Goal: Task Accomplishment & Management: Complete application form

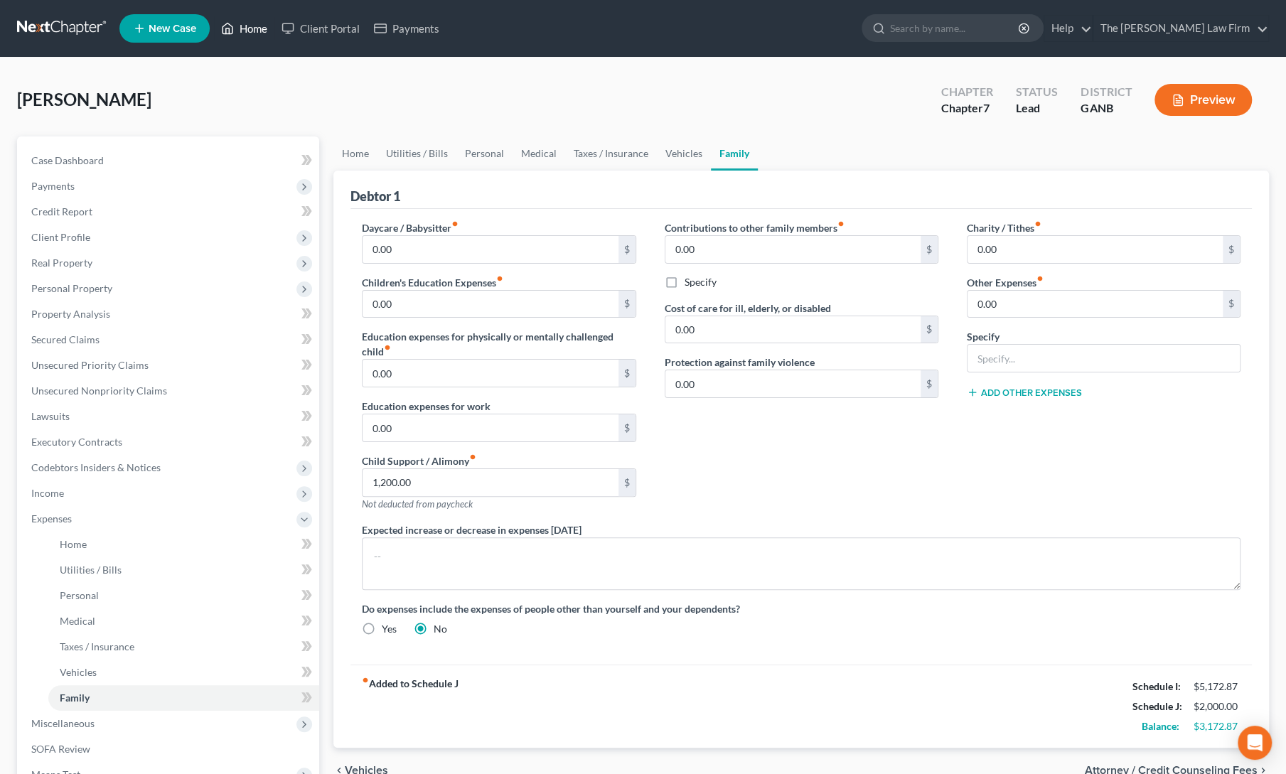
click at [244, 23] on link "Home" at bounding box center [244, 29] width 60 height 26
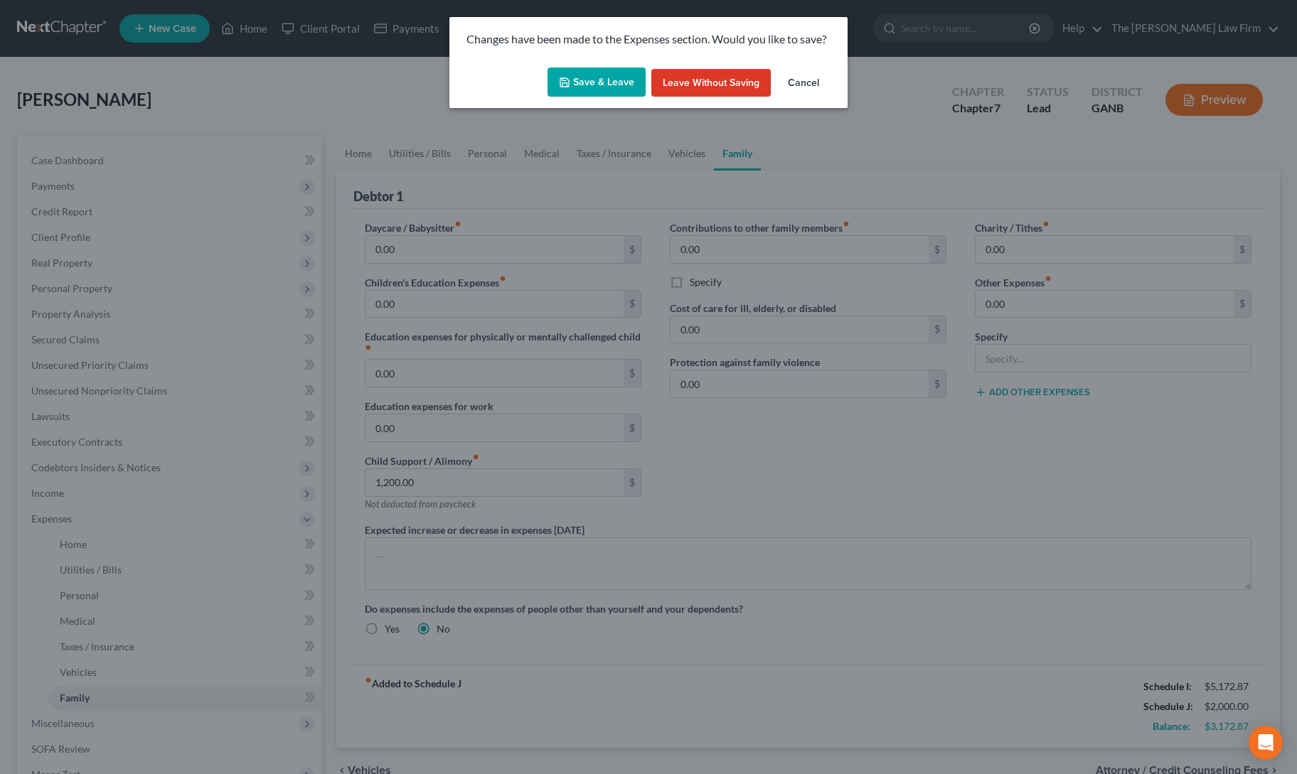
click at [607, 80] on button "Save & Leave" at bounding box center [596, 83] width 98 height 30
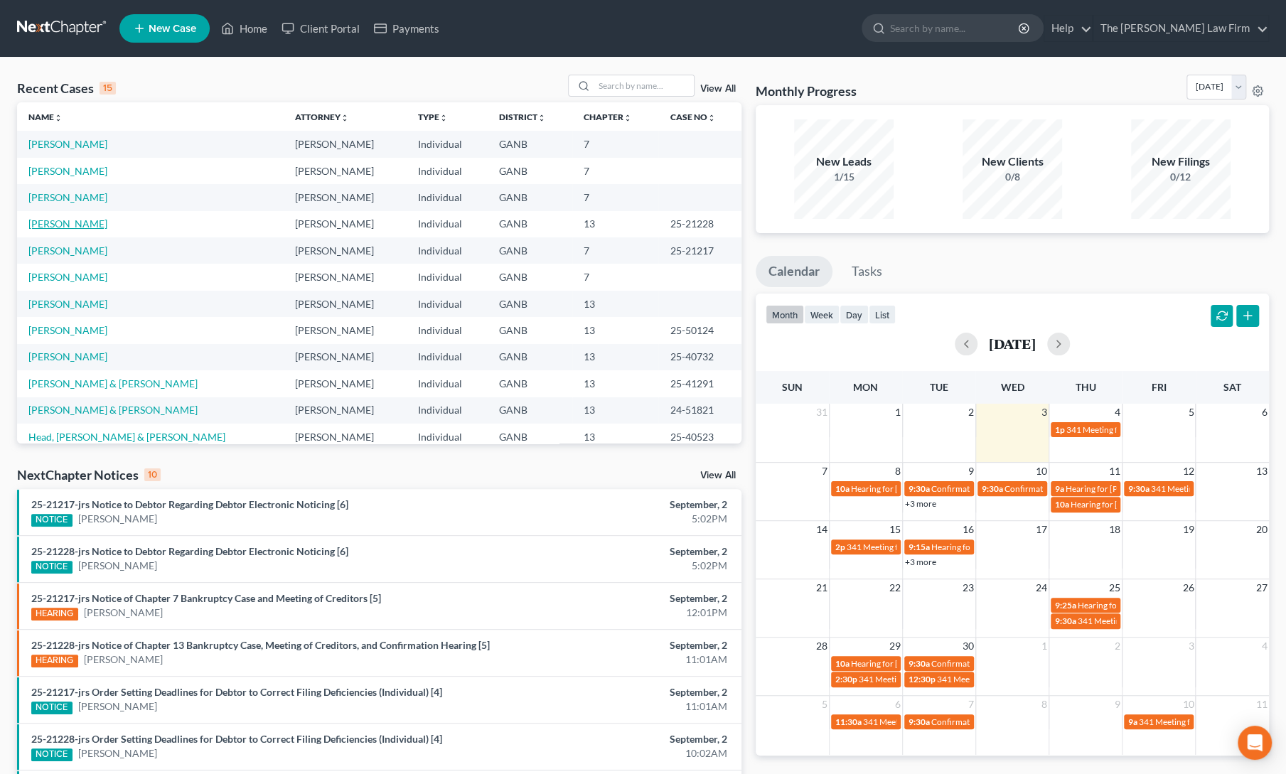
click at [37, 228] on link "[PERSON_NAME]" at bounding box center [67, 224] width 79 height 12
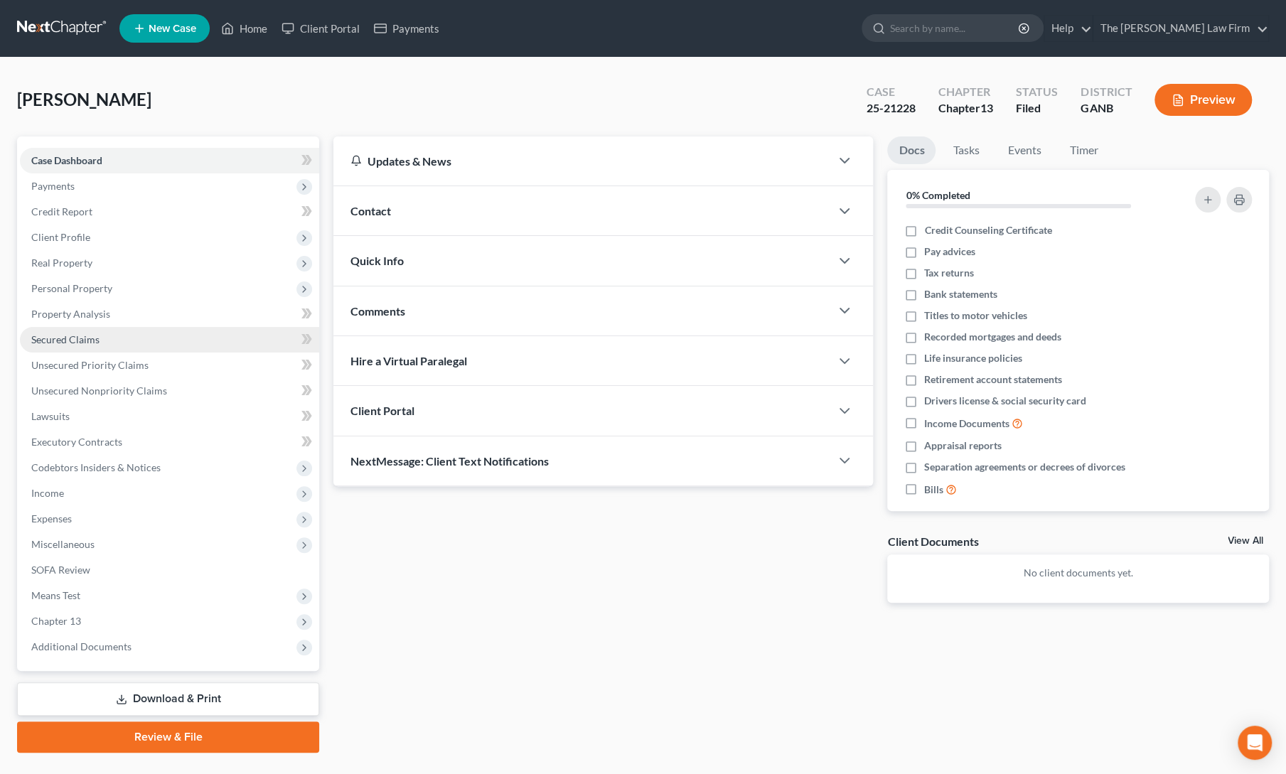
click at [57, 347] on link "Secured Claims" at bounding box center [169, 340] width 299 height 26
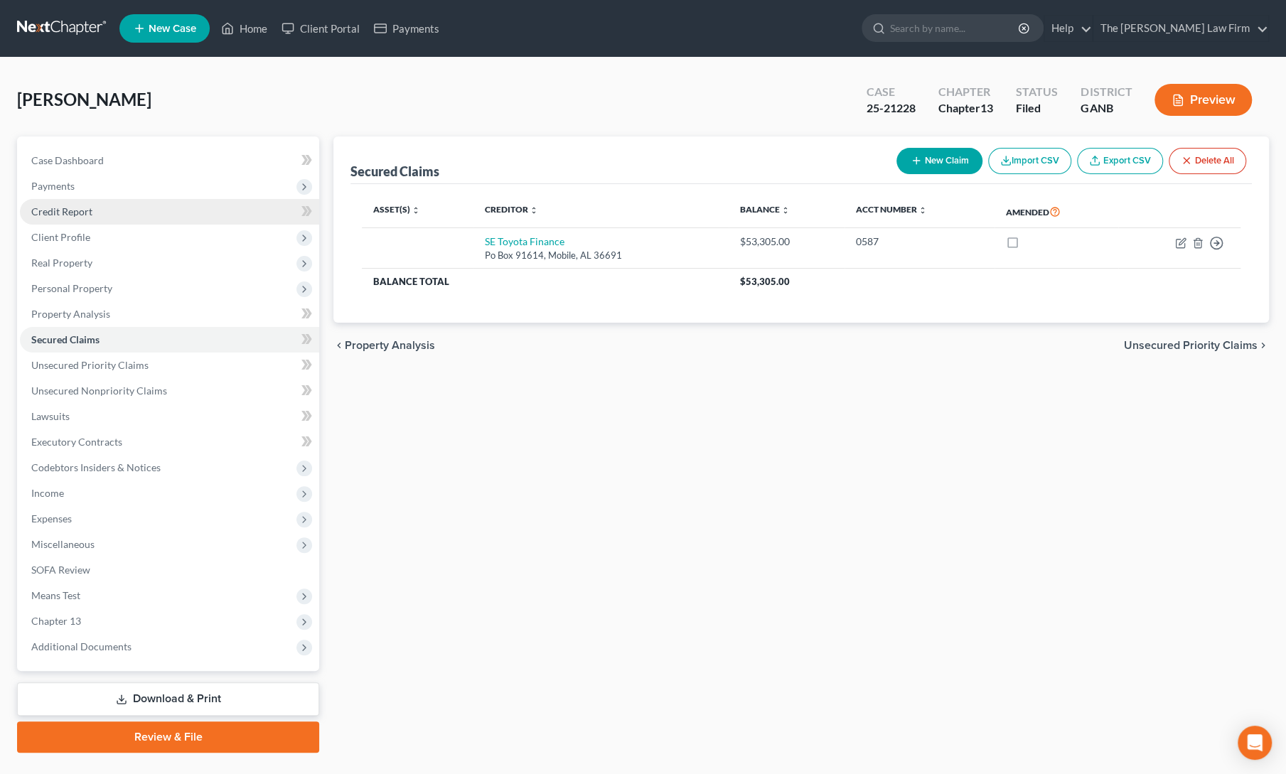
click at [58, 215] on span "Credit Report" at bounding box center [61, 211] width 61 height 12
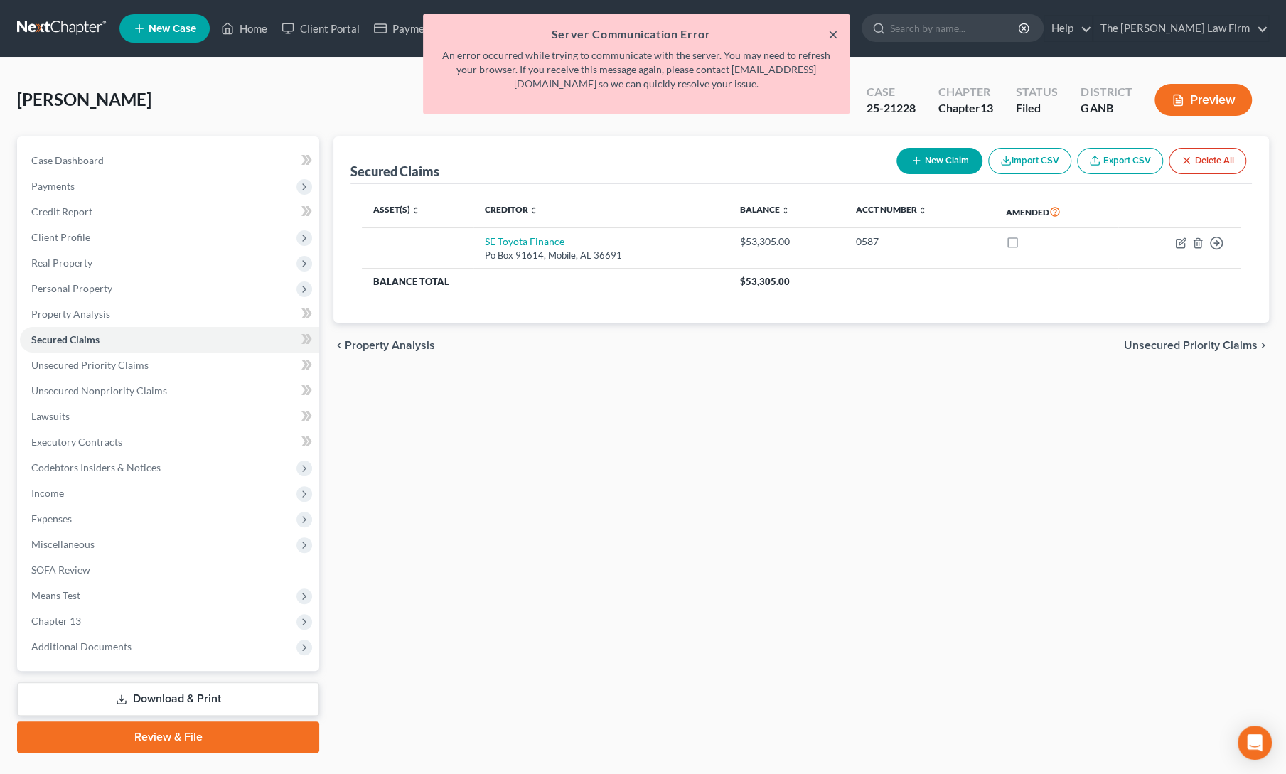
click at [832, 35] on button "×" at bounding box center [833, 34] width 10 height 17
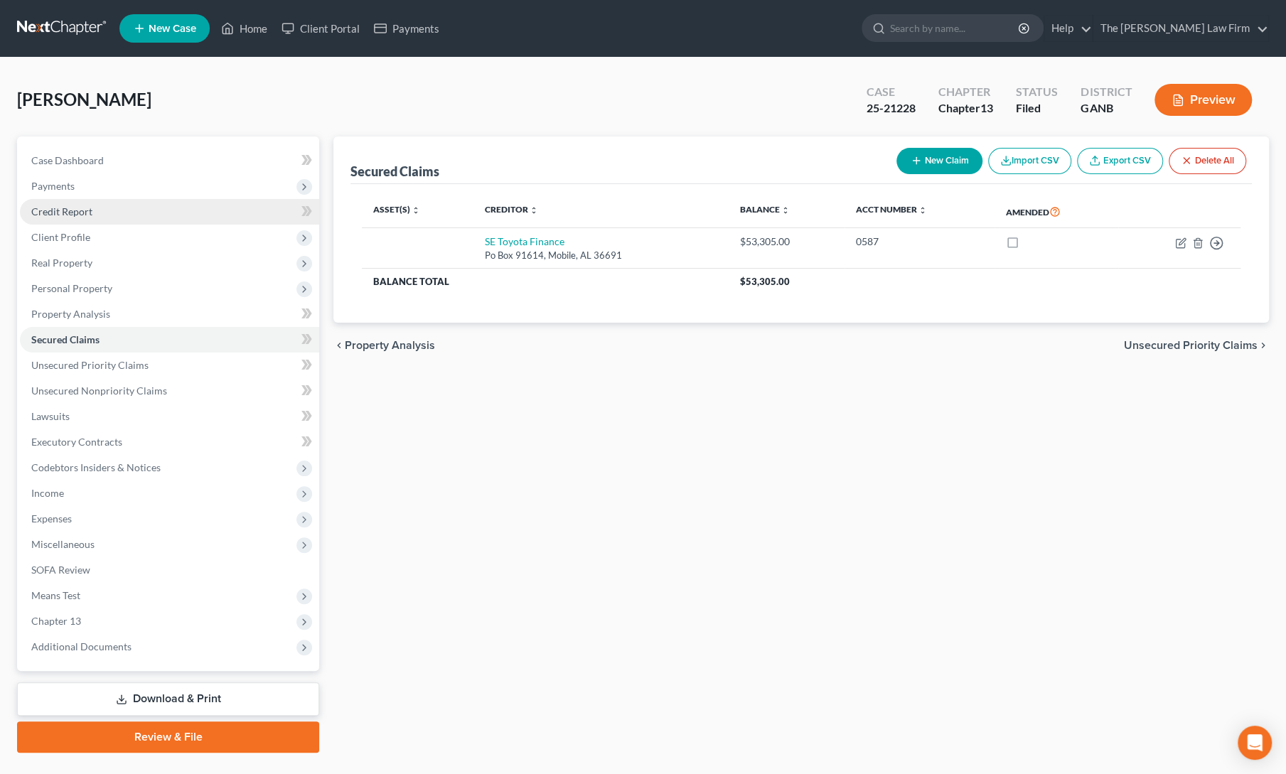
click at [51, 213] on span "Credit Report" at bounding box center [61, 211] width 61 height 12
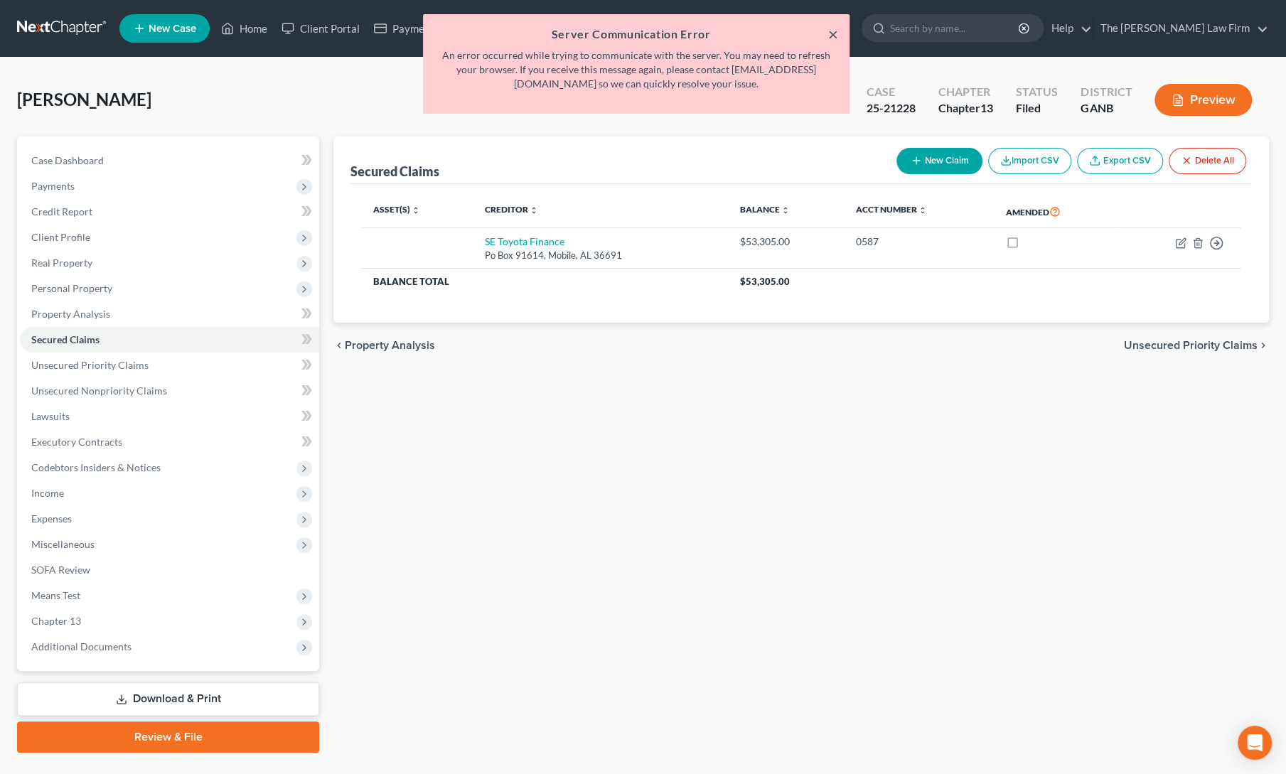
click at [832, 32] on button "×" at bounding box center [833, 34] width 10 height 17
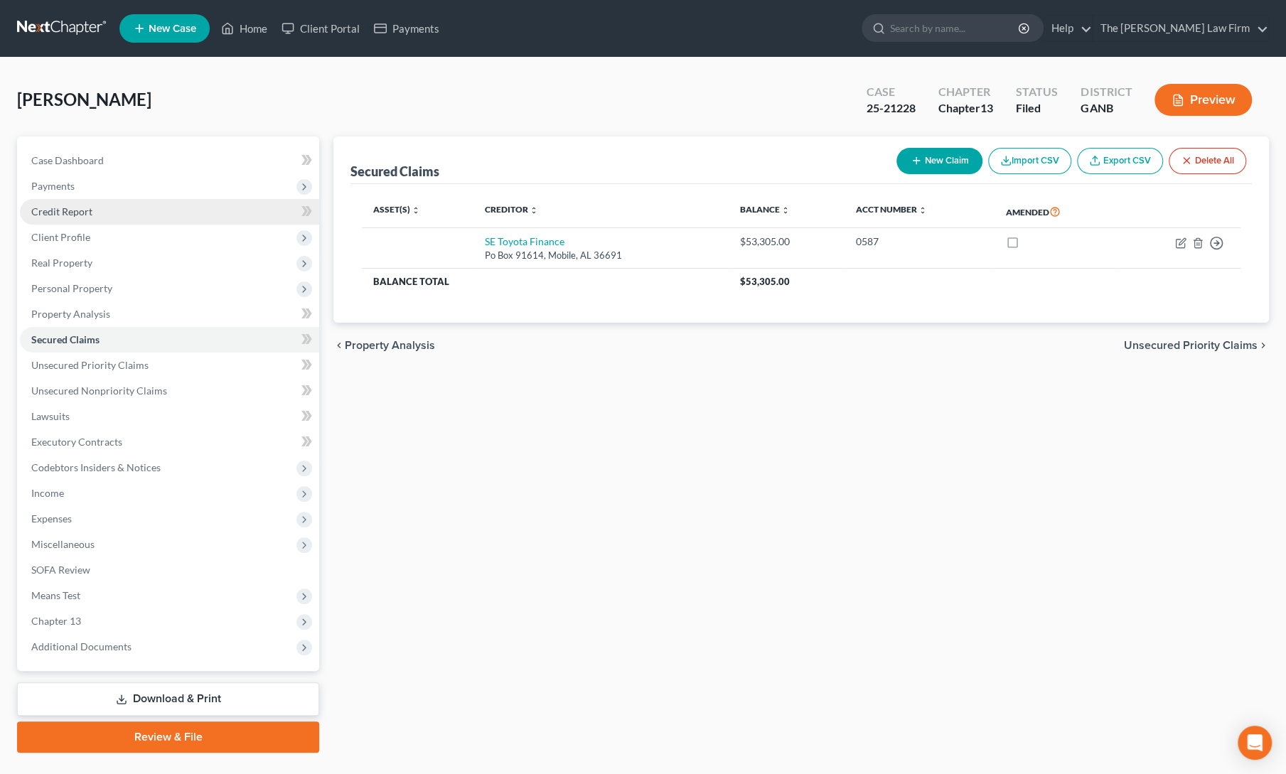
click at [53, 207] on span "Credit Report" at bounding box center [61, 211] width 61 height 12
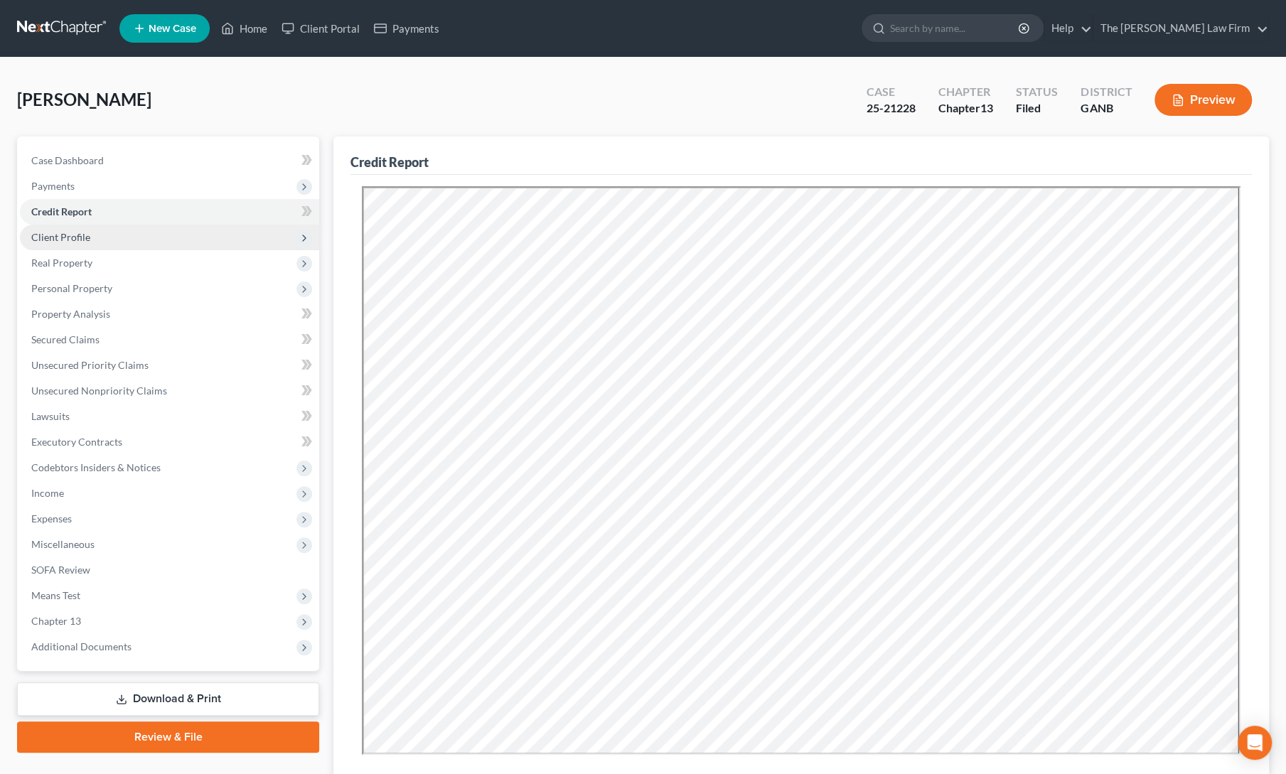
click at [70, 237] on span "Client Profile" at bounding box center [60, 237] width 59 height 12
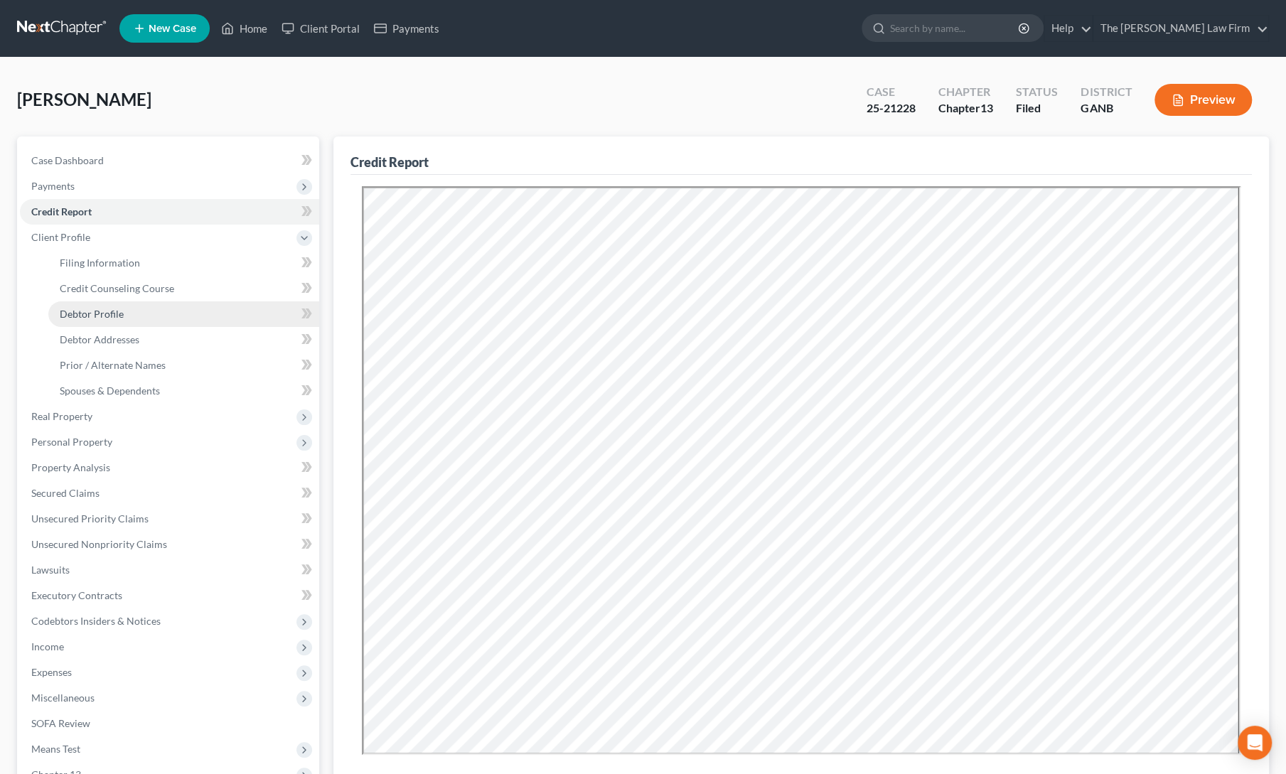
click at [97, 321] on link "Debtor Profile" at bounding box center [183, 314] width 271 height 26
select select "0"
select select "1"
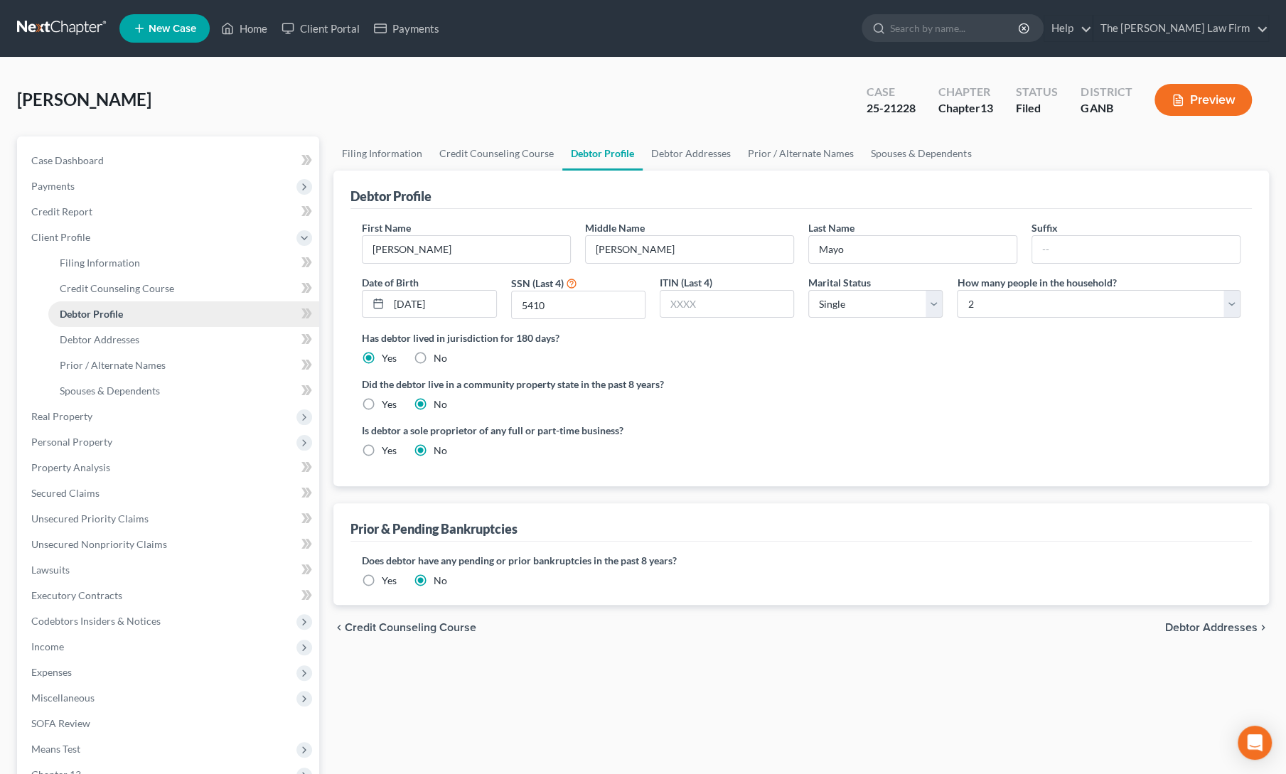
radio input "true"
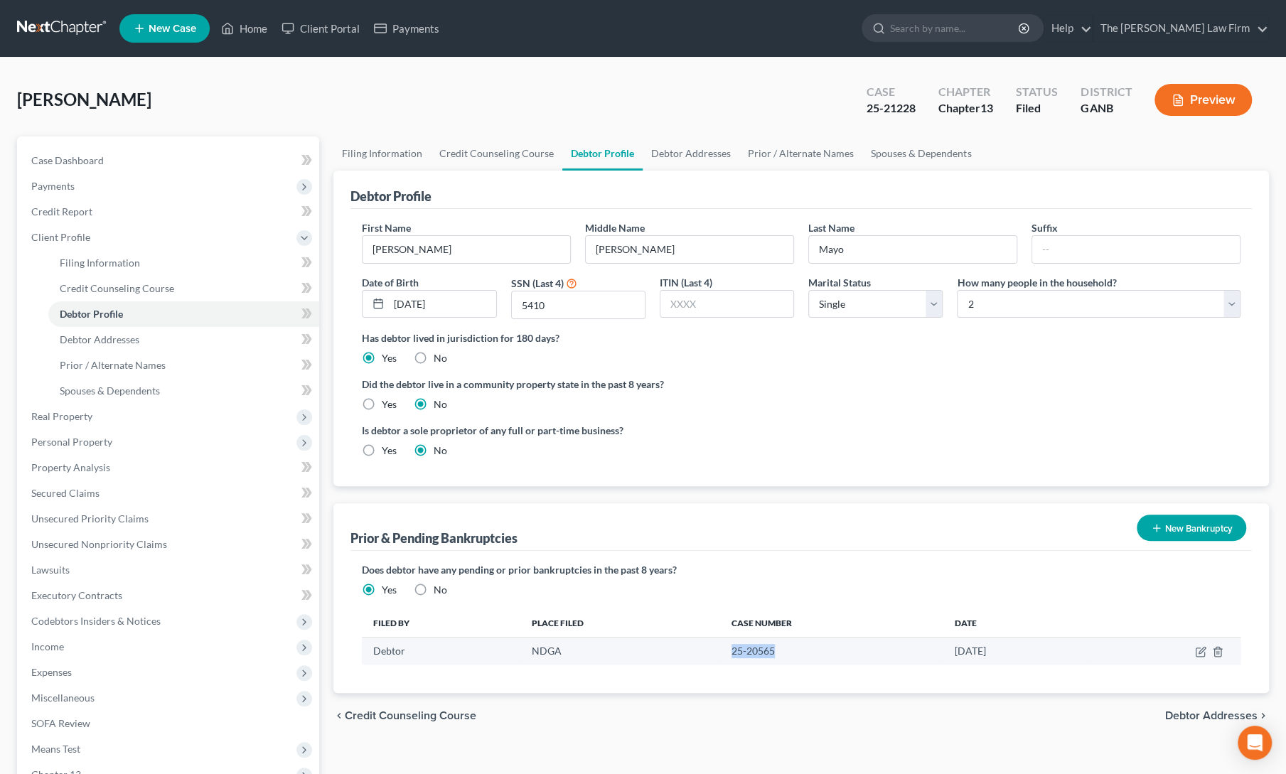
drag, startPoint x: 707, startPoint y: 643, endPoint x: 757, endPoint y: 650, distance: 50.3
click at [757, 650] on td "25-20565" at bounding box center [831, 651] width 223 height 27
copy td "25-20565"
click at [327, 83] on div "[PERSON_NAME] Upgraded Case 25-21228 Chapter Chapter 13 Status Filed District G…" at bounding box center [643, 106] width 1252 height 62
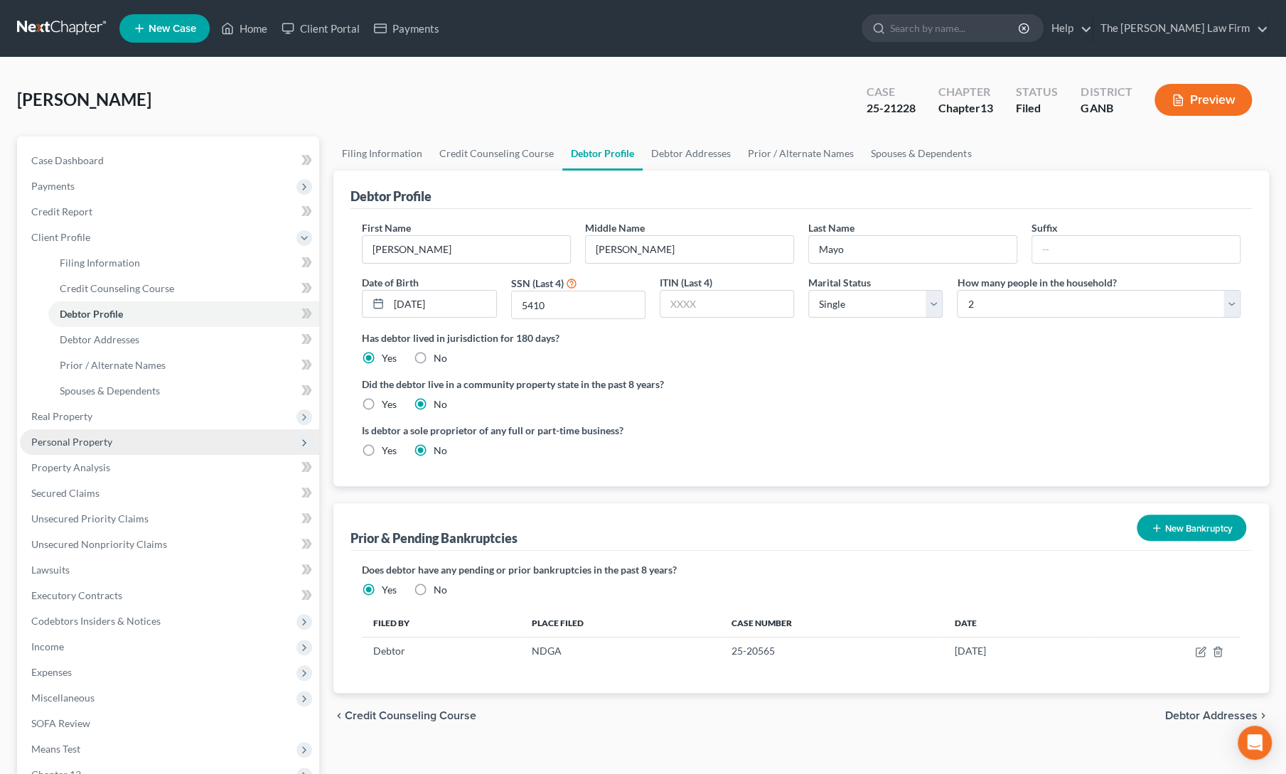
click at [66, 452] on span "Personal Property" at bounding box center [169, 442] width 299 height 26
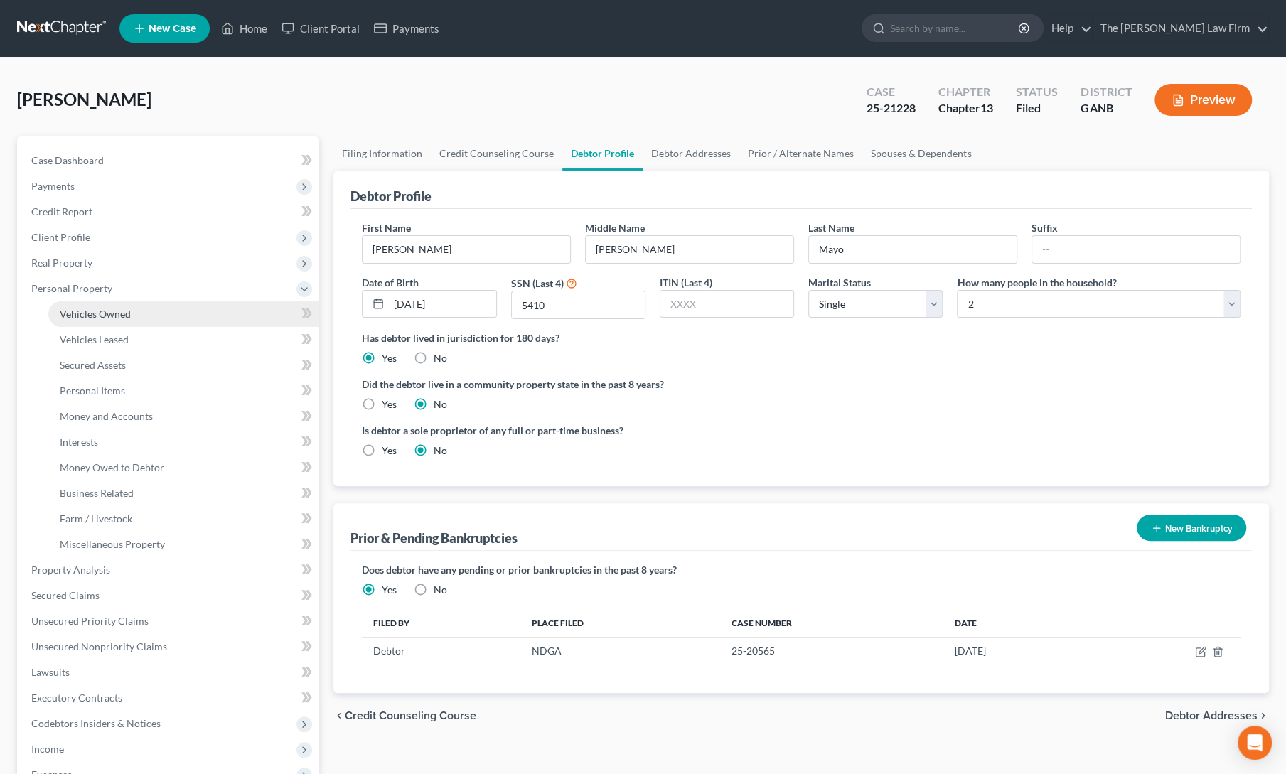
click at [103, 306] on link "Vehicles Owned" at bounding box center [183, 314] width 271 height 26
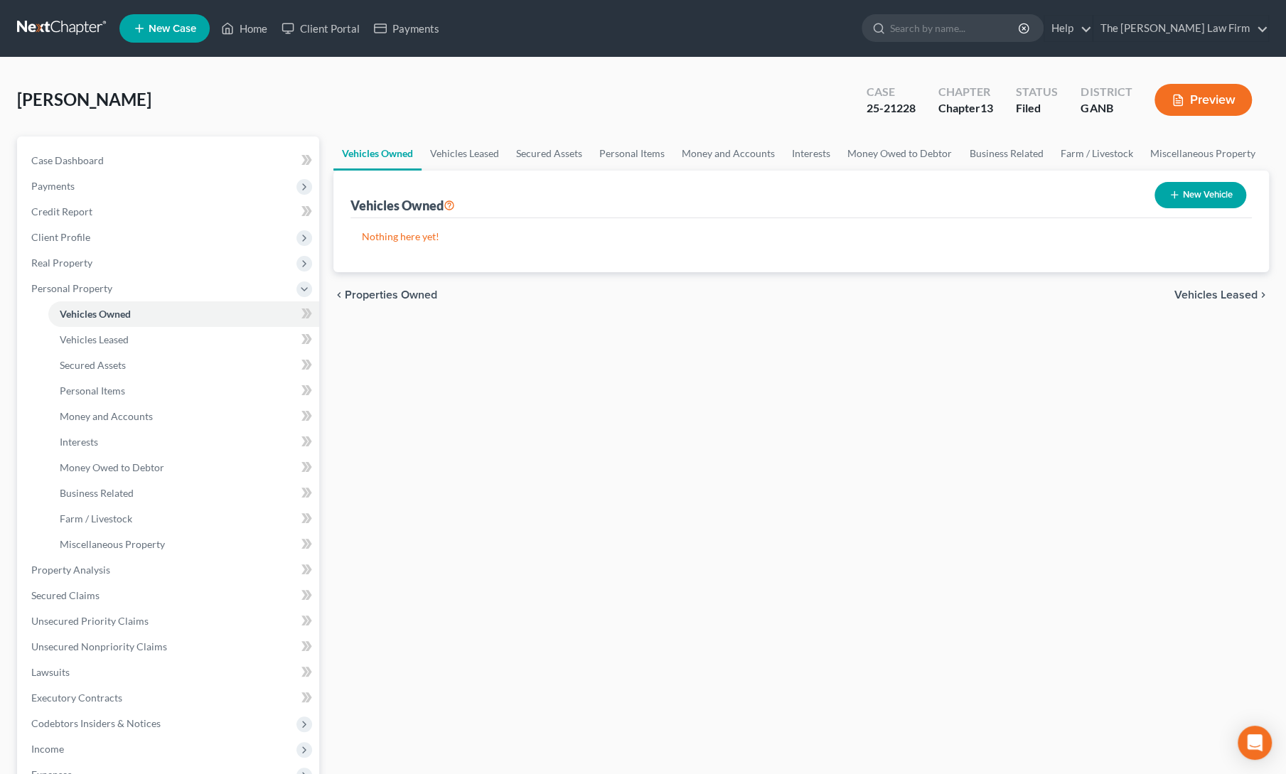
click at [812, 399] on div "Vehicles Owned Vehicles Leased Secured Assets Personal Items Money and Accounts…" at bounding box center [801, 572] width 950 height 872
click at [250, 35] on link "Home" at bounding box center [244, 29] width 60 height 26
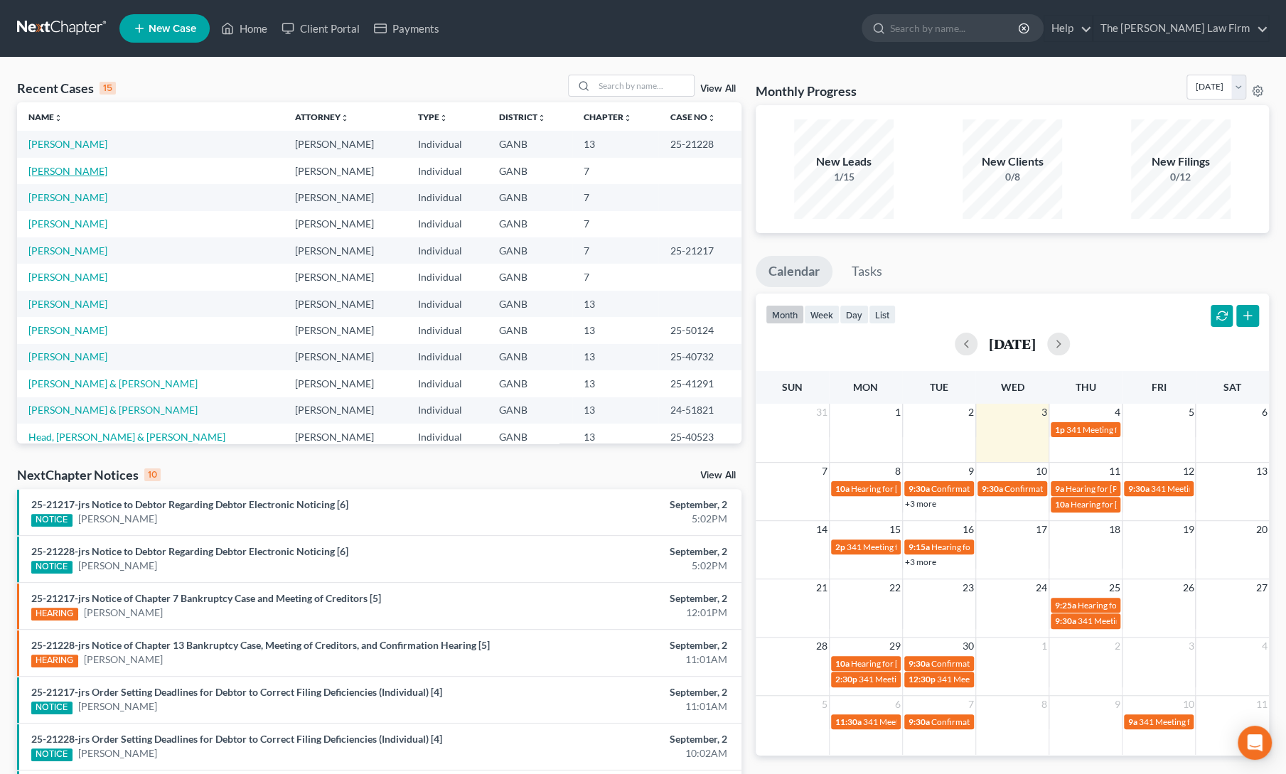
click at [47, 170] on link "[PERSON_NAME]" at bounding box center [67, 171] width 79 height 12
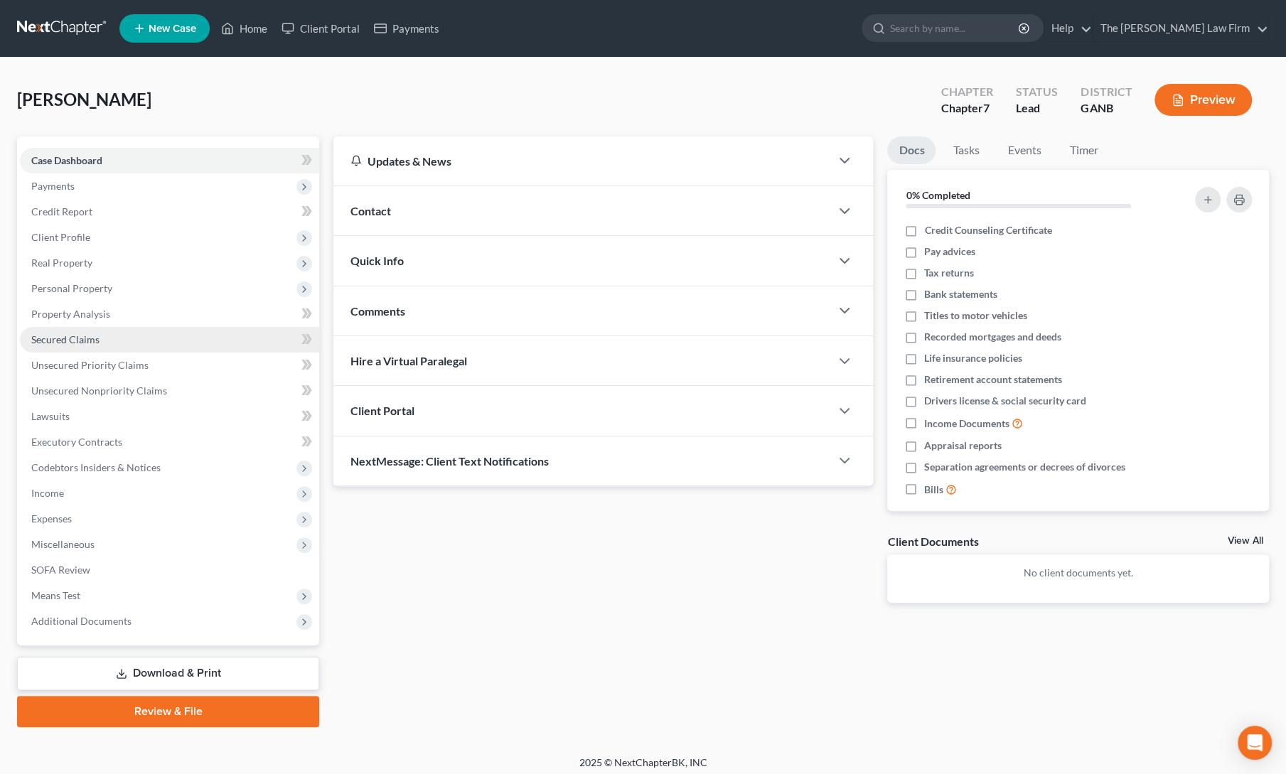
click at [68, 339] on span "Secured Claims" at bounding box center [65, 339] width 68 height 12
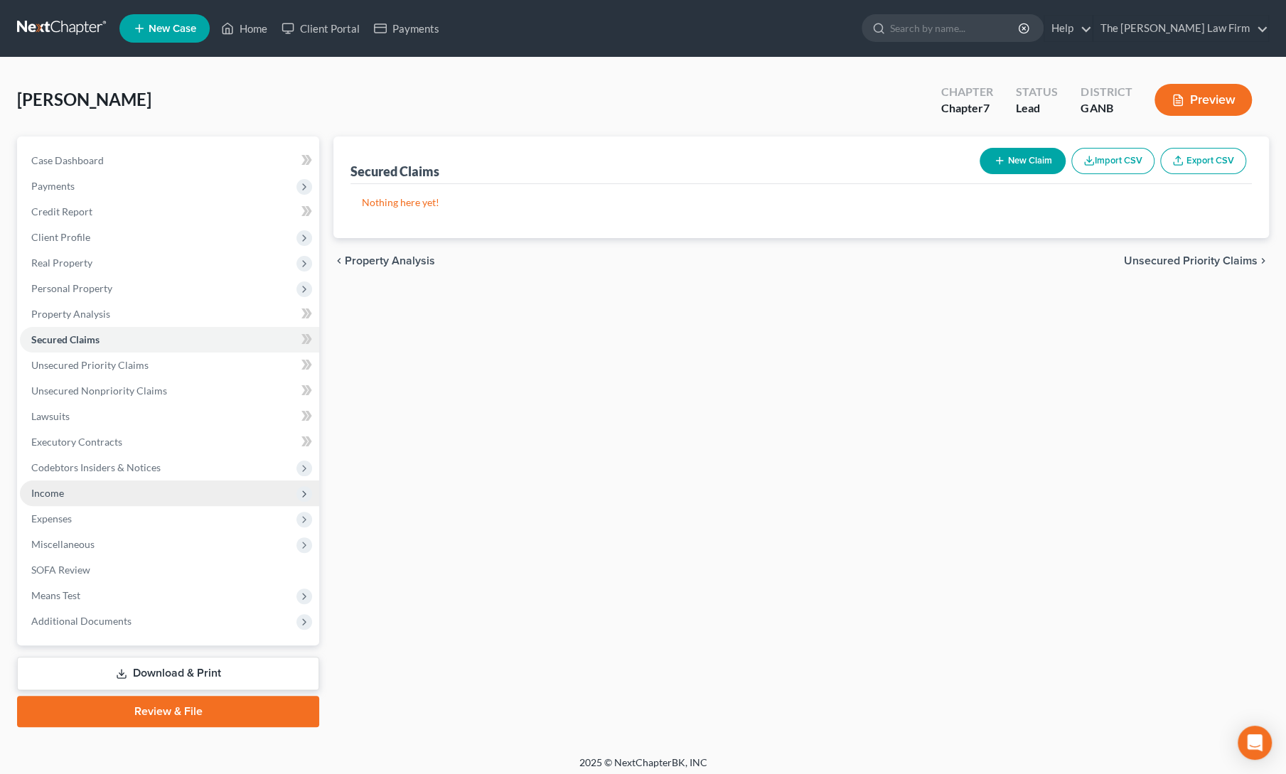
click at [64, 487] on span "Income" at bounding box center [169, 494] width 299 height 26
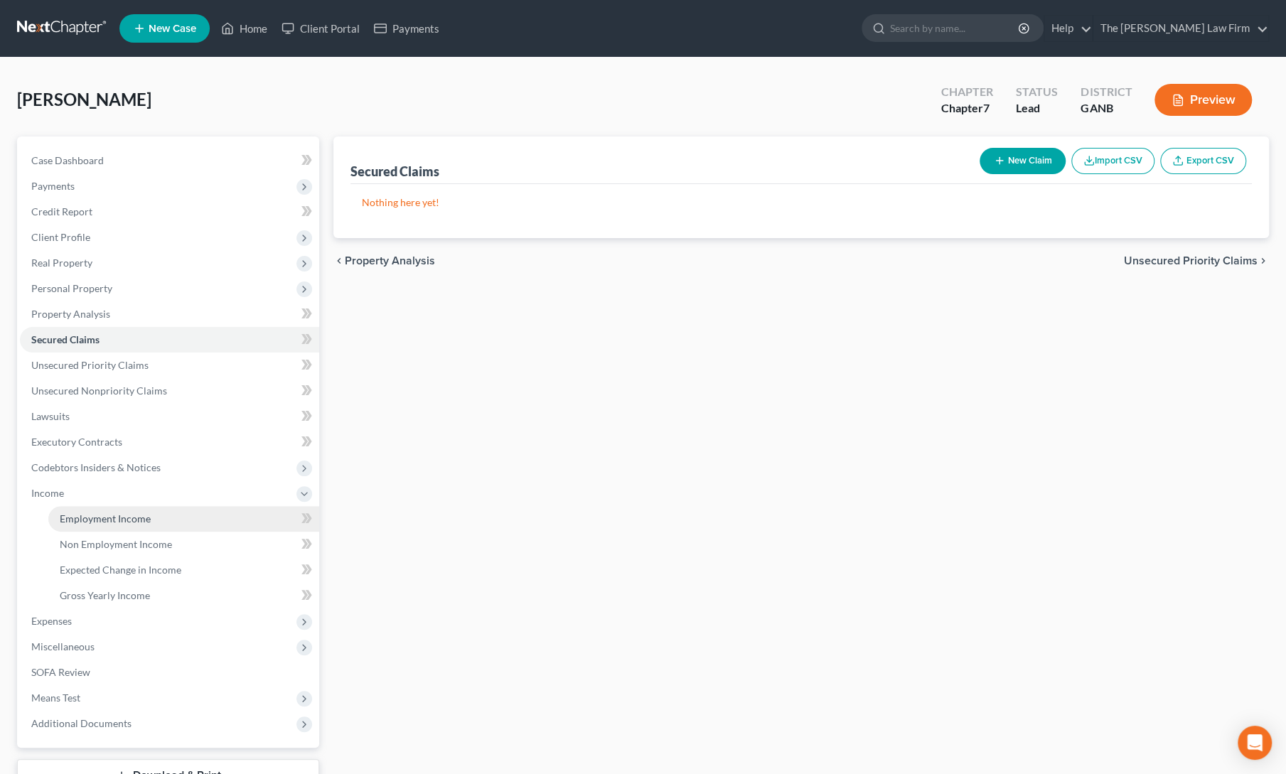
click at [82, 517] on span "Employment Income" at bounding box center [105, 519] width 91 height 12
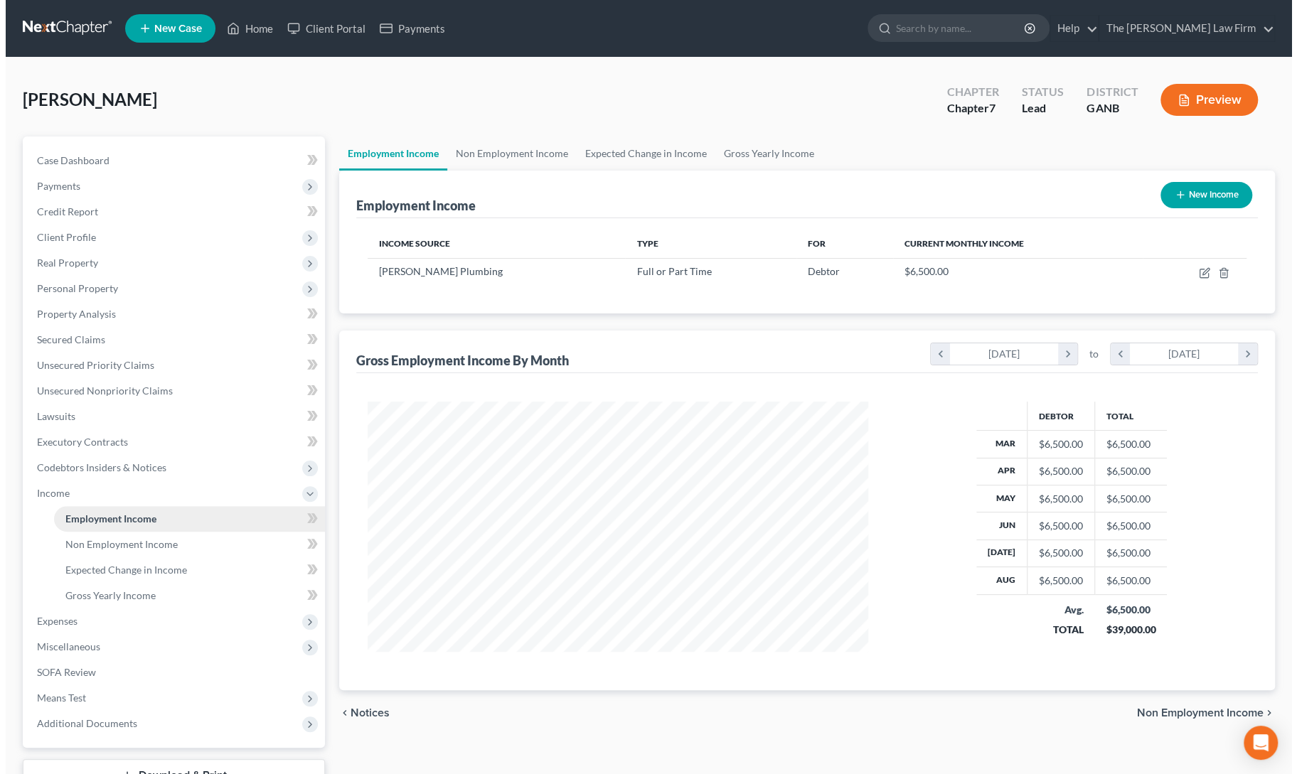
scroll to position [253, 529]
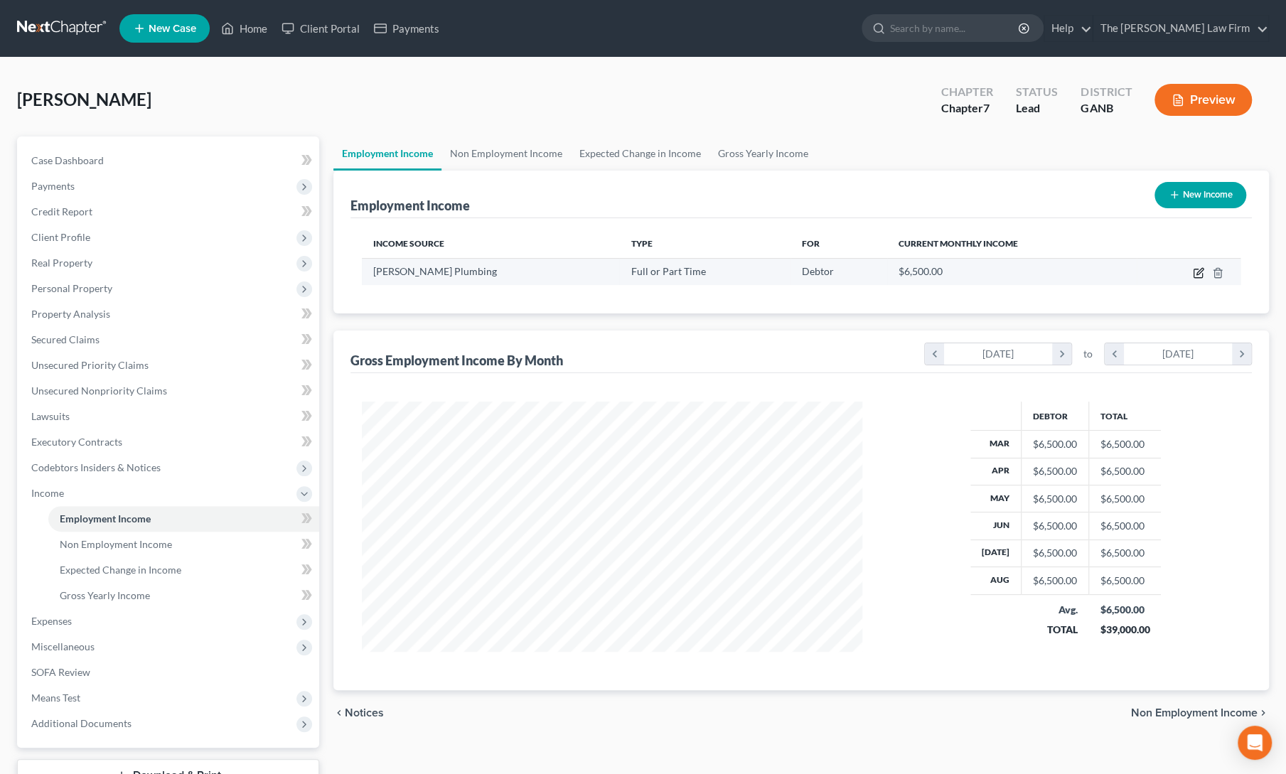
click at [1196, 271] on icon "button" at bounding box center [1198, 272] width 11 height 11
select select "0"
select select "10"
select select "3"
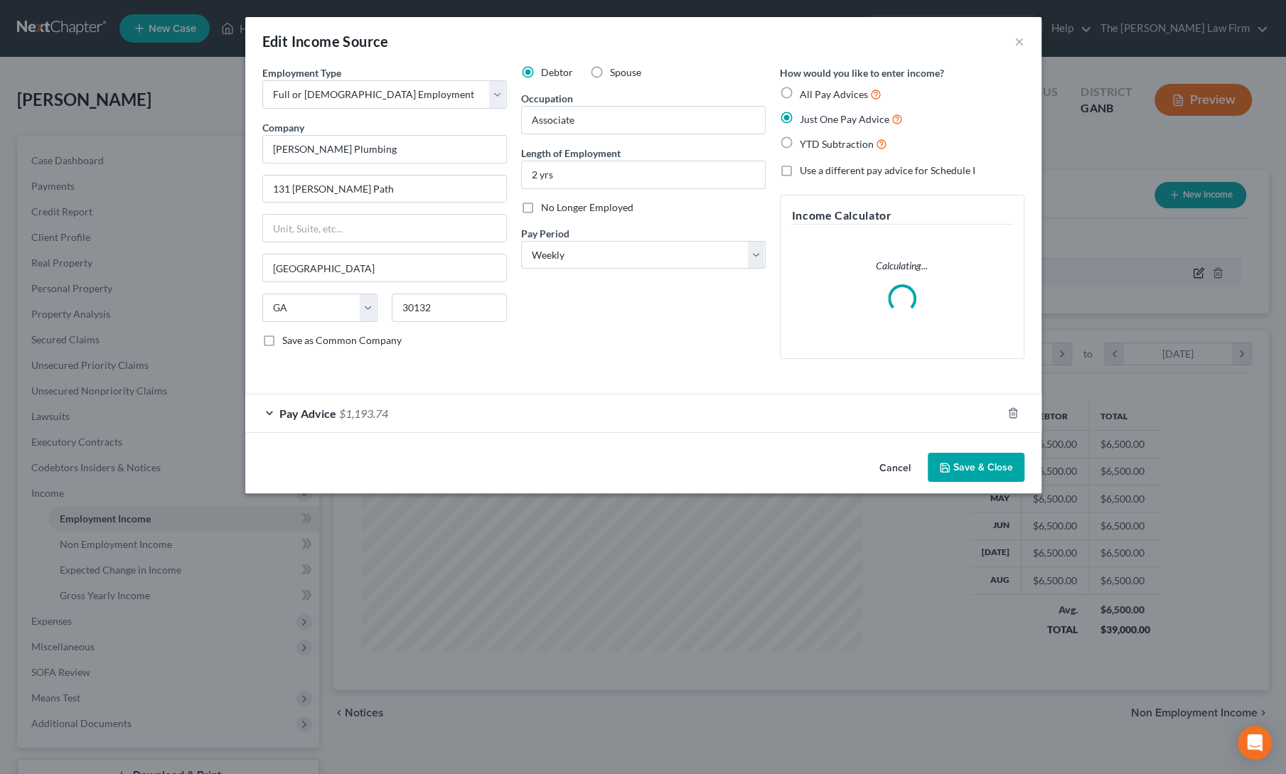
scroll to position [253, 533]
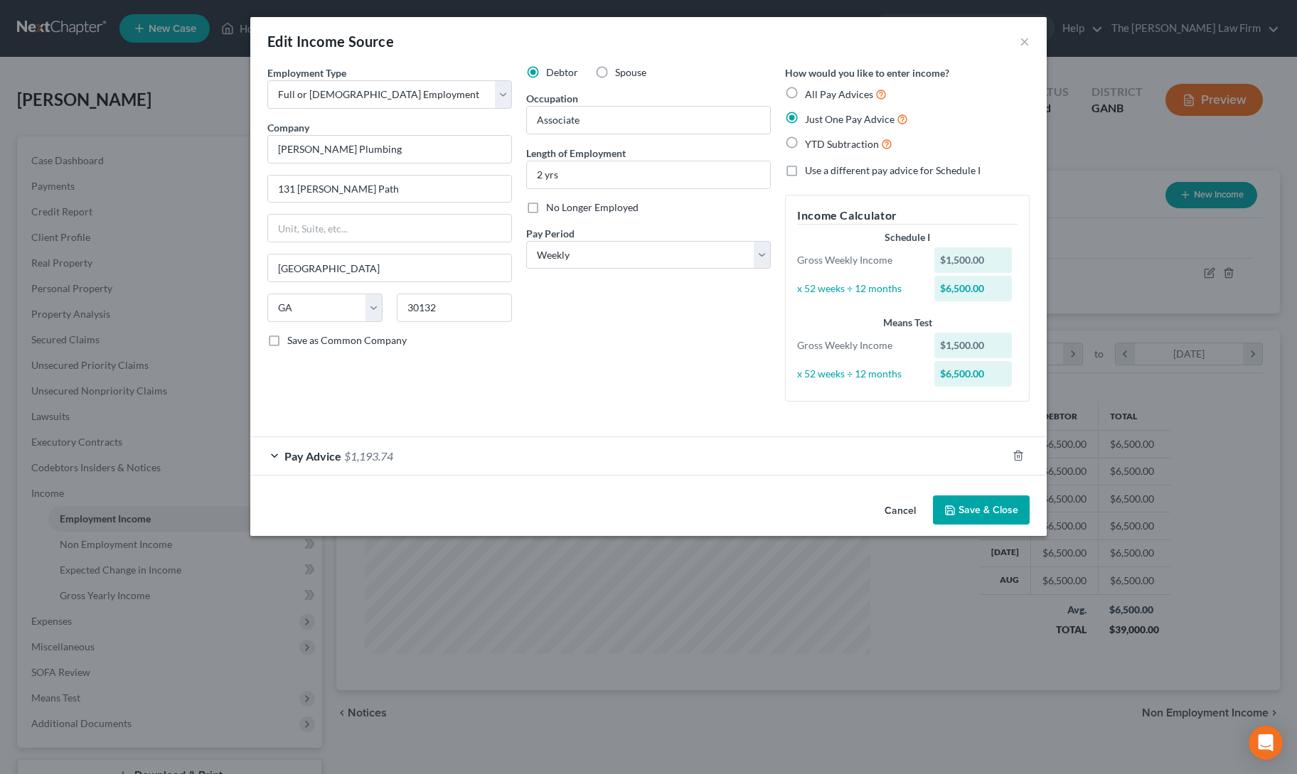
click at [274, 450] on div "Pay Advice $1,193.74" at bounding box center [628, 456] width 756 height 38
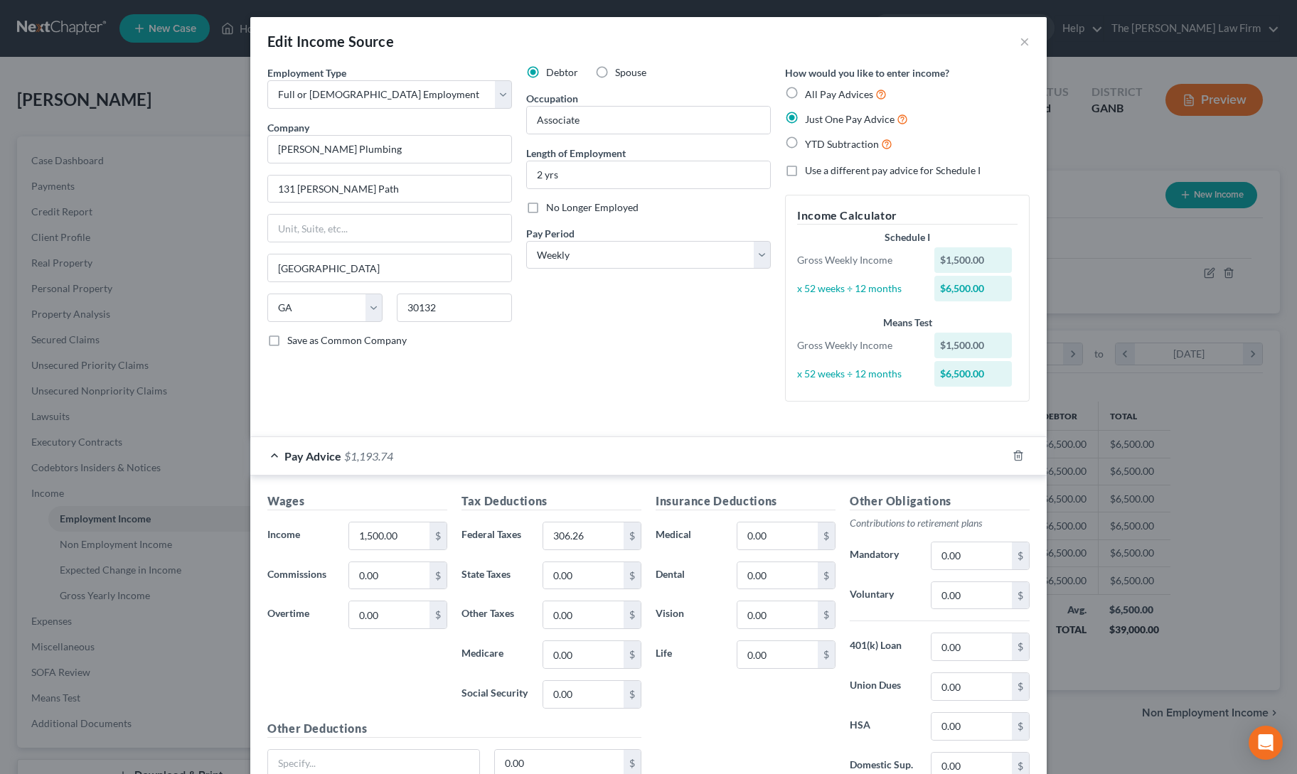
click at [274, 450] on div "Pay Advice $1,193.74" at bounding box center [628, 456] width 756 height 38
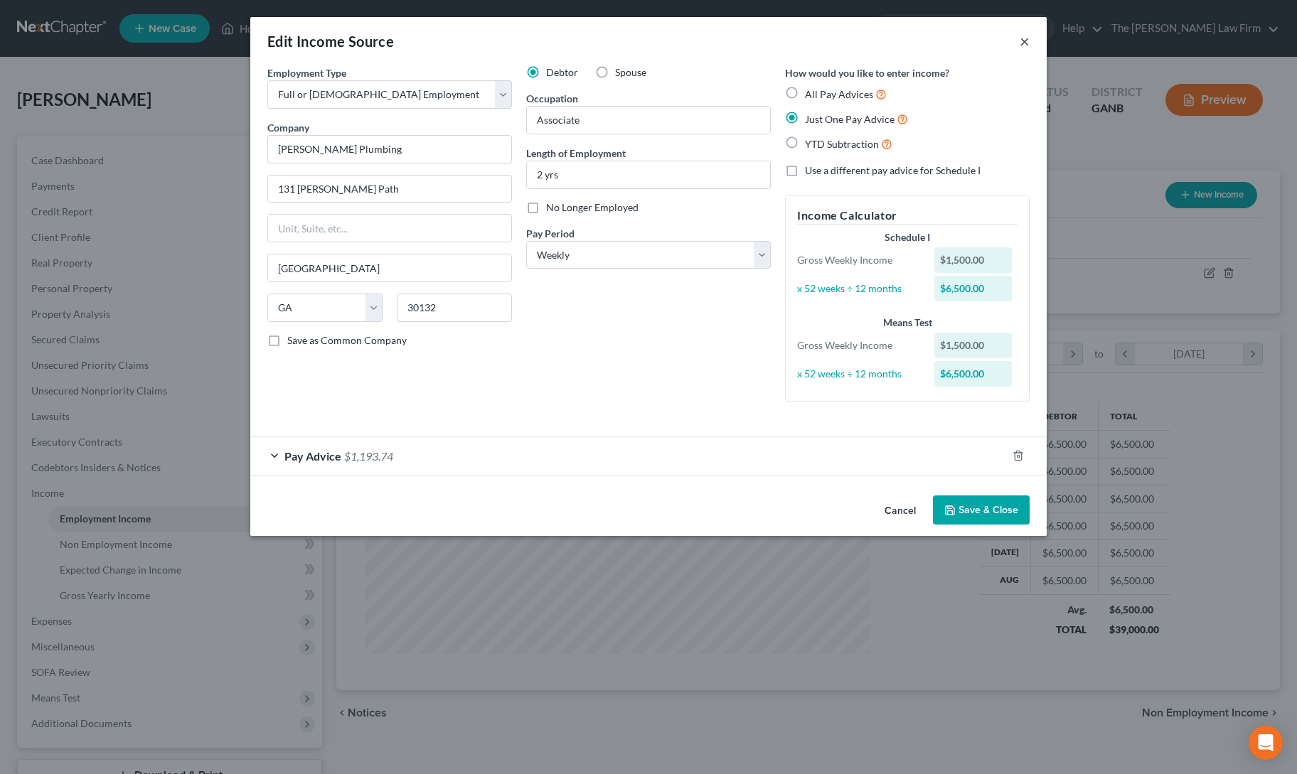
click at [1026, 41] on button "×" at bounding box center [1024, 41] width 10 height 17
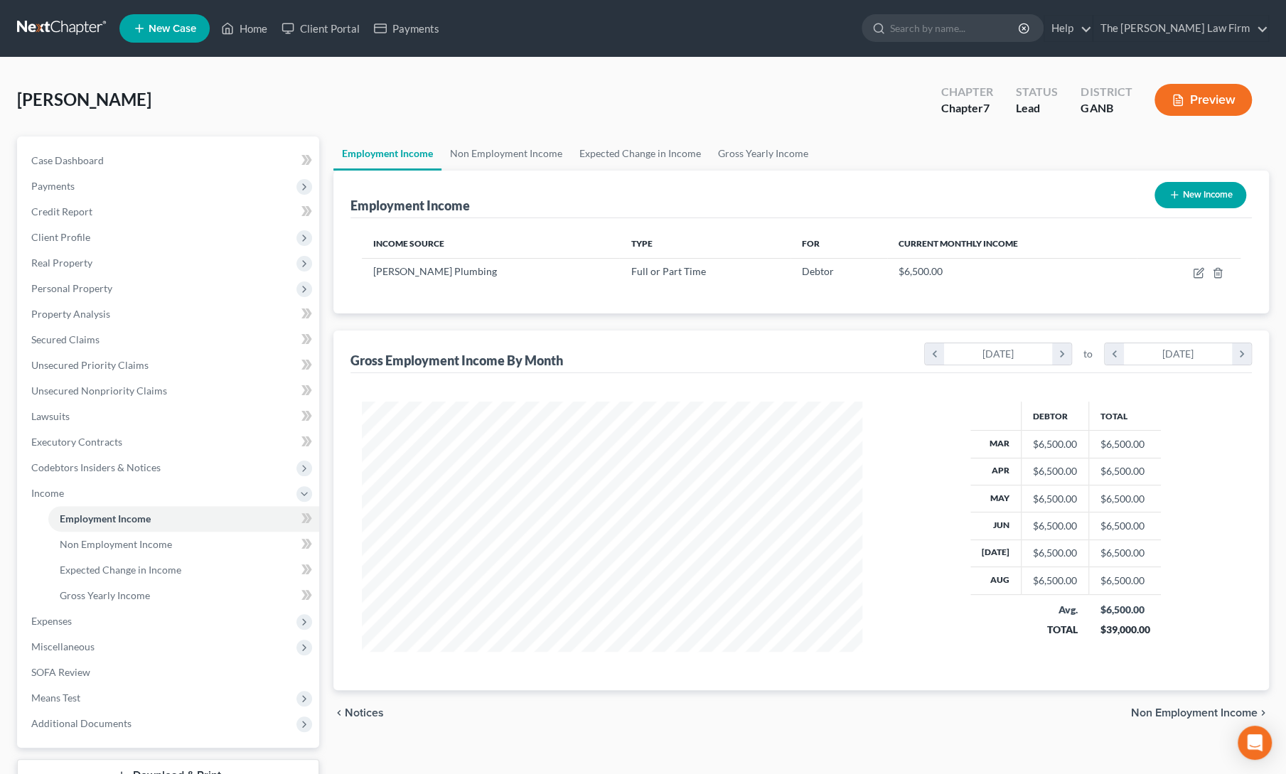
scroll to position [710597, 710321]
click at [504, 159] on link "Non Employment Income" at bounding box center [505, 153] width 129 height 34
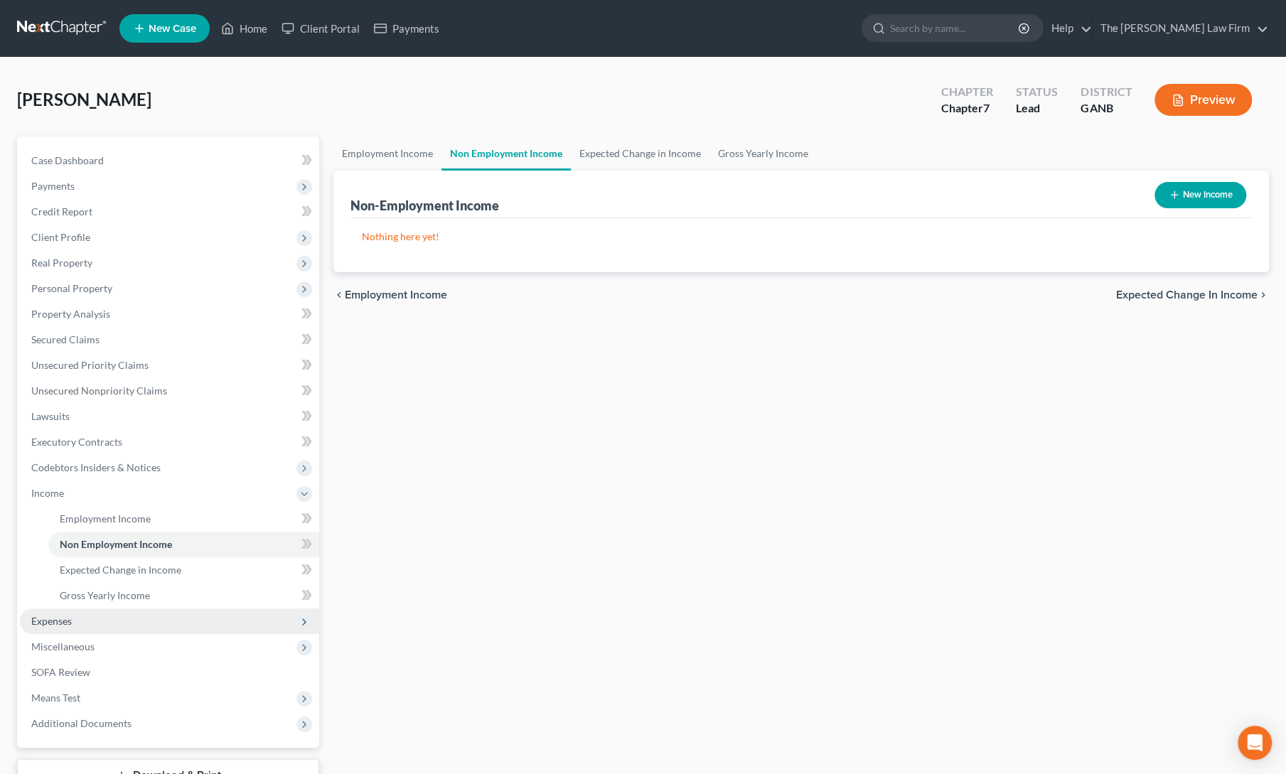
click at [47, 621] on span "Expenses" at bounding box center [51, 621] width 41 height 12
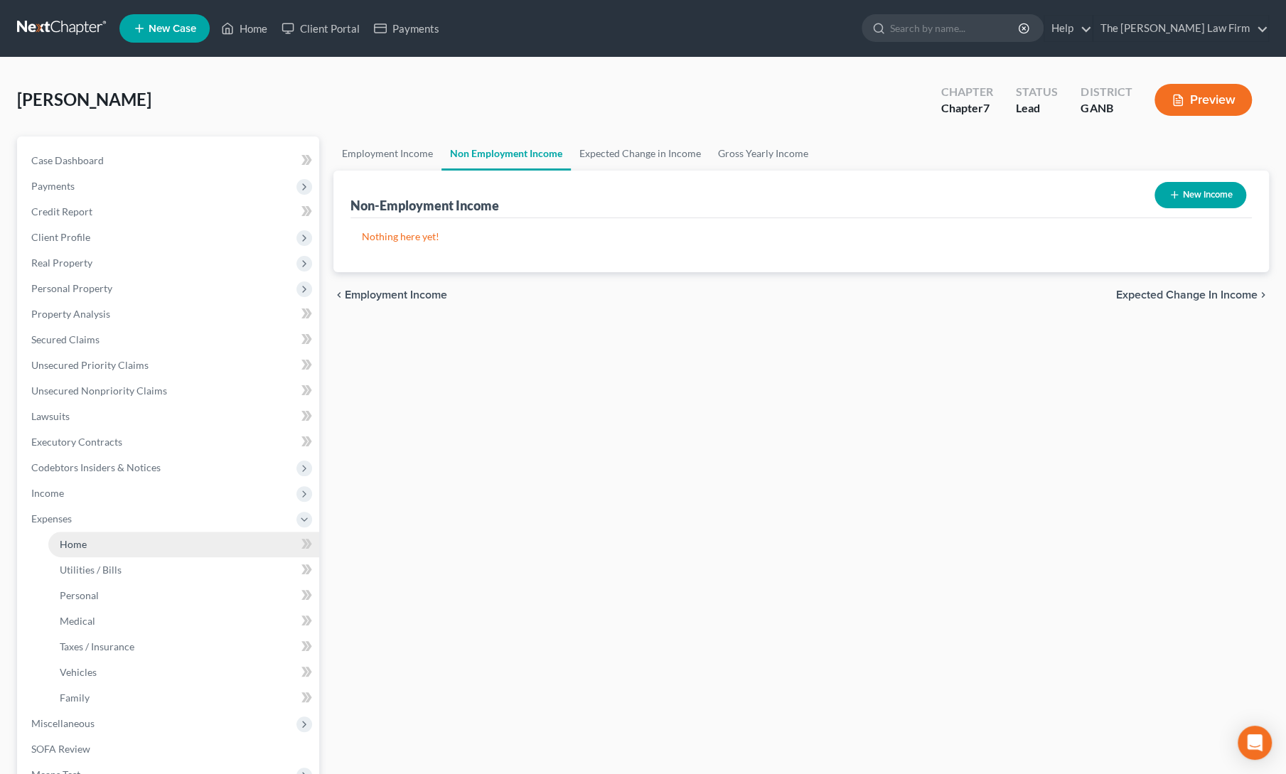
click at [90, 548] on link "Home" at bounding box center [183, 545] width 271 height 26
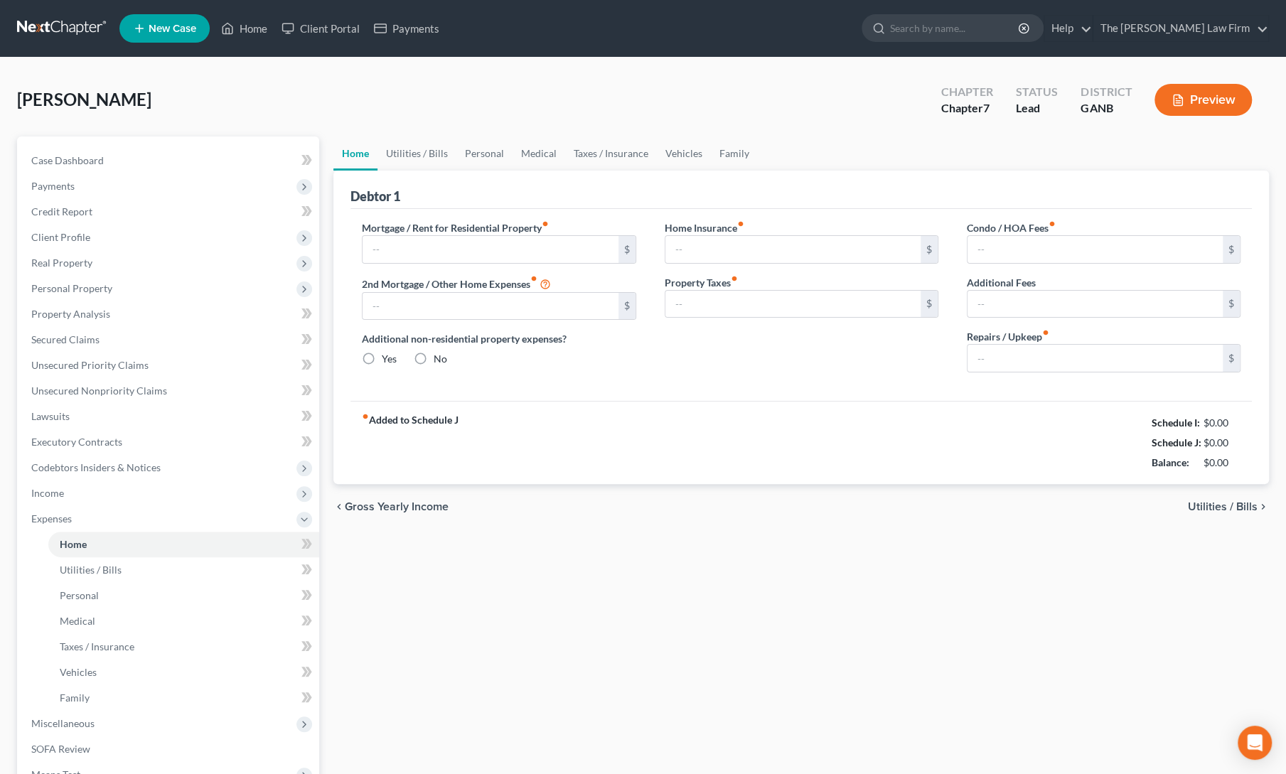
type input "800.00"
type input "0.00"
radio input "true"
type input "0.00"
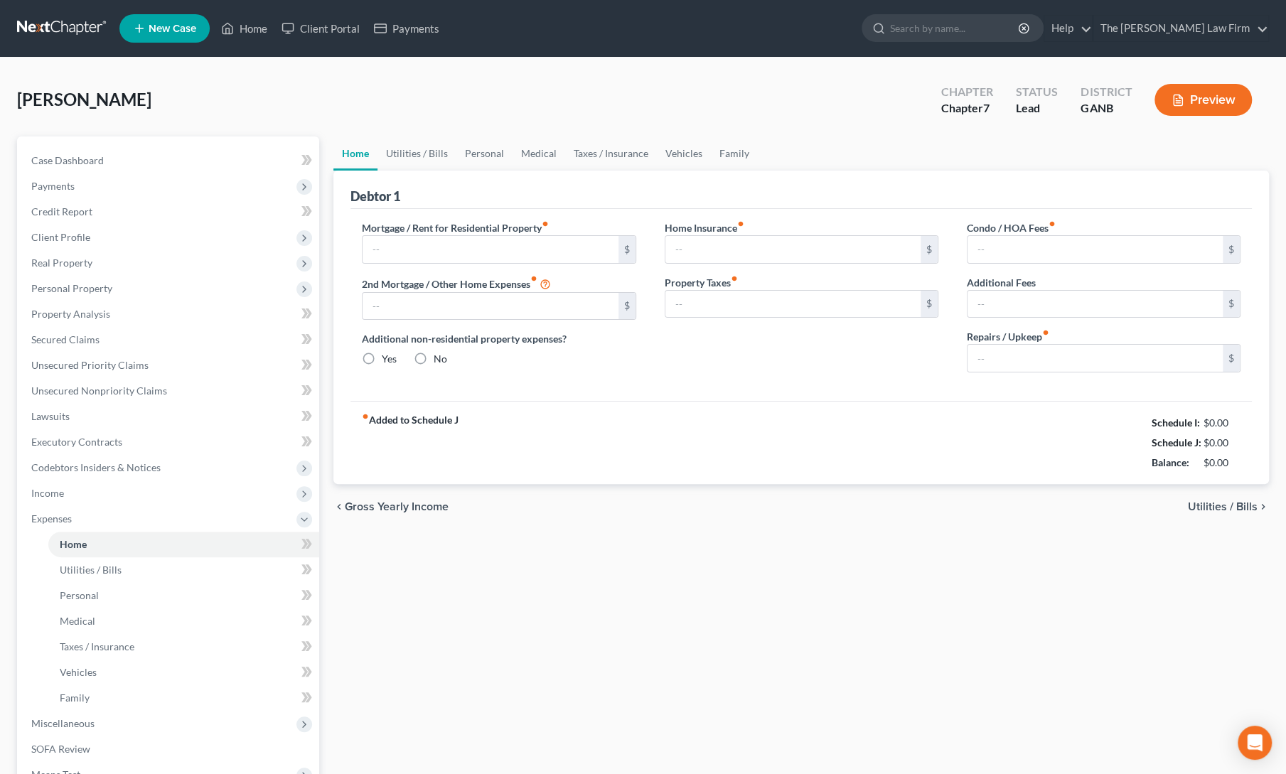
type input "0.00"
click at [413, 157] on link "Utilities / Bills" at bounding box center [416, 153] width 79 height 34
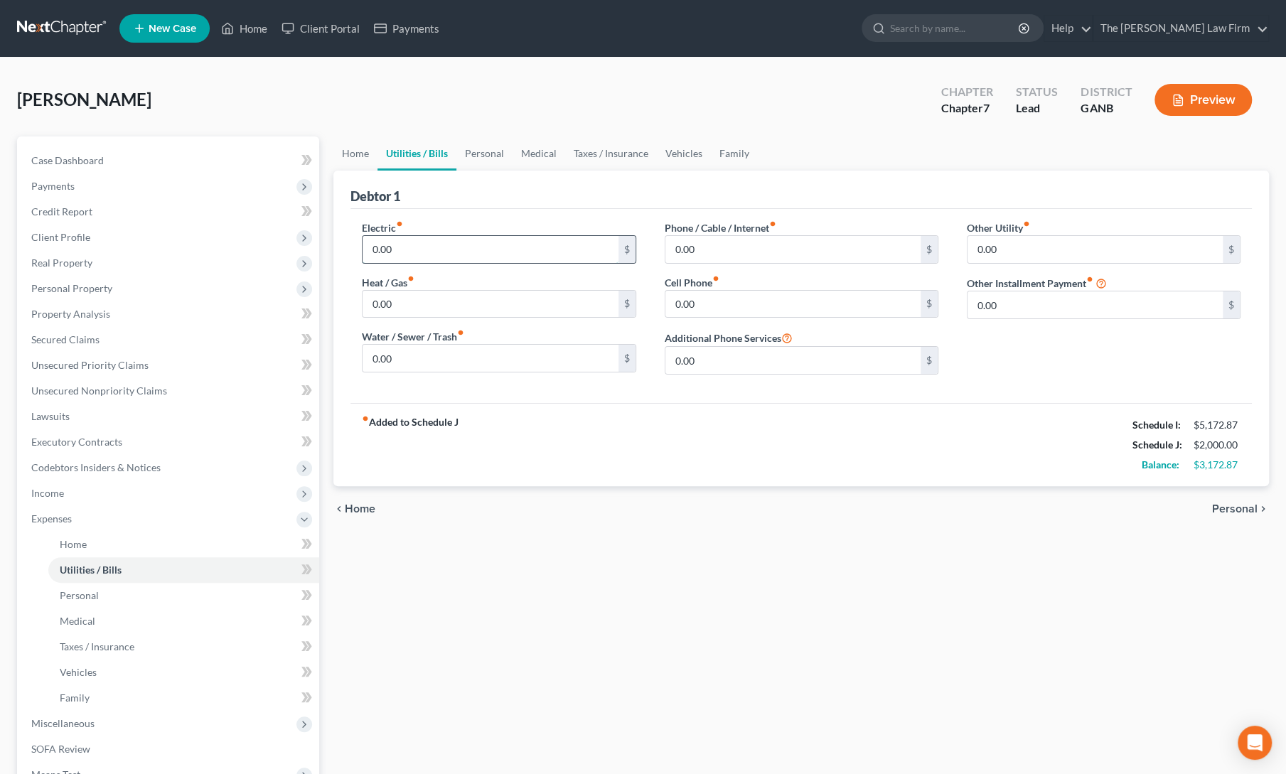
click at [416, 244] on input "0.00" at bounding box center [490, 249] width 255 height 27
type input "175"
type input "75"
type input "100"
type input "150"
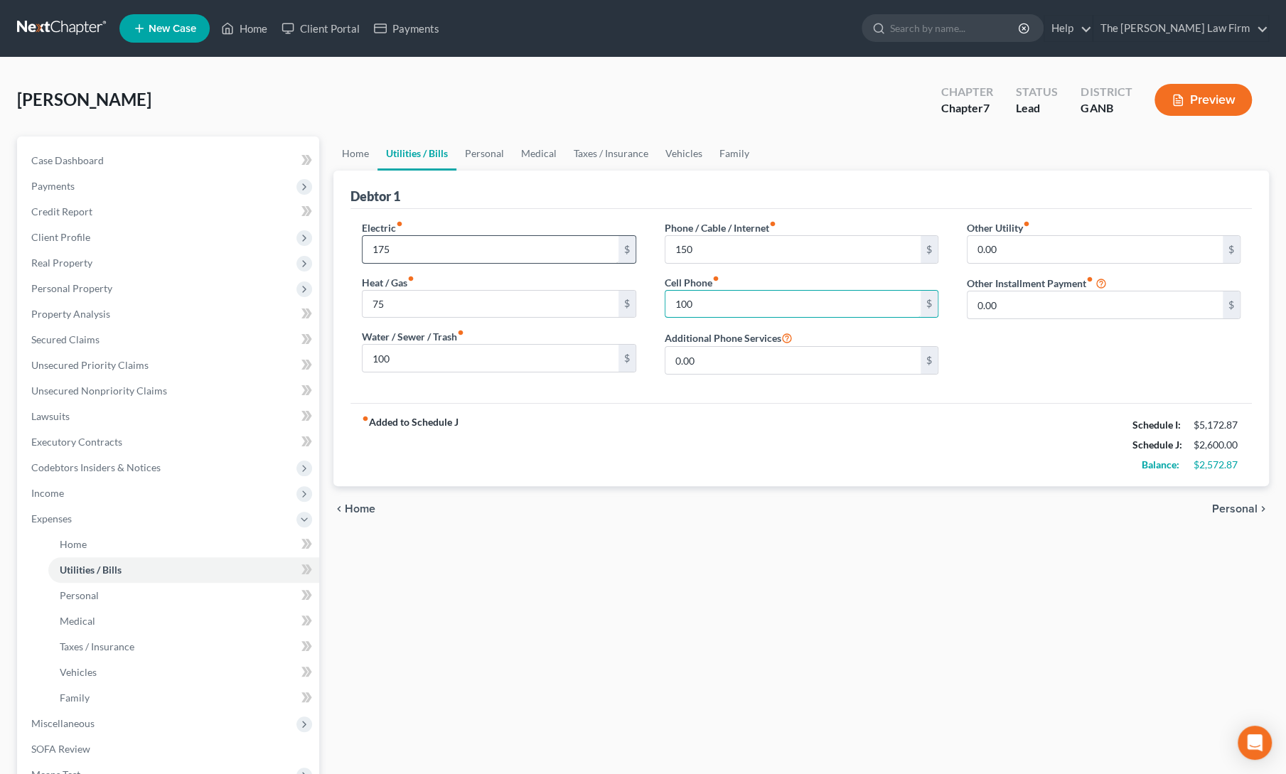
type input "100"
click at [483, 154] on link "Personal" at bounding box center [484, 153] width 56 height 34
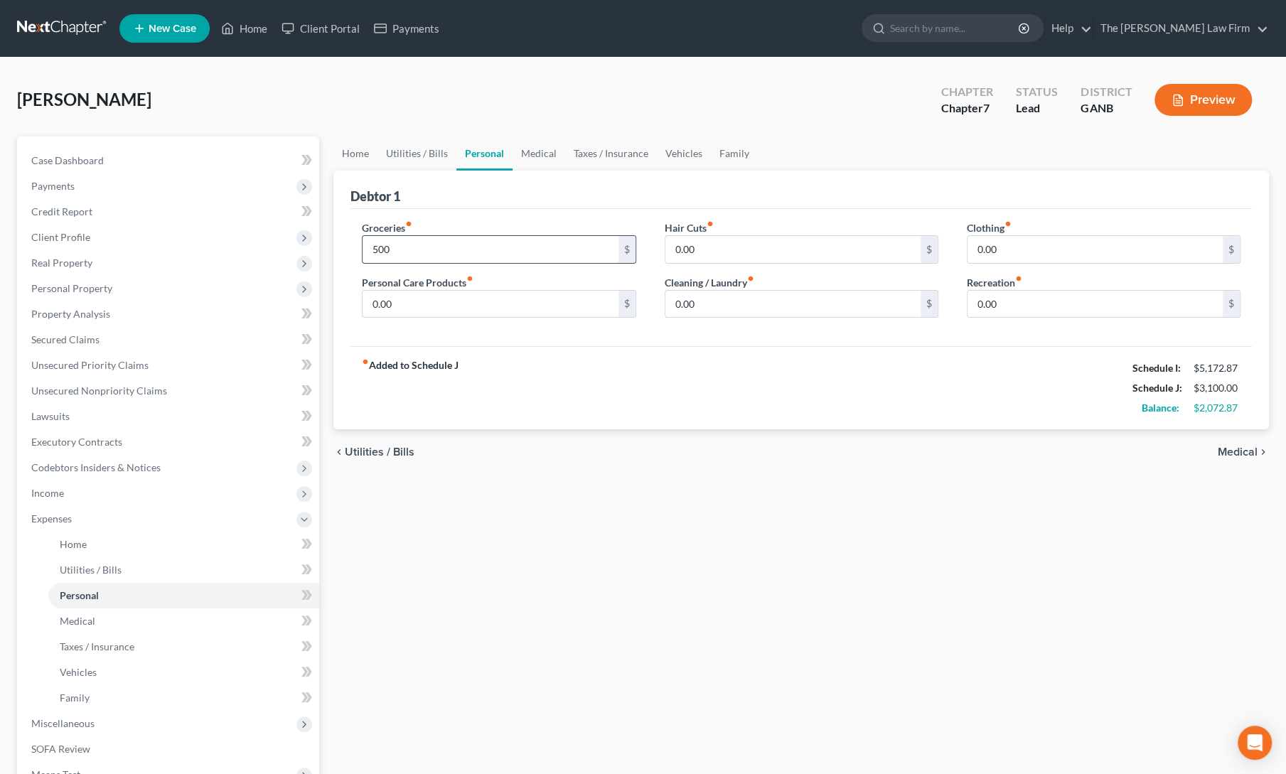
type input "500"
type input "50"
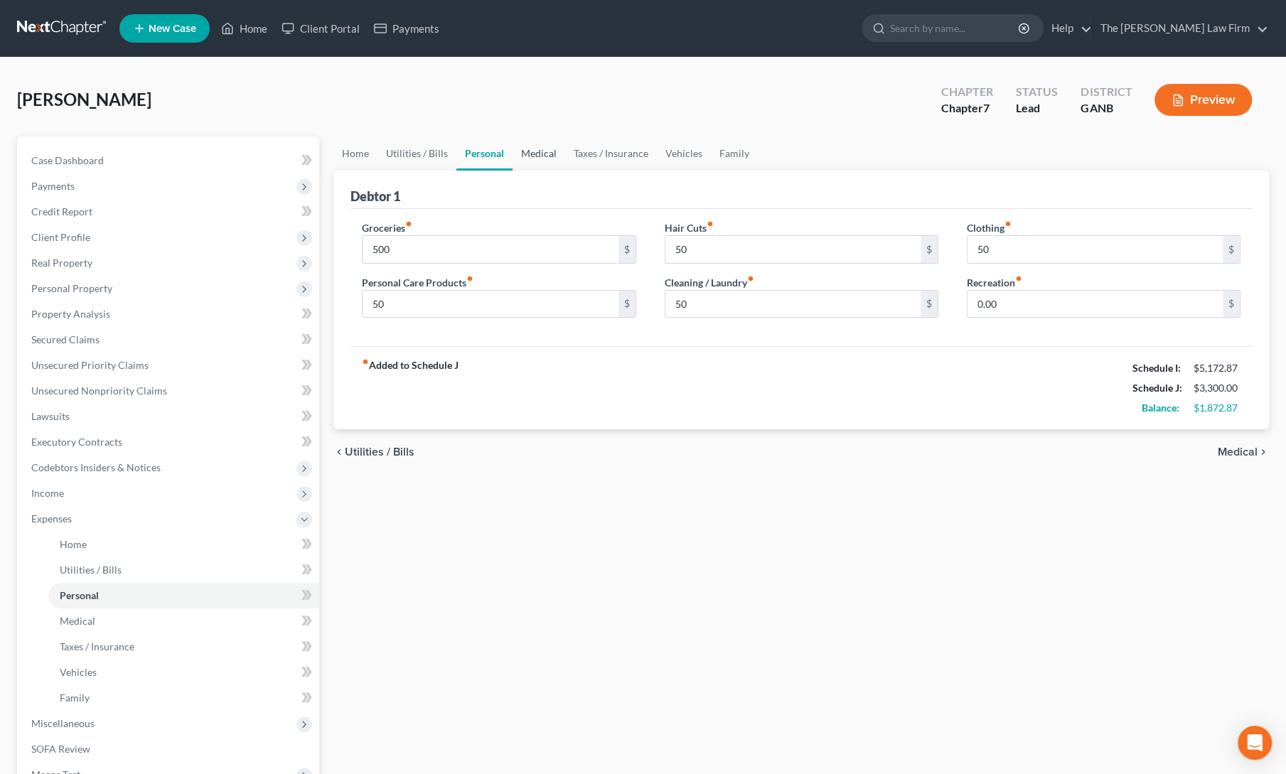
click at [554, 155] on link "Medical" at bounding box center [539, 153] width 53 height 34
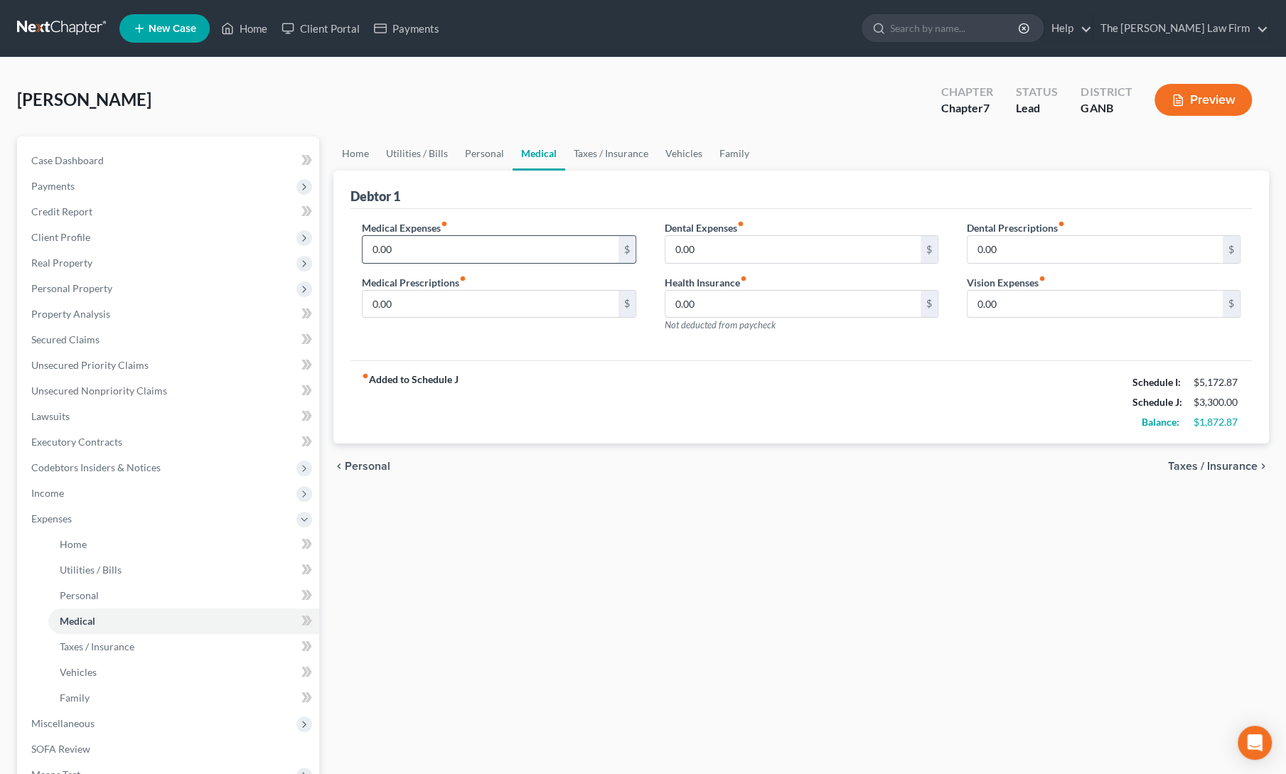
click at [452, 250] on input "0.00" at bounding box center [490, 249] width 255 height 27
click at [495, 255] on input "50" at bounding box center [490, 249] width 255 height 27
type input "125"
click at [607, 164] on link "Taxes / Insurance" at bounding box center [611, 153] width 92 height 34
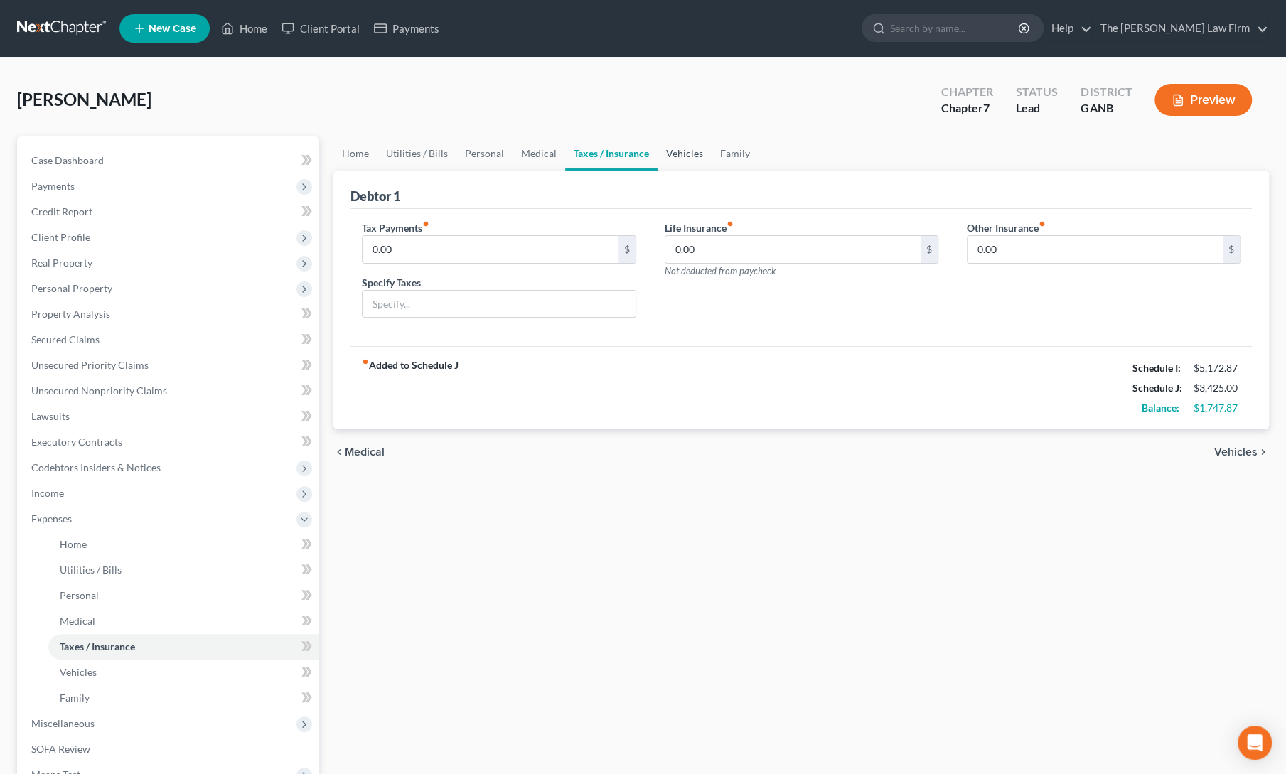
click at [666, 144] on link "Vehicles" at bounding box center [685, 153] width 54 height 34
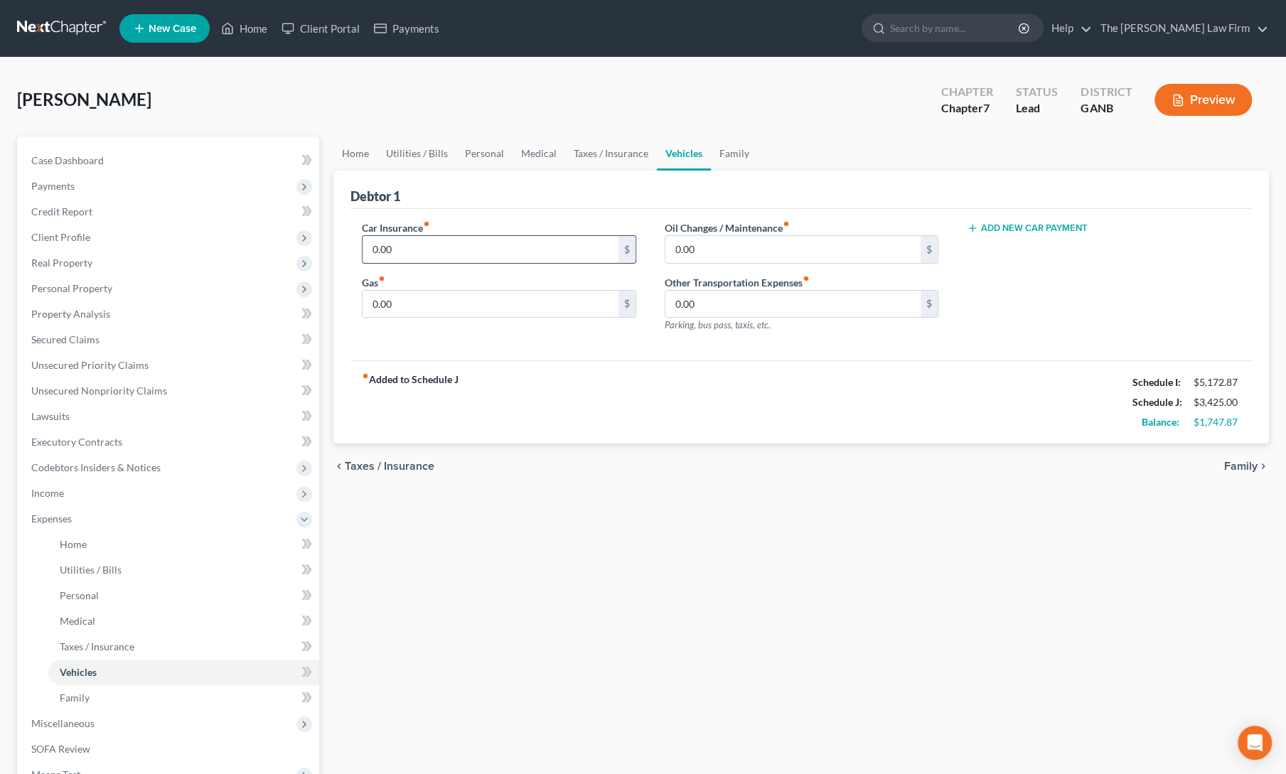
click at [428, 259] on input "0.00" at bounding box center [490, 249] width 255 height 27
type input "200"
type input "300"
click at [690, 353] on div "Car Insurance fiber_manual_record 200 $ Gas fiber_manual_record 300 $ Oil Chang…" at bounding box center [800, 285] width 901 height 152
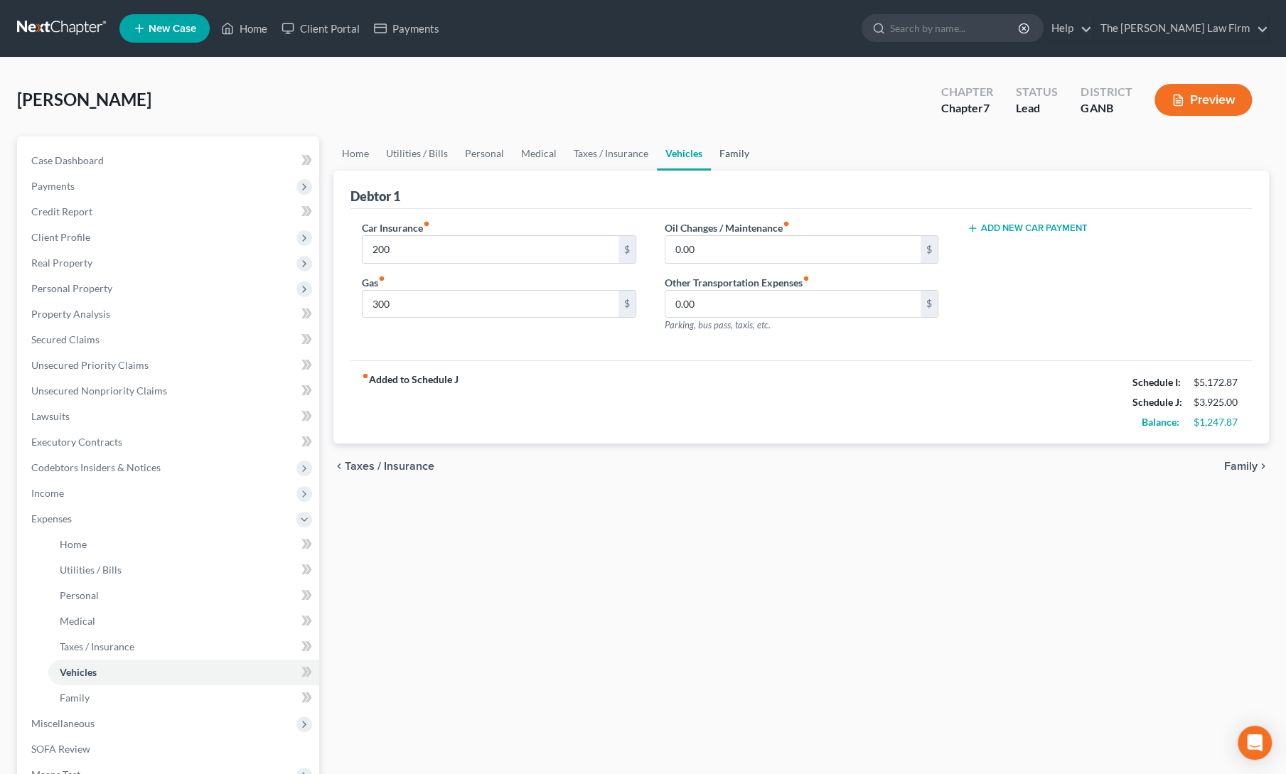
click at [714, 152] on link "Family" at bounding box center [734, 153] width 47 height 34
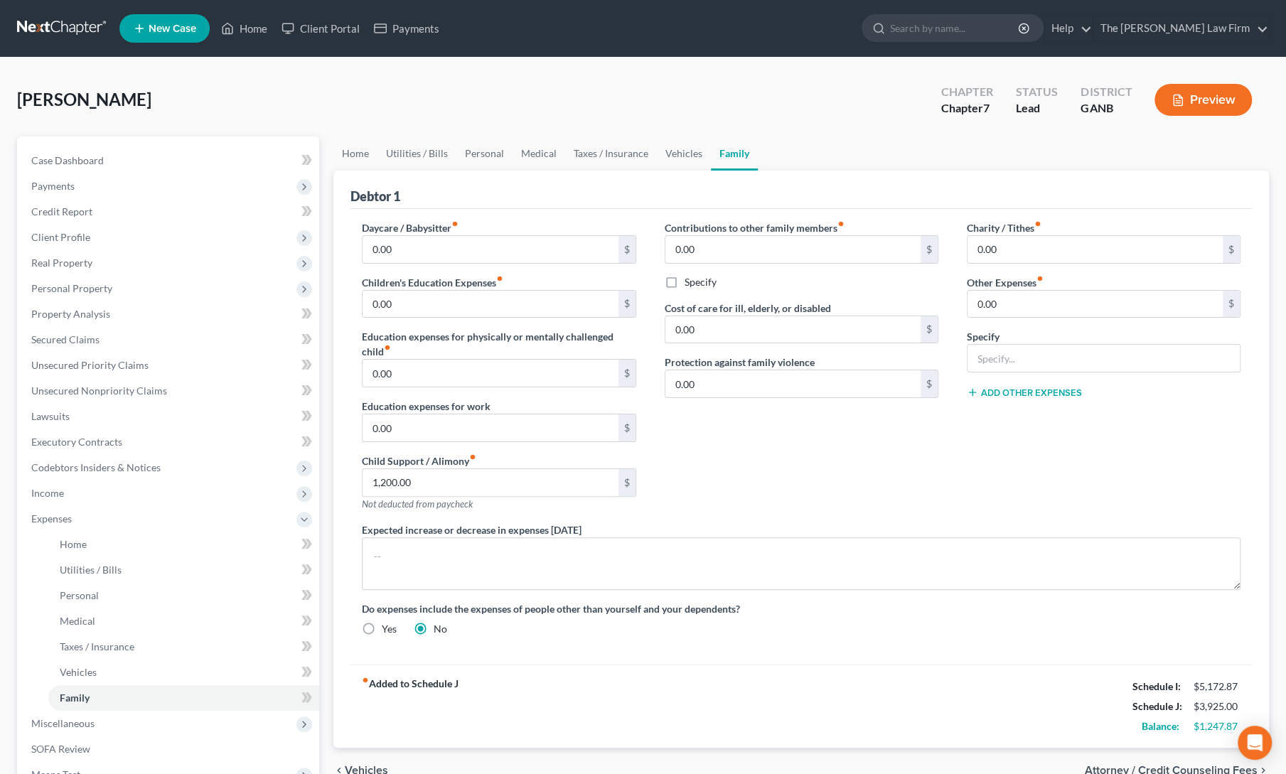
click at [830, 441] on div "Contributions to other family members fiber_manual_record 0.00 $ Specify Cost o…" at bounding box center [801, 371] width 302 height 302
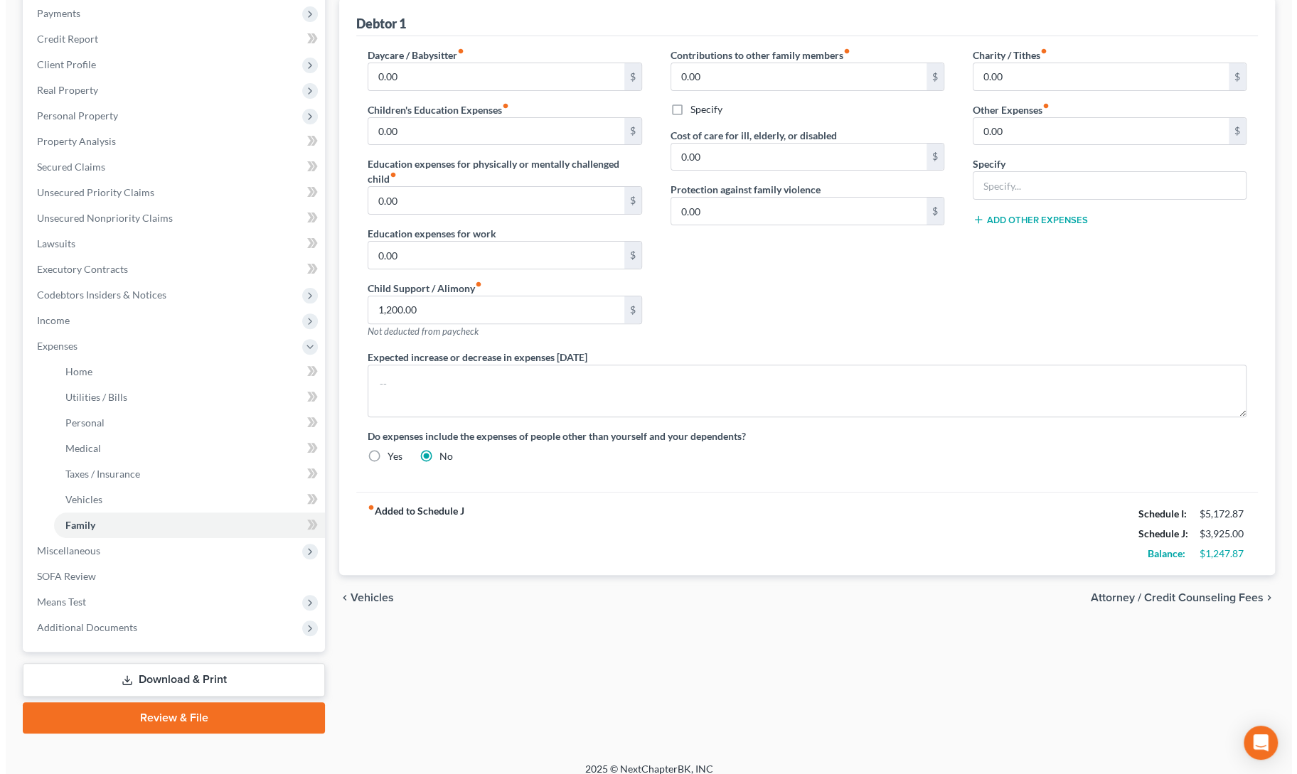
scroll to position [184, 0]
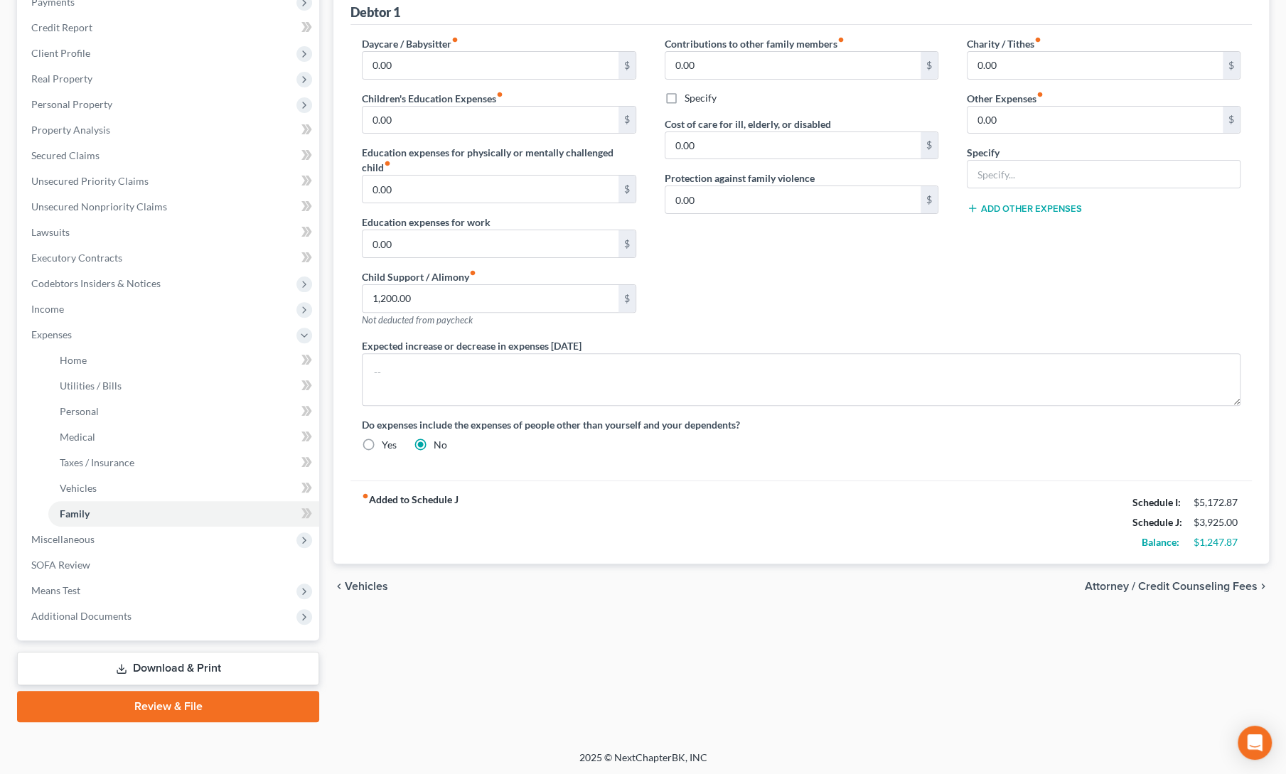
click at [145, 673] on link "Download & Print" at bounding box center [168, 668] width 302 height 33
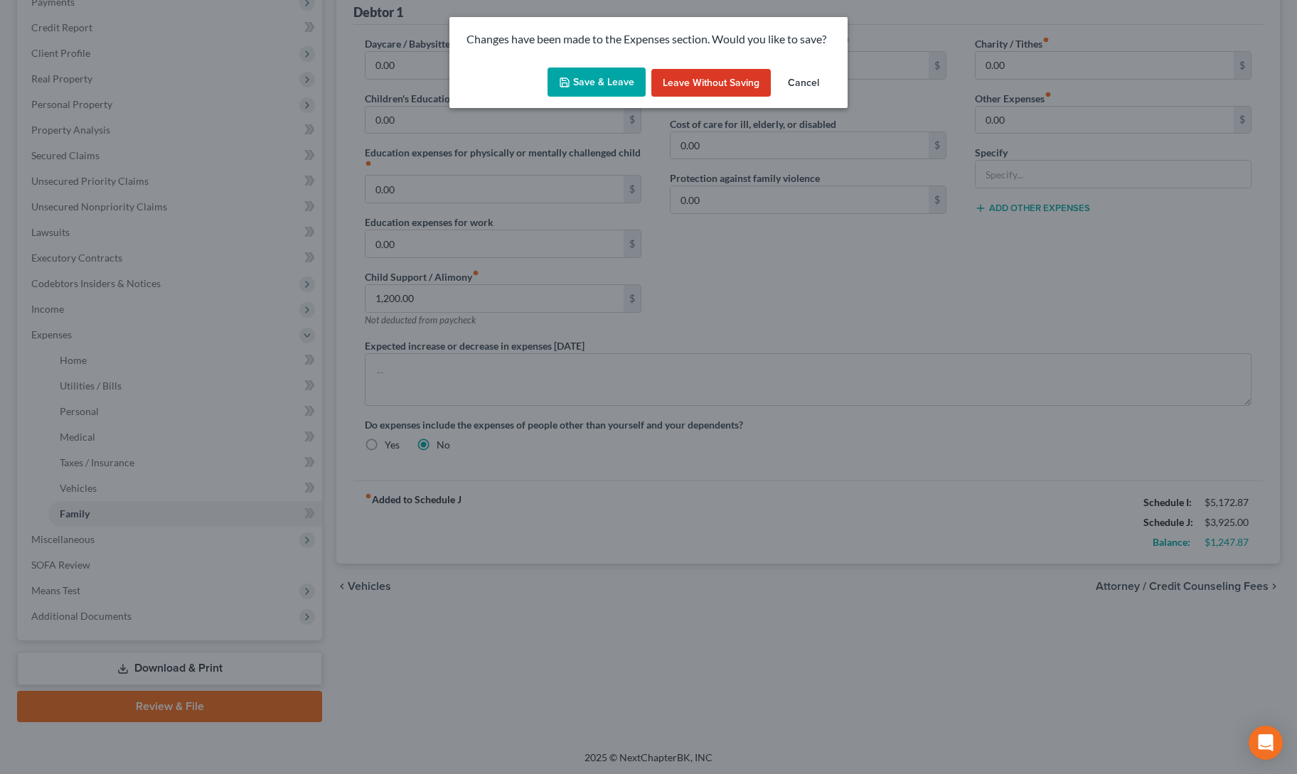
click at [584, 82] on button "Save & Leave" at bounding box center [596, 83] width 98 height 30
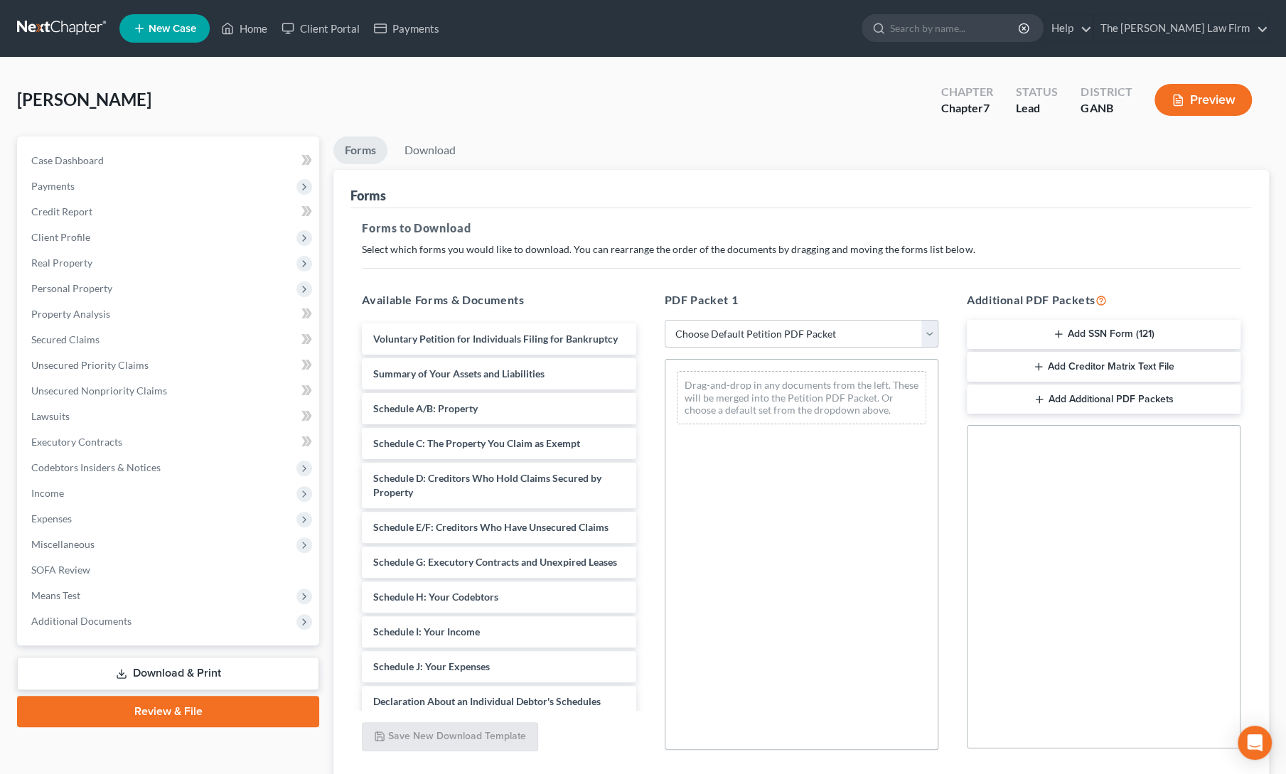
click at [800, 323] on select "Choose Default Petition PDF Packet Complete Bankruptcy Petition (all forms and …" at bounding box center [802, 334] width 274 height 28
drag, startPoint x: 498, startPoint y: 662, endPoint x: 775, endPoint y: 579, distance: 289.2
click at [647, 579] on div "Schedule I: Your Income Voluntary Petition for Individuals Filing for Bankruptc…" at bounding box center [498, 670] width 296 height 695
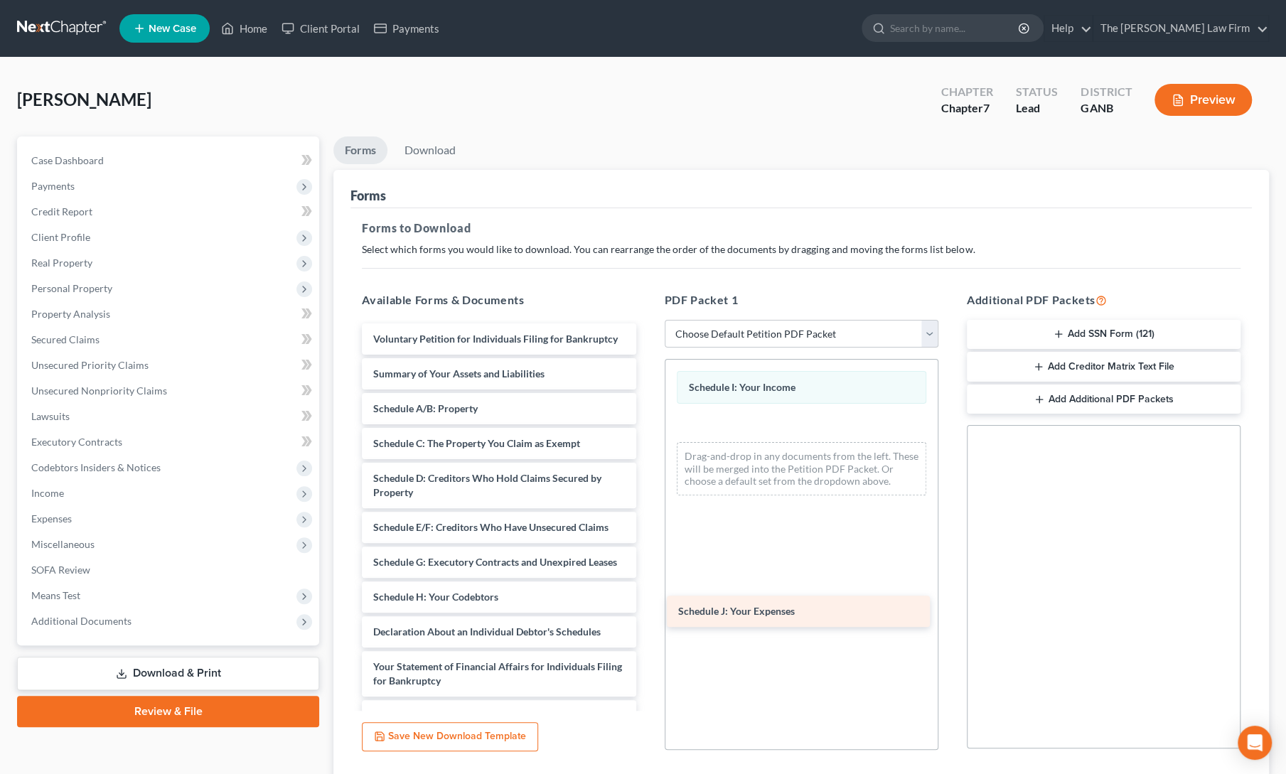
drag, startPoint x: 494, startPoint y: 655, endPoint x: 799, endPoint y: 608, distance: 308.7
click at [647, 608] on div "Schedule J: Your Expenses Voluntary Petition for Individuals Filing for Bankrup…" at bounding box center [498, 653] width 296 height 660
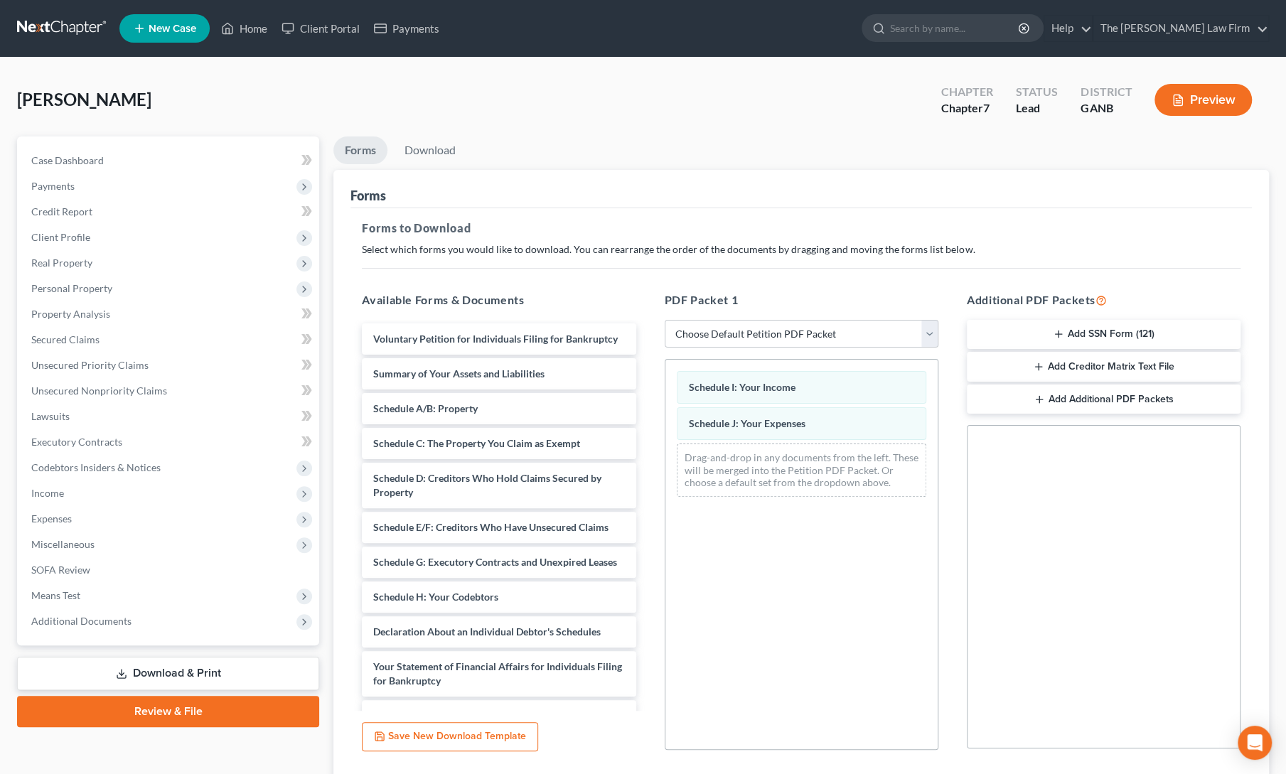
scroll to position [102, 0]
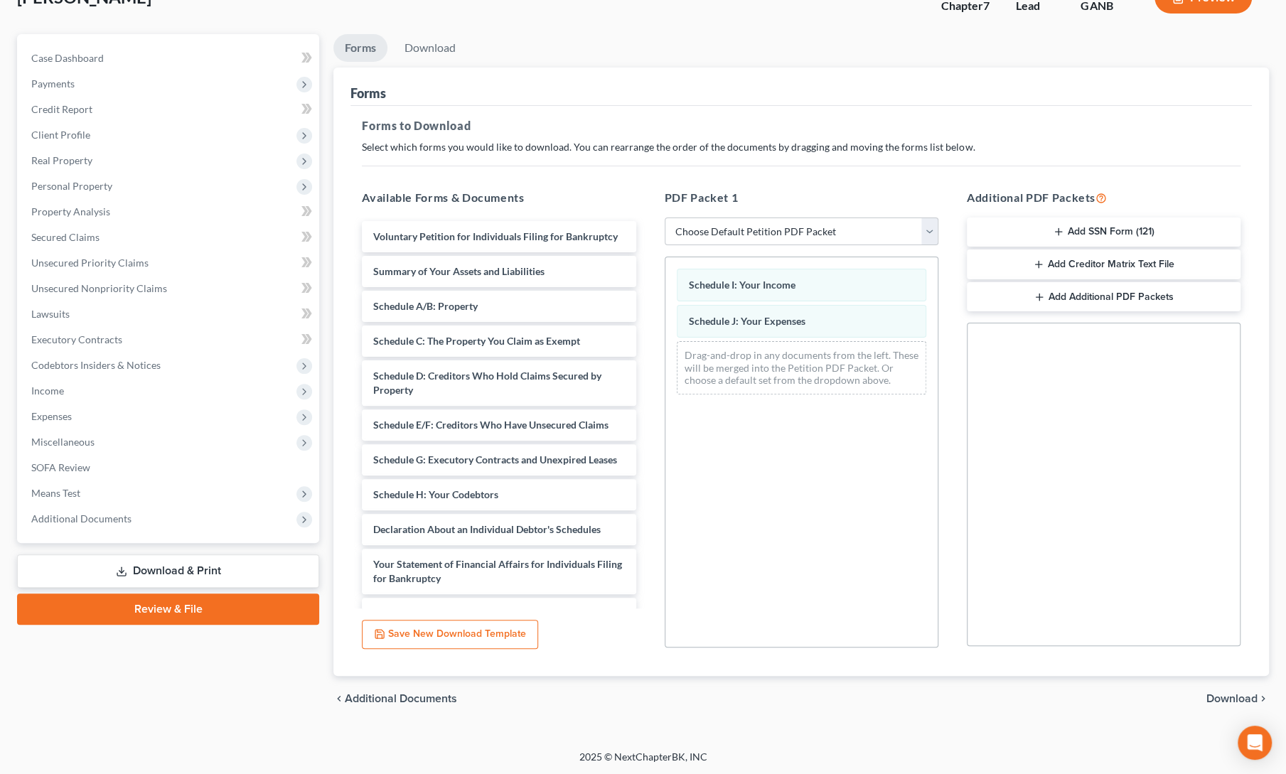
click at [1233, 695] on span "Download" at bounding box center [1231, 698] width 51 height 11
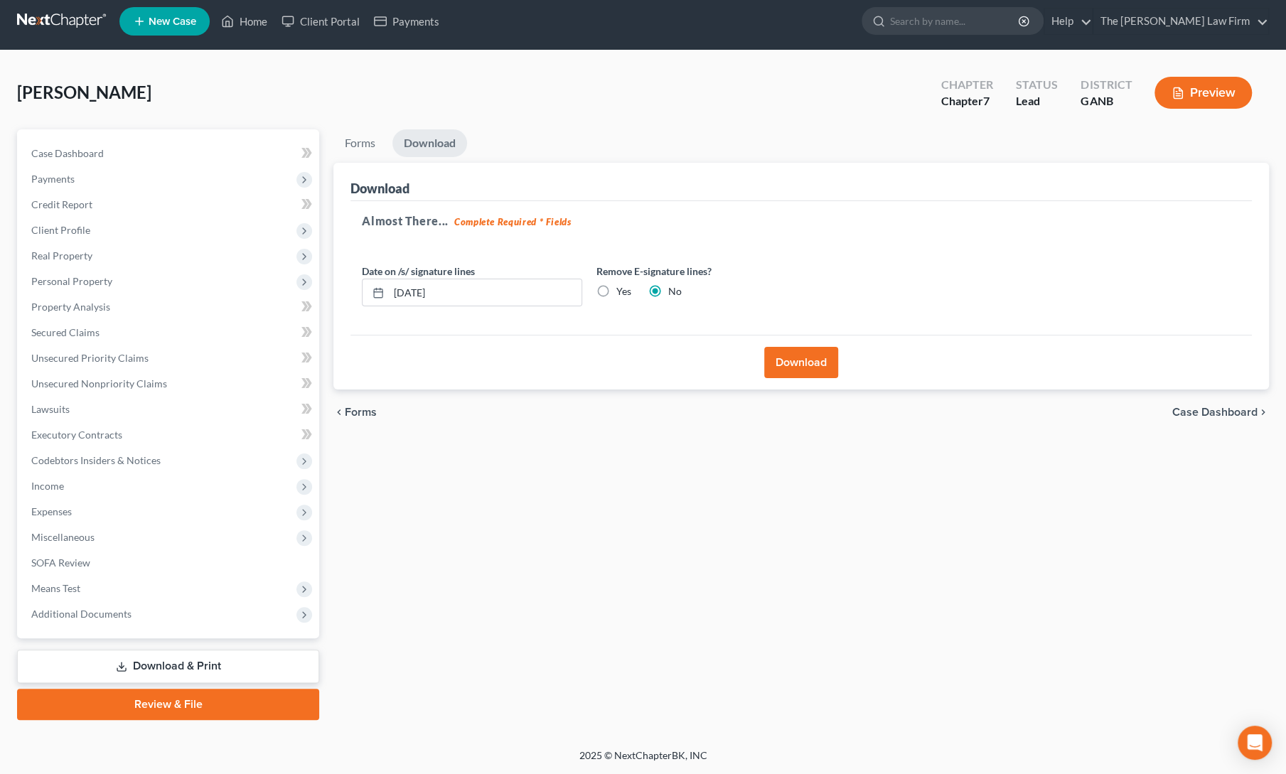
scroll to position [5, 0]
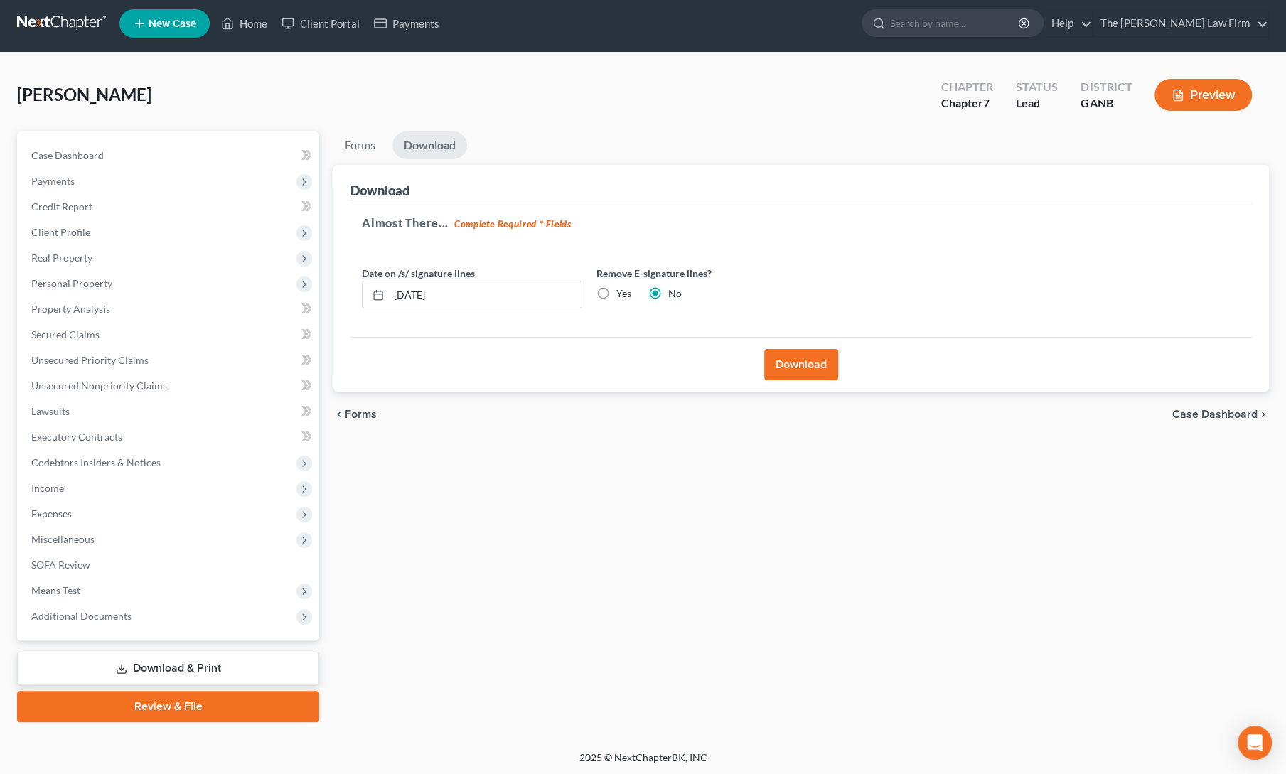
click at [787, 366] on button "Download" at bounding box center [801, 364] width 74 height 31
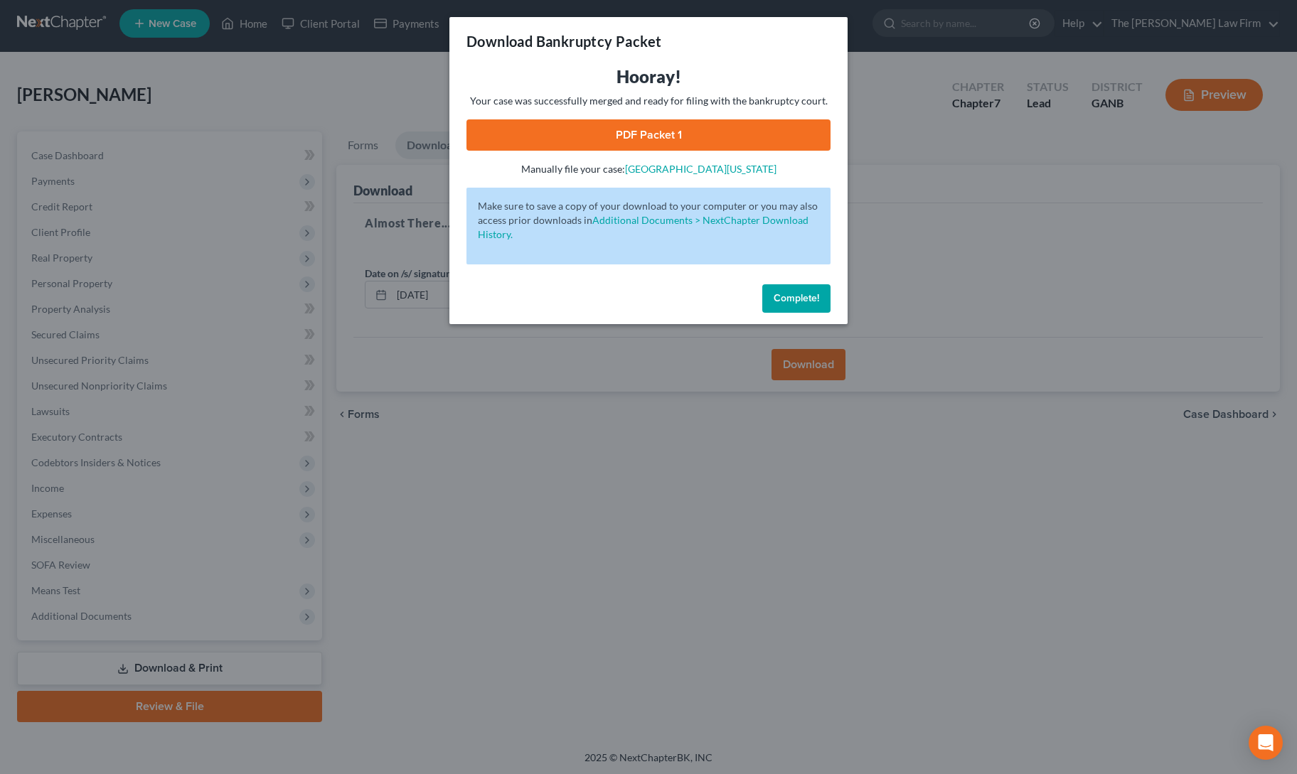
click at [648, 127] on link "PDF Packet 1" at bounding box center [648, 134] width 364 height 31
click at [803, 295] on span "Complete!" at bounding box center [795, 298] width 45 height 12
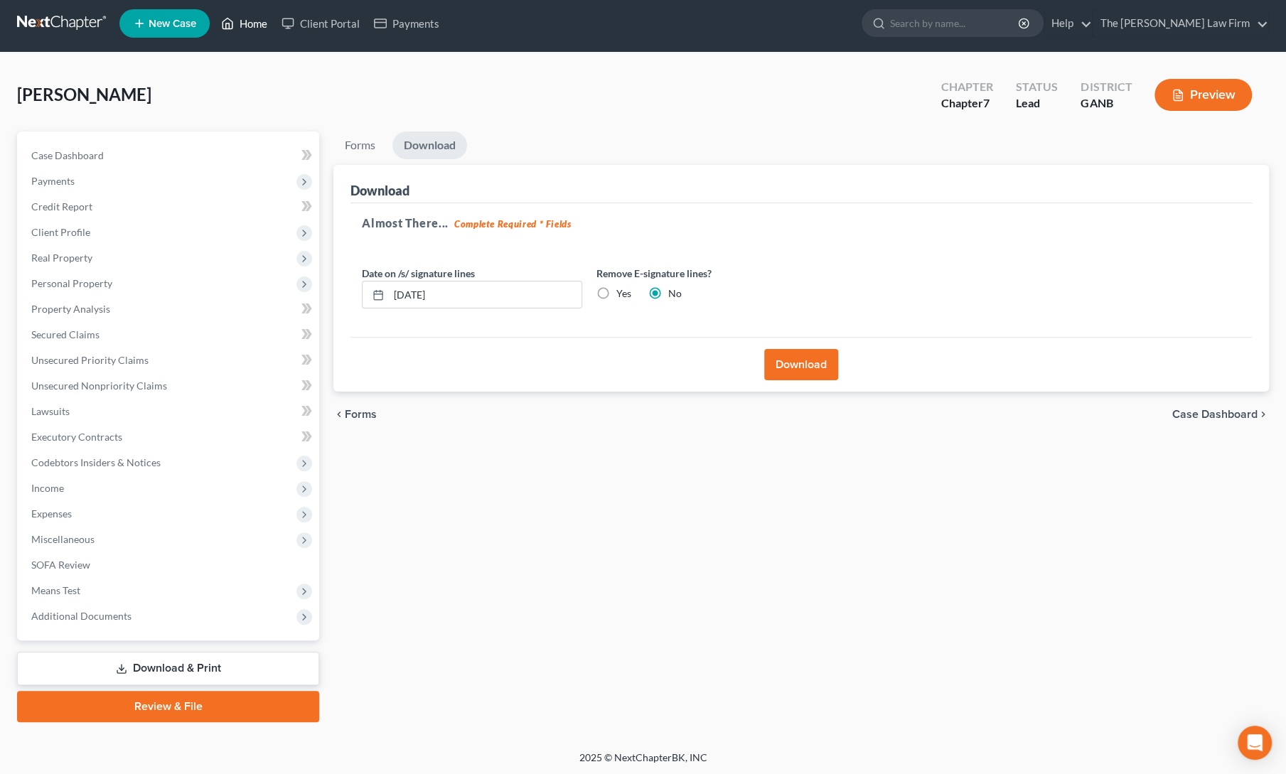
click at [249, 31] on link "Home" at bounding box center [244, 24] width 60 height 26
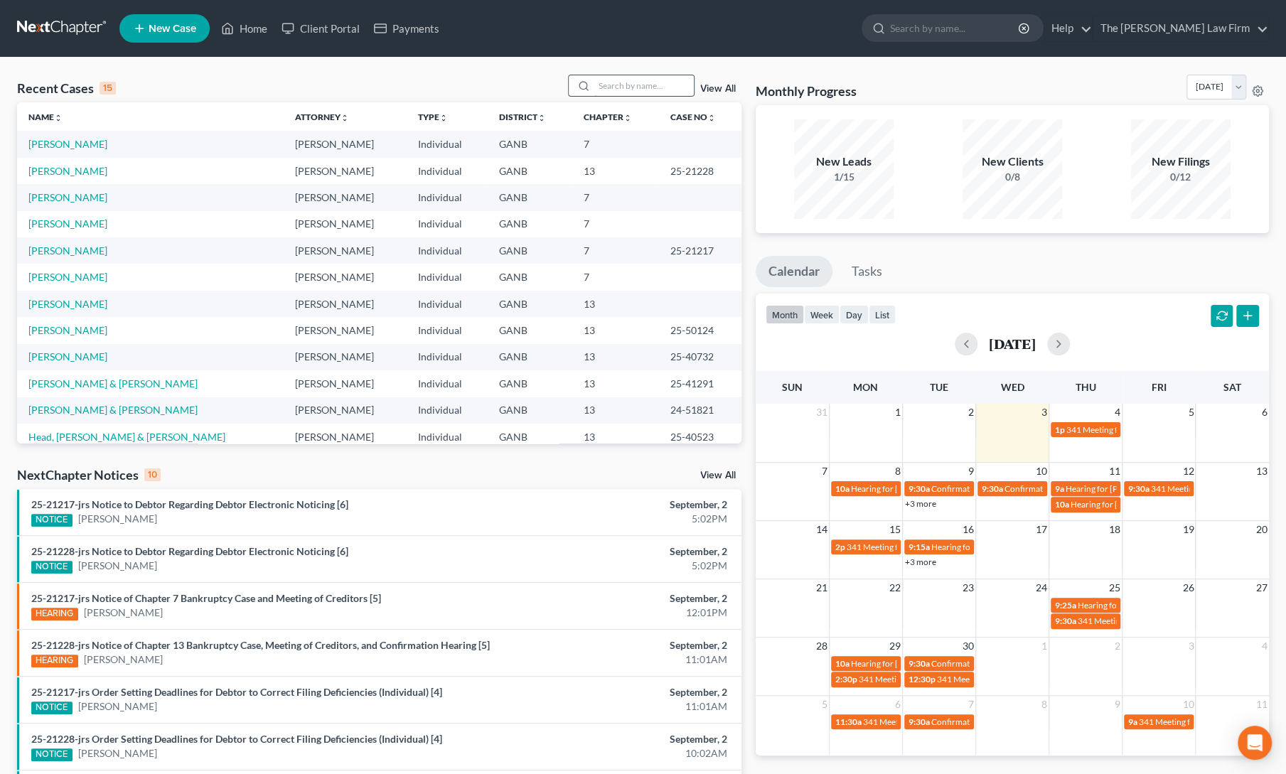
click at [604, 82] on input "search" at bounding box center [644, 85] width 100 height 21
type input "[PERSON_NAME]"
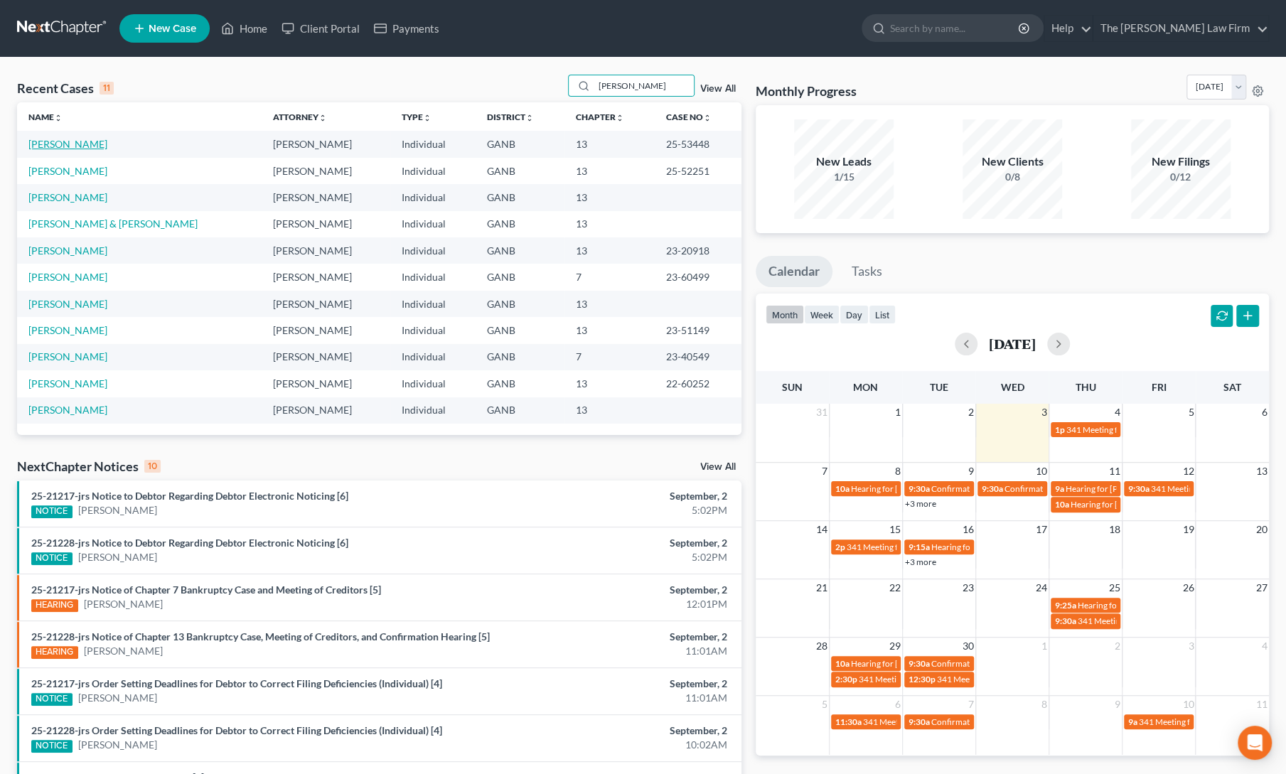
click at [53, 149] on link "[PERSON_NAME]" at bounding box center [67, 144] width 79 height 12
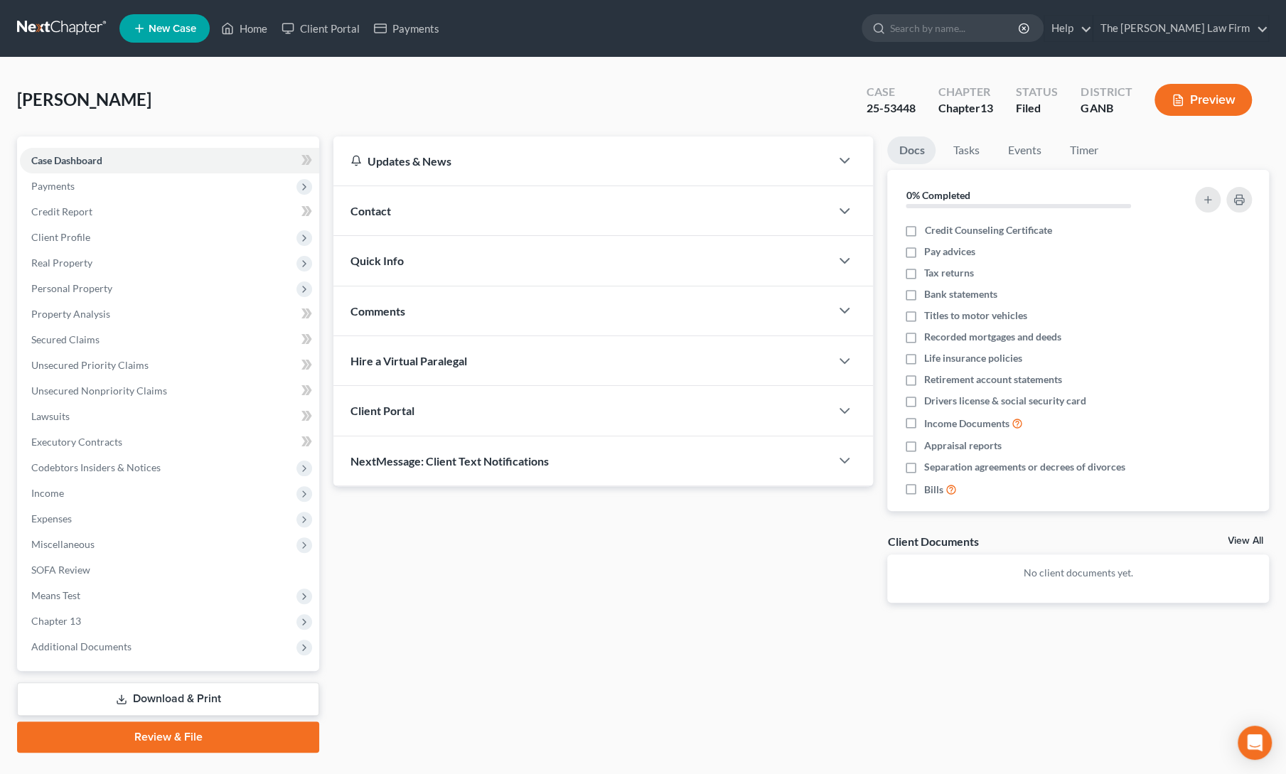
click at [570, 584] on div "Updates & News × [US_STATE] [GEOGRAPHIC_DATA] Notes Take a look at NextChapter'…" at bounding box center [603, 380] width 554 height 489
click at [735, 90] on div "[PERSON_NAME] Upgraded Case 25-53448 Chapter Chapter 13 Status Filed District G…" at bounding box center [643, 106] width 1252 height 62
click at [56, 518] on span "Expenses" at bounding box center [51, 519] width 41 height 12
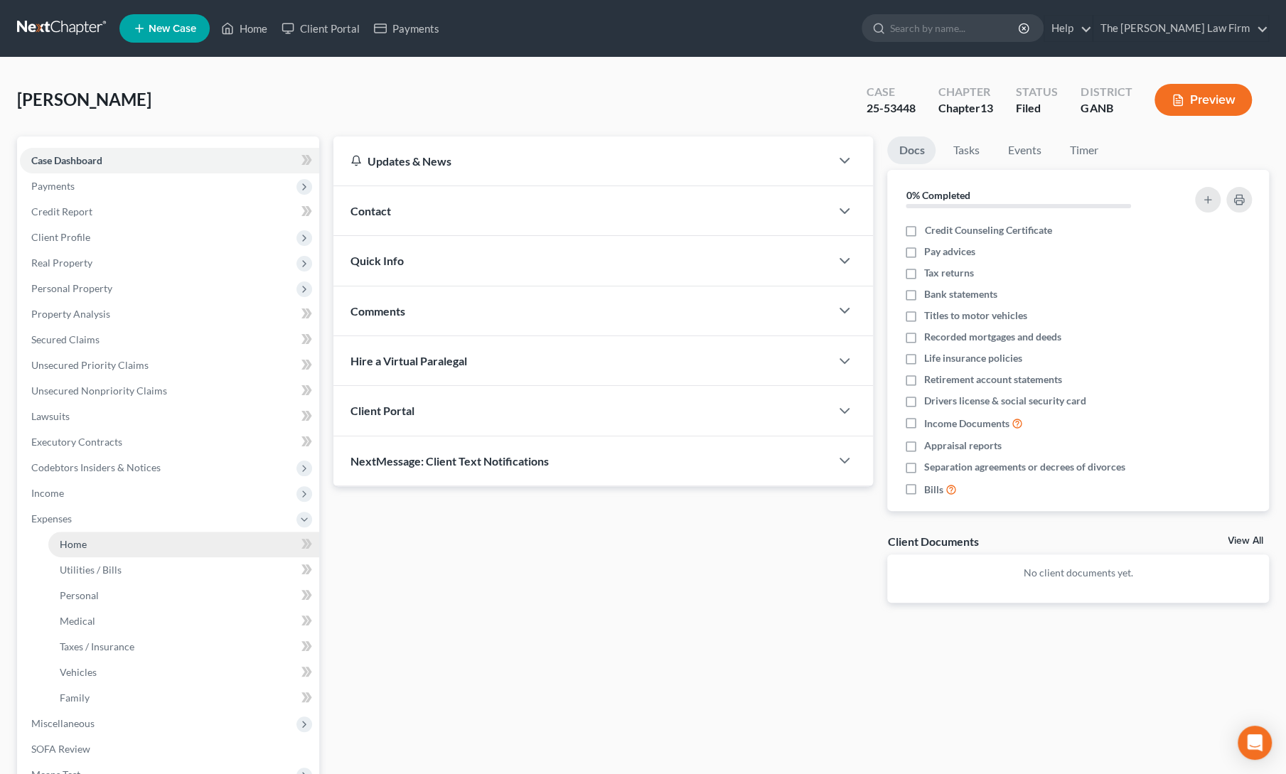
click at [85, 540] on span "Home" at bounding box center [73, 544] width 27 height 12
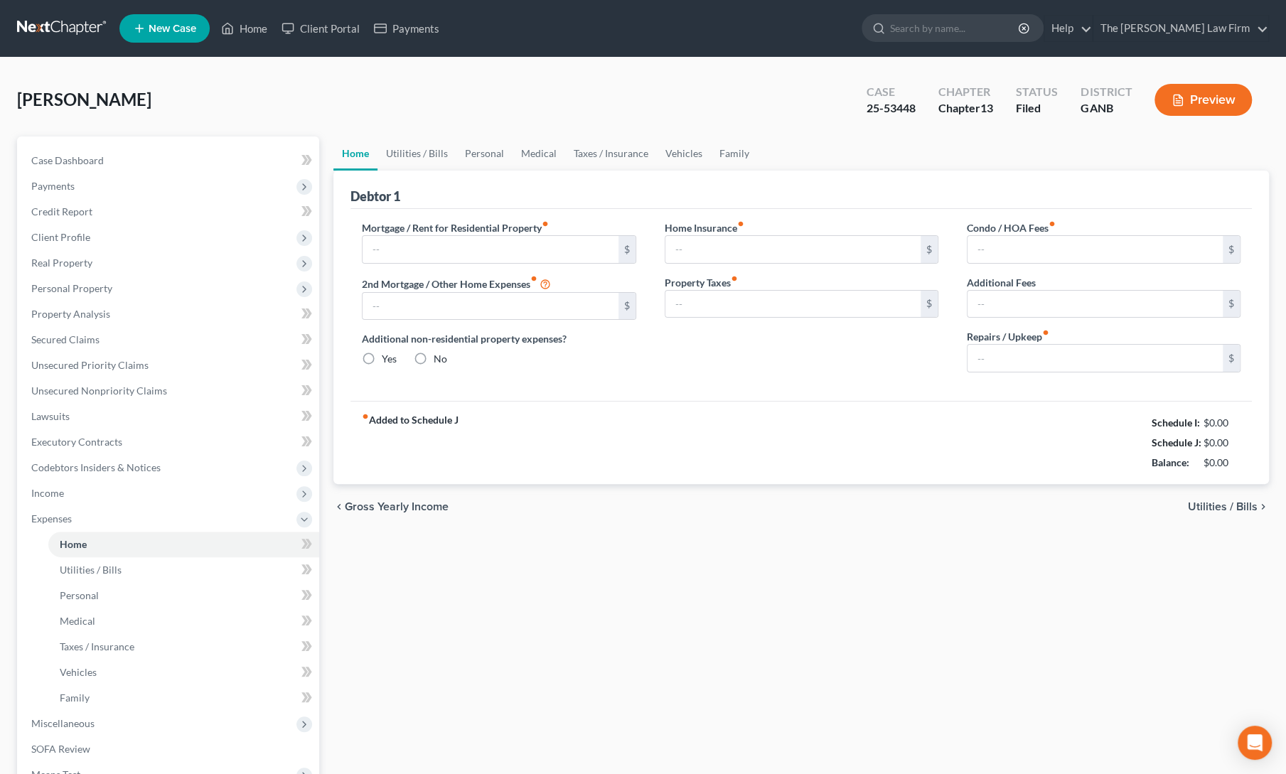
type input "1,037.00"
type input "0.00"
radio input "true"
type input "0.00"
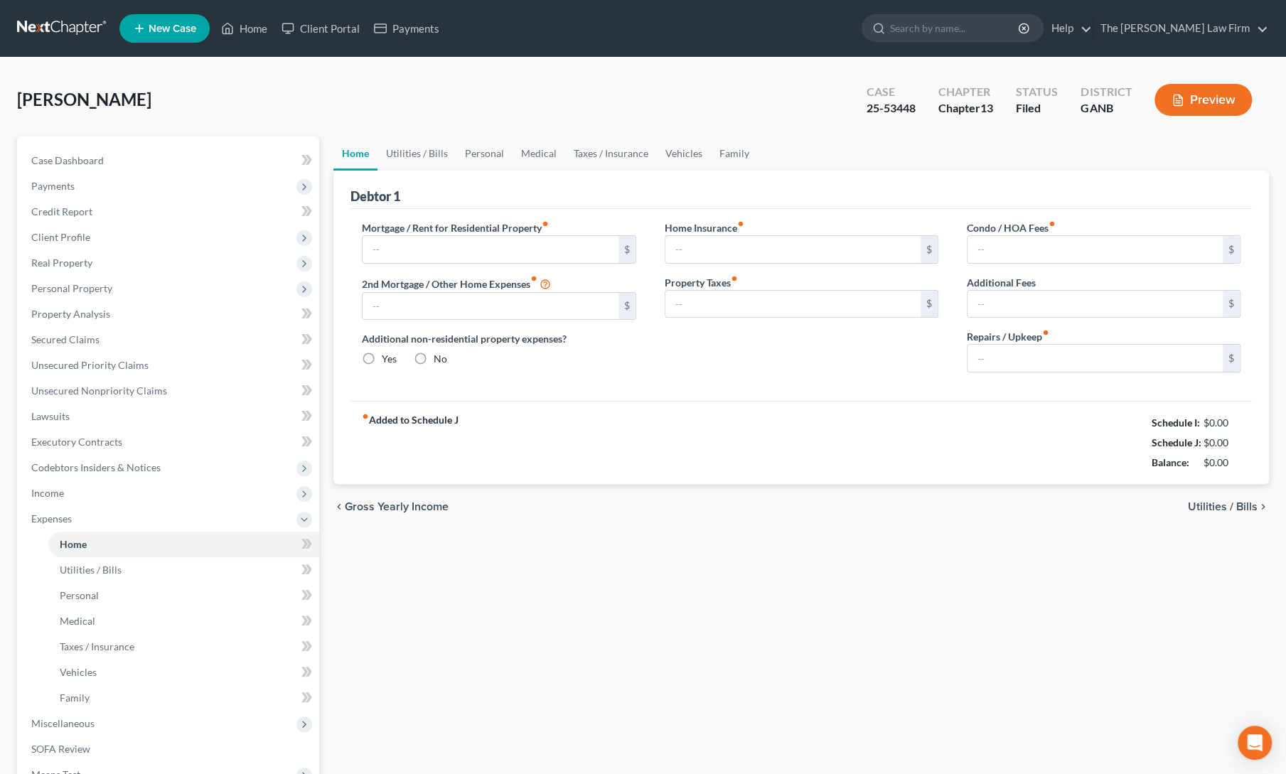
type input "0.00"
type input "25.00"
click at [495, 660] on div "Home Utilities / Bills Personal Medical Taxes / Insurance Vehicles Family Debto…" at bounding box center [801, 533] width 950 height 795
click at [488, 613] on div "Home Utilities / Bills Personal Medical Taxes / Insurance Vehicles Family Debto…" at bounding box center [801, 533] width 950 height 795
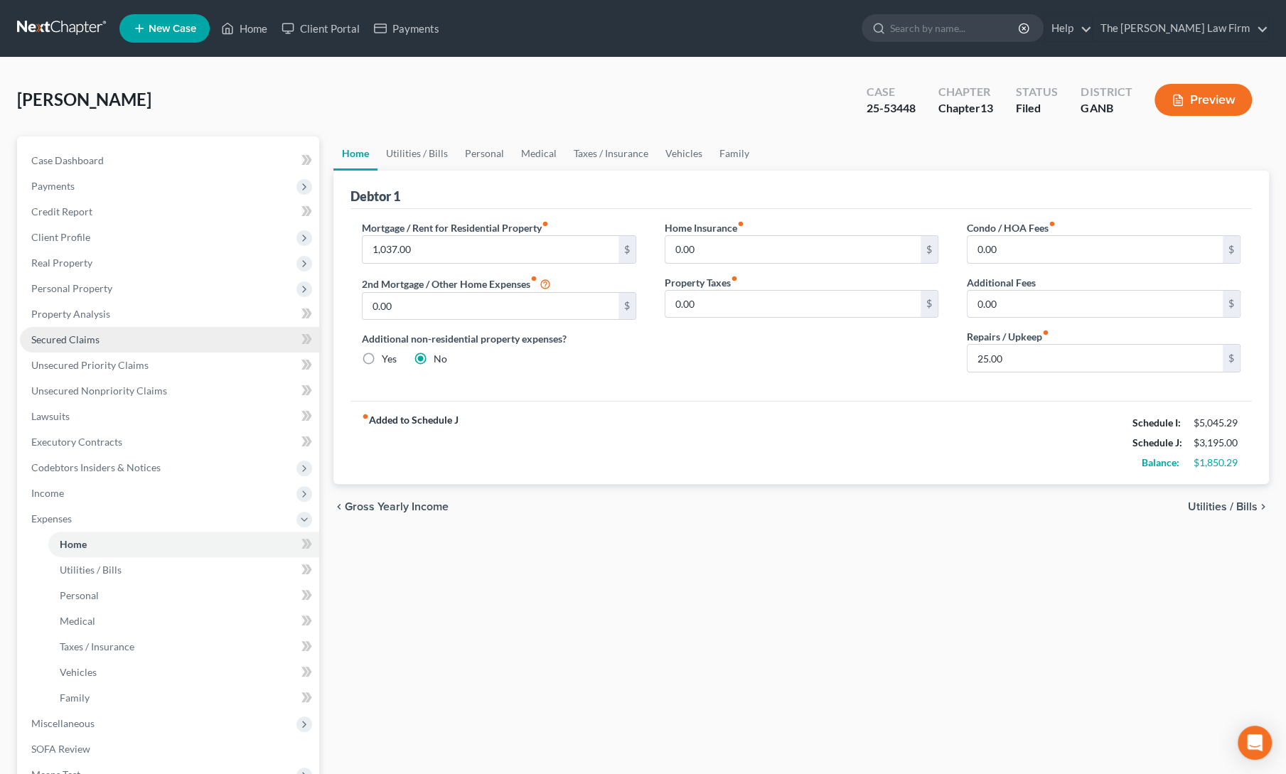
click at [83, 343] on span "Secured Claims" at bounding box center [65, 339] width 68 height 12
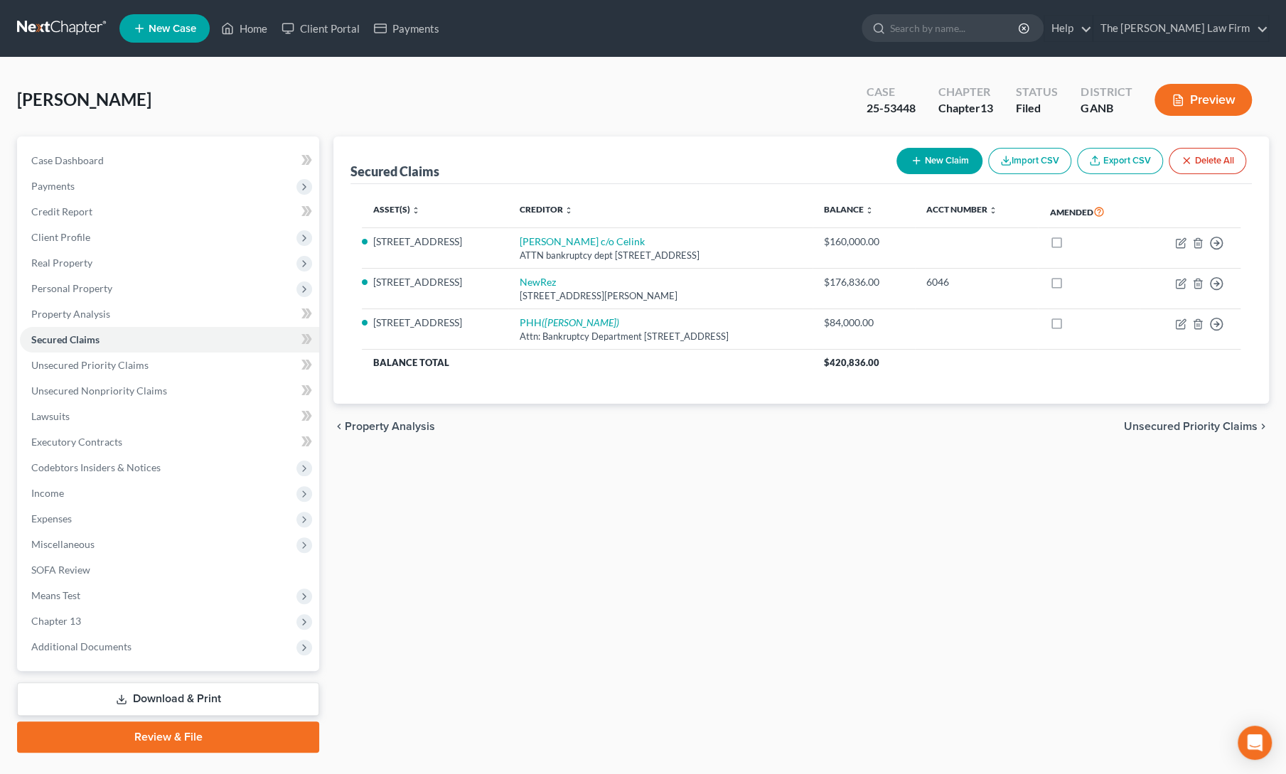
click at [654, 506] on div "Secured Claims New Claim Import CSV Export CSV Delete All Asset(s) expand_more …" at bounding box center [801, 444] width 950 height 616
click at [250, 25] on link "Home" at bounding box center [244, 29] width 60 height 26
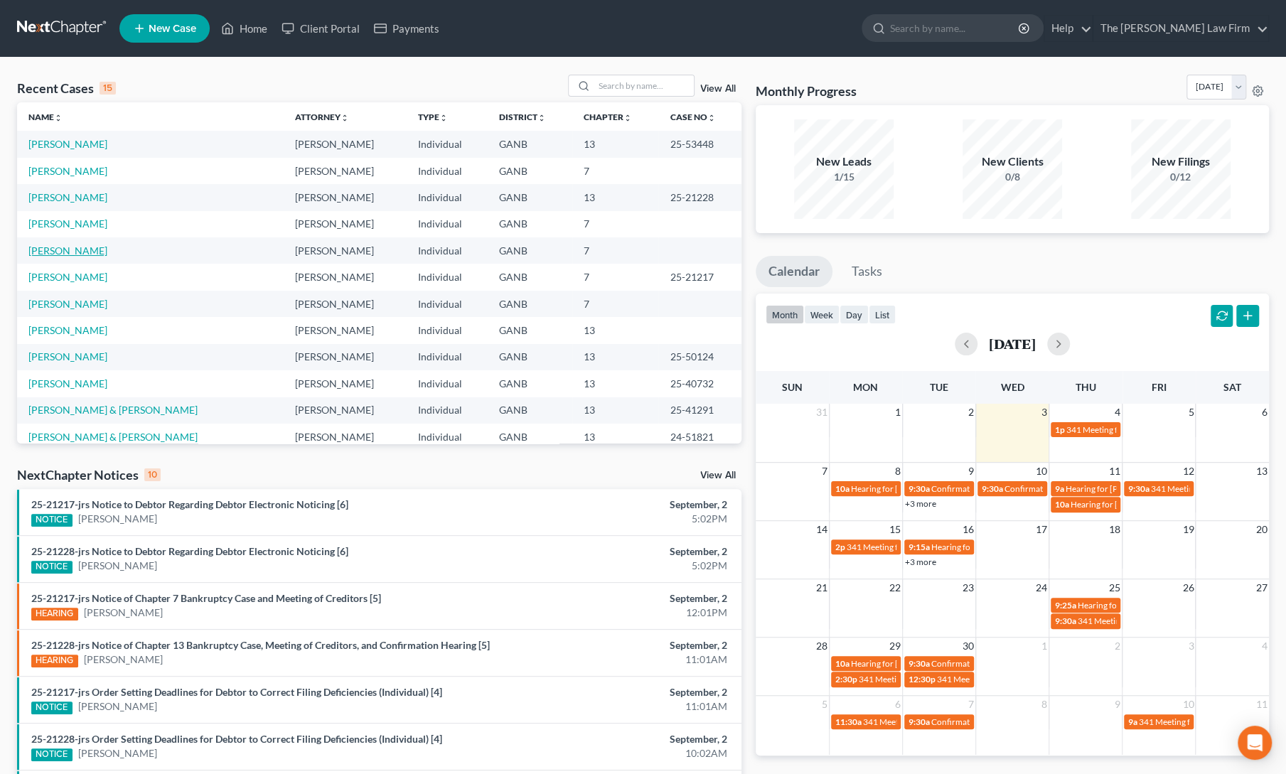
click at [74, 252] on link "[PERSON_NAME]" at bounding box center [67, 251] width 79 height 12
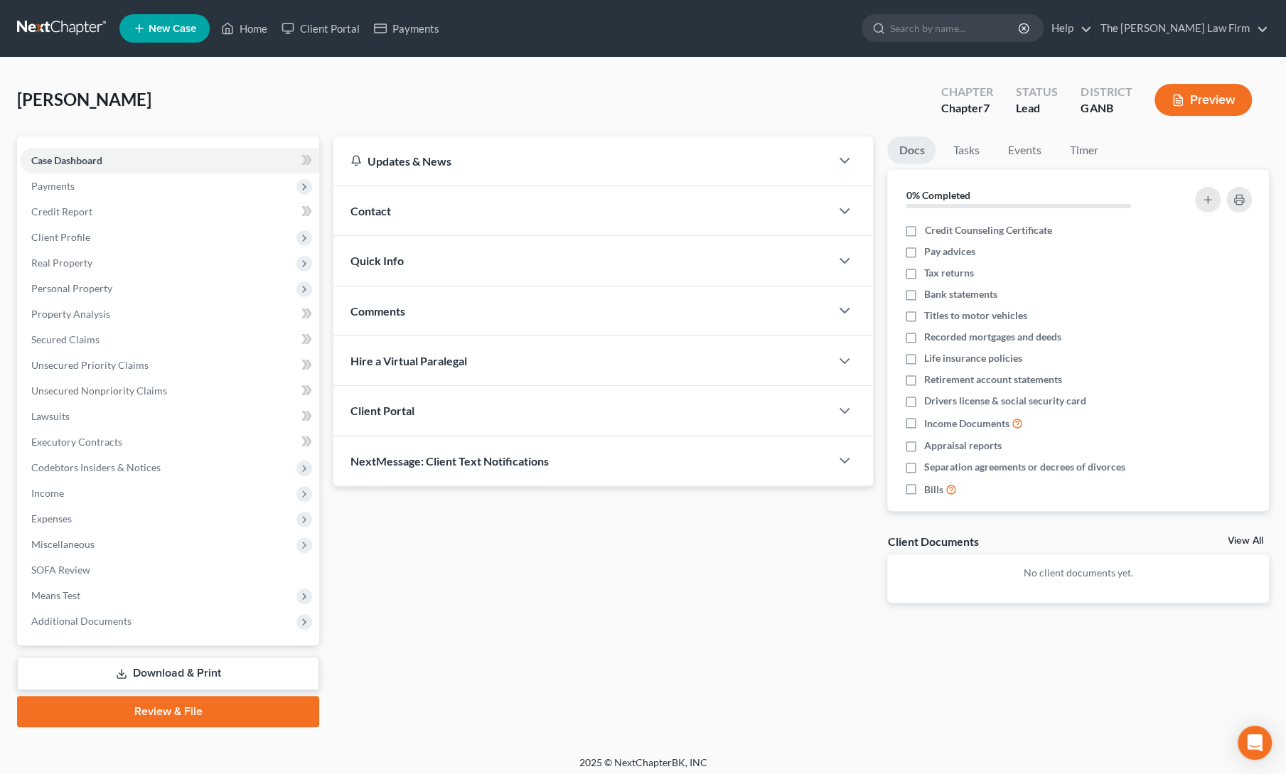
click at [427, 617] on div "Updates & News × [US_STATE] [GEOGRAPHIC_DATA] Notes Take a look at NextChapter'…" at bounding box center [603, 380] width 554 height 489
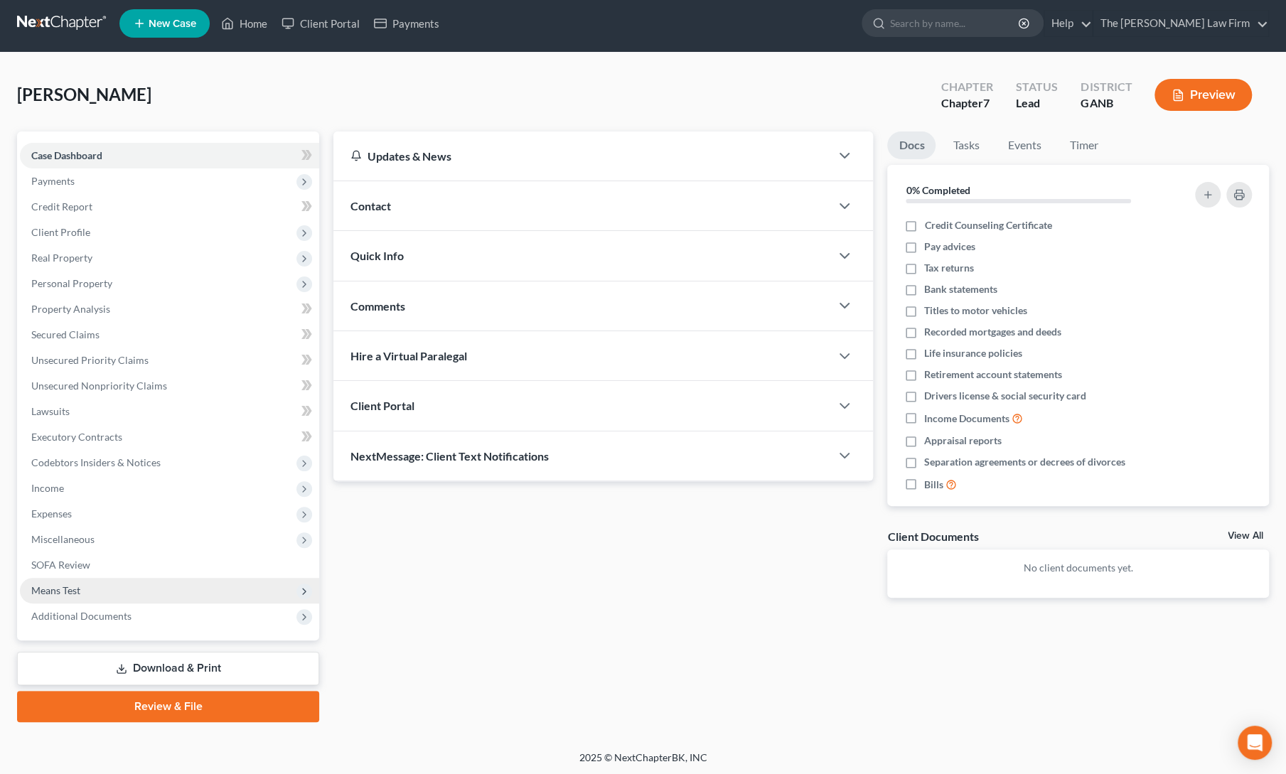
click at [53, 591] on span "Means Test" at bounding box center [55, 590] width 49 height 12
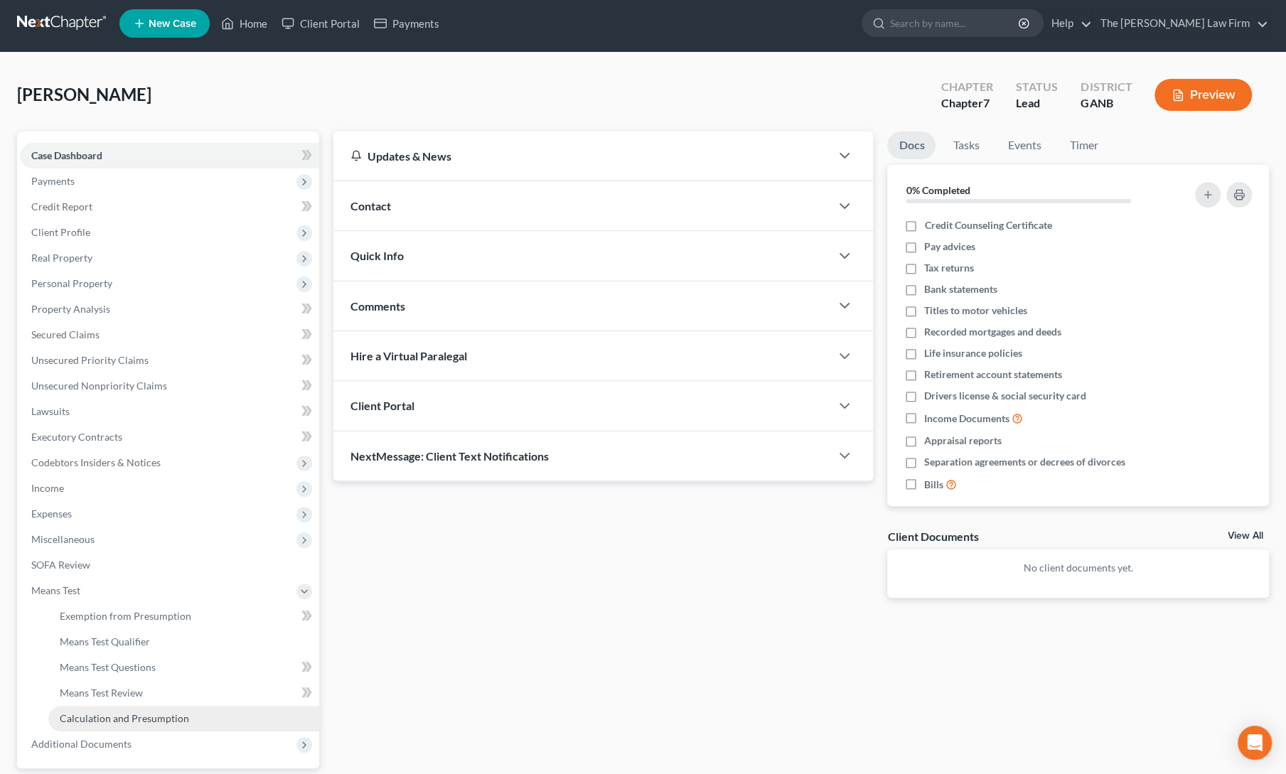
click at [108, 722] on span "Calculation and Presumption" at bounding box center [124, 718] width 129 height 12
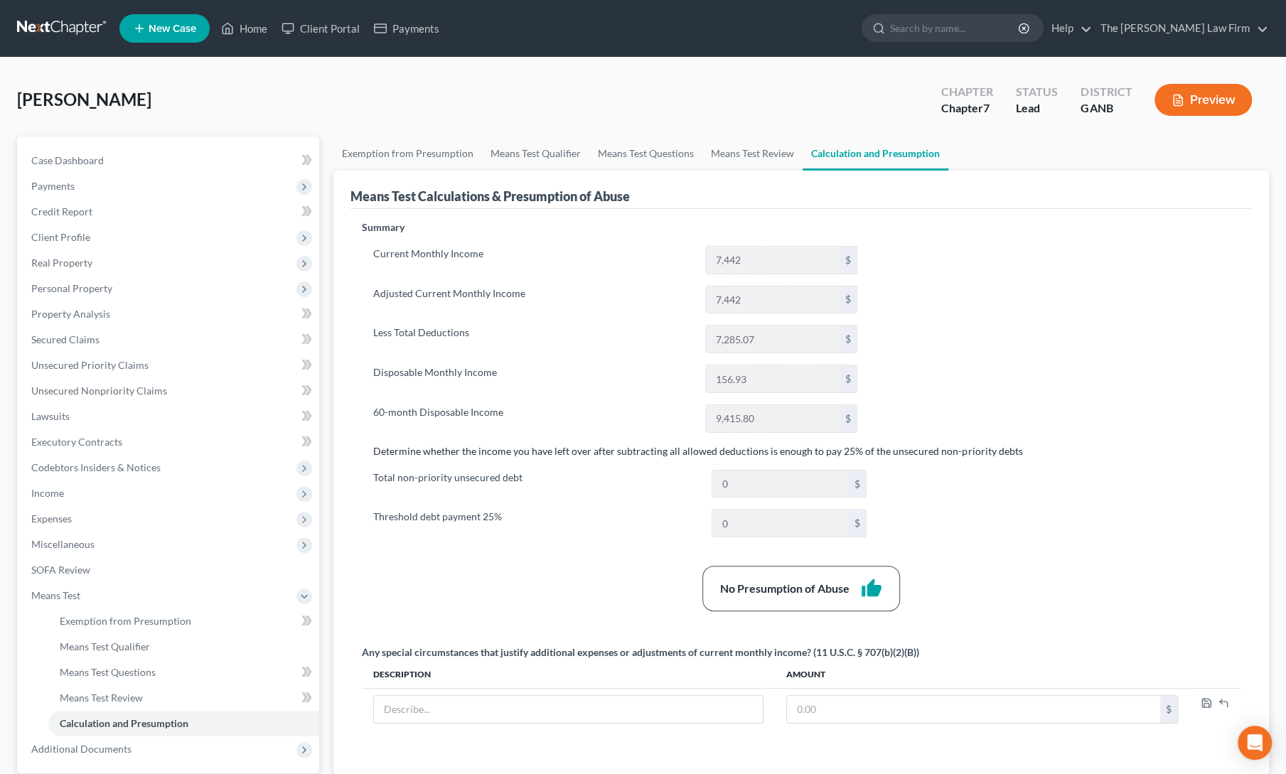
click at [513, 566] on div "No Presumption of Abuse thumb_up" at bounding box center [801, 588] width 893 height 45
click at [640, 155] on link "Means Test Questions" at bounding box center [645, 153] width 113 height 34
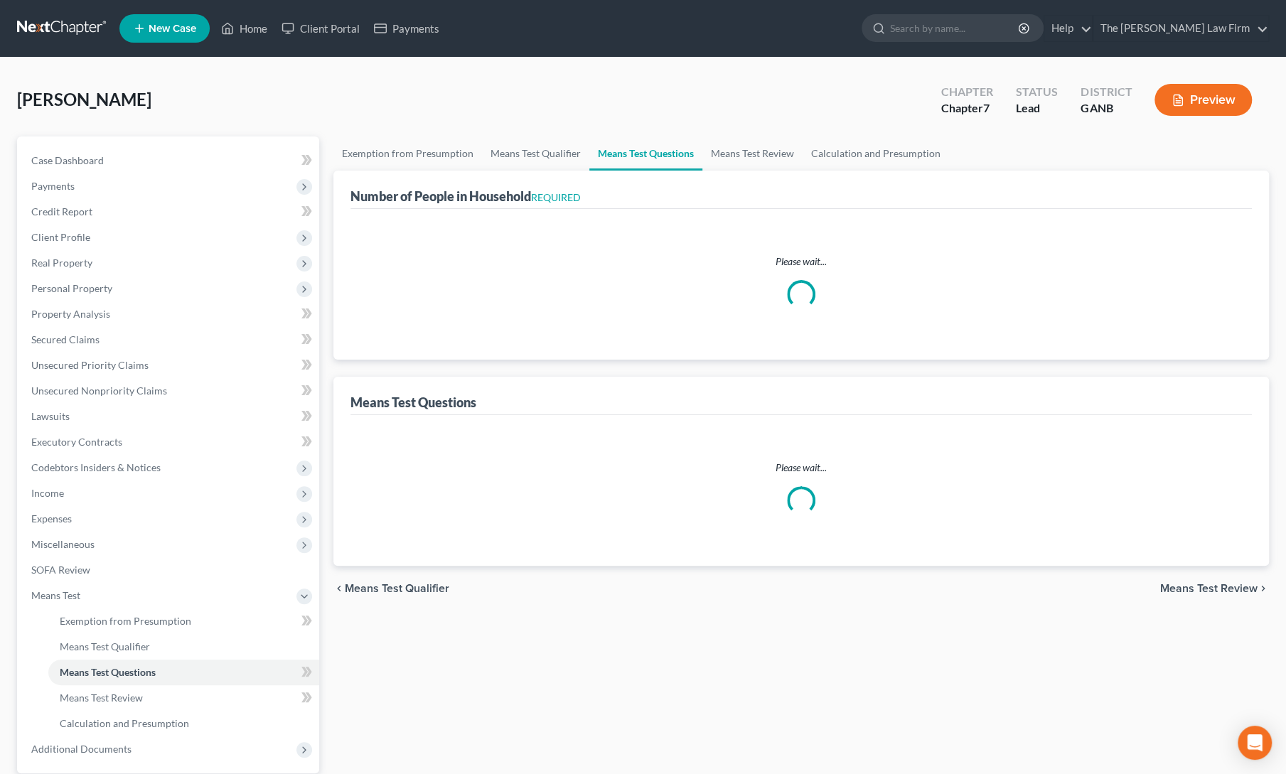
select select "1"
select select "60"
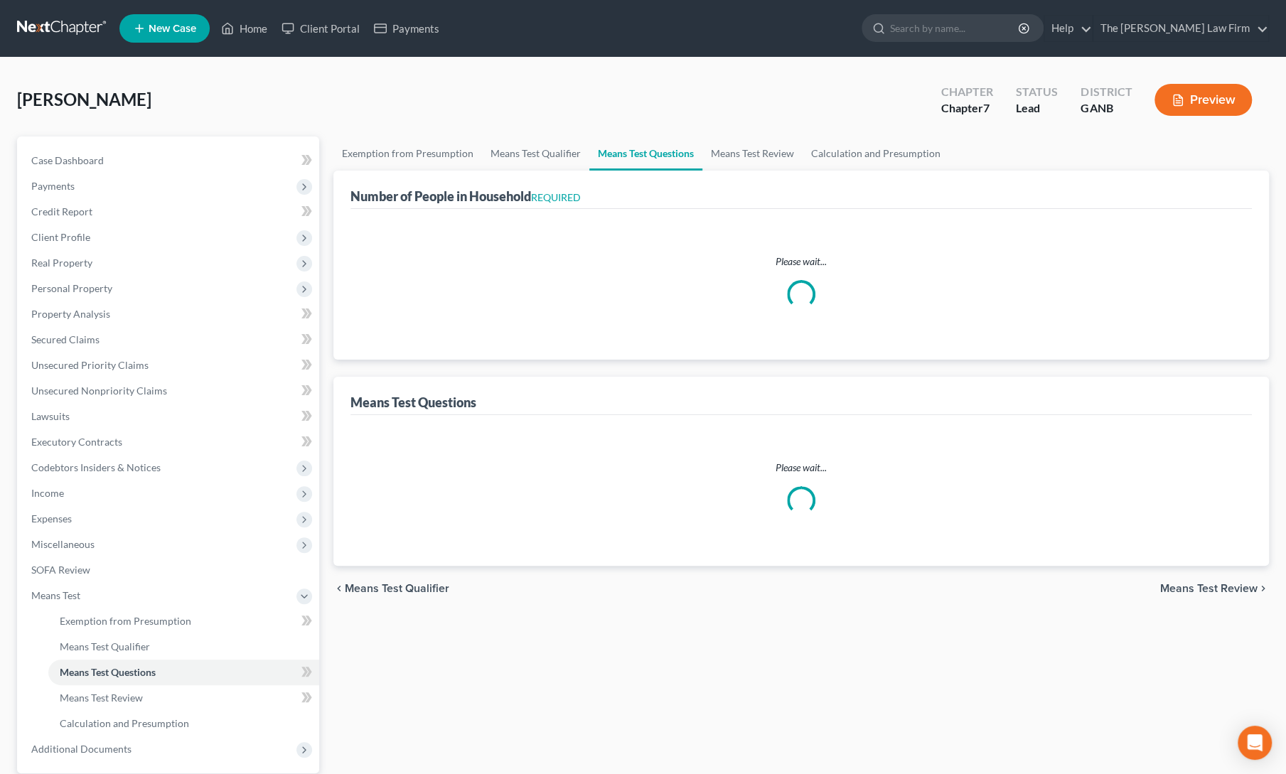
select select "60"
select select "1"
select select "0"
select select "1"
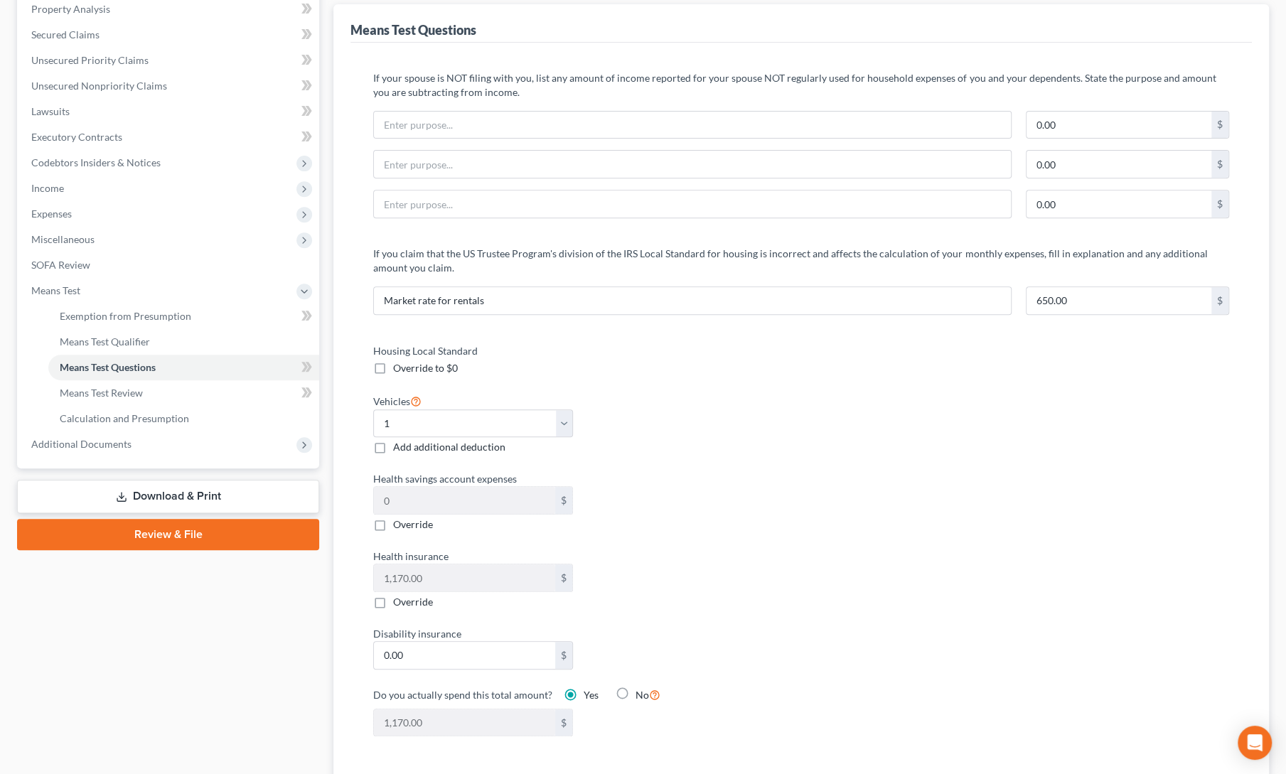
scroll to position [306, 0]
click at [857, 457] on div "Housing Local Standard Override to $0 Vehicles Select 0 1 2 3 4 5 Add additiona…" at bounding box center [801, 548] width 884 height 411
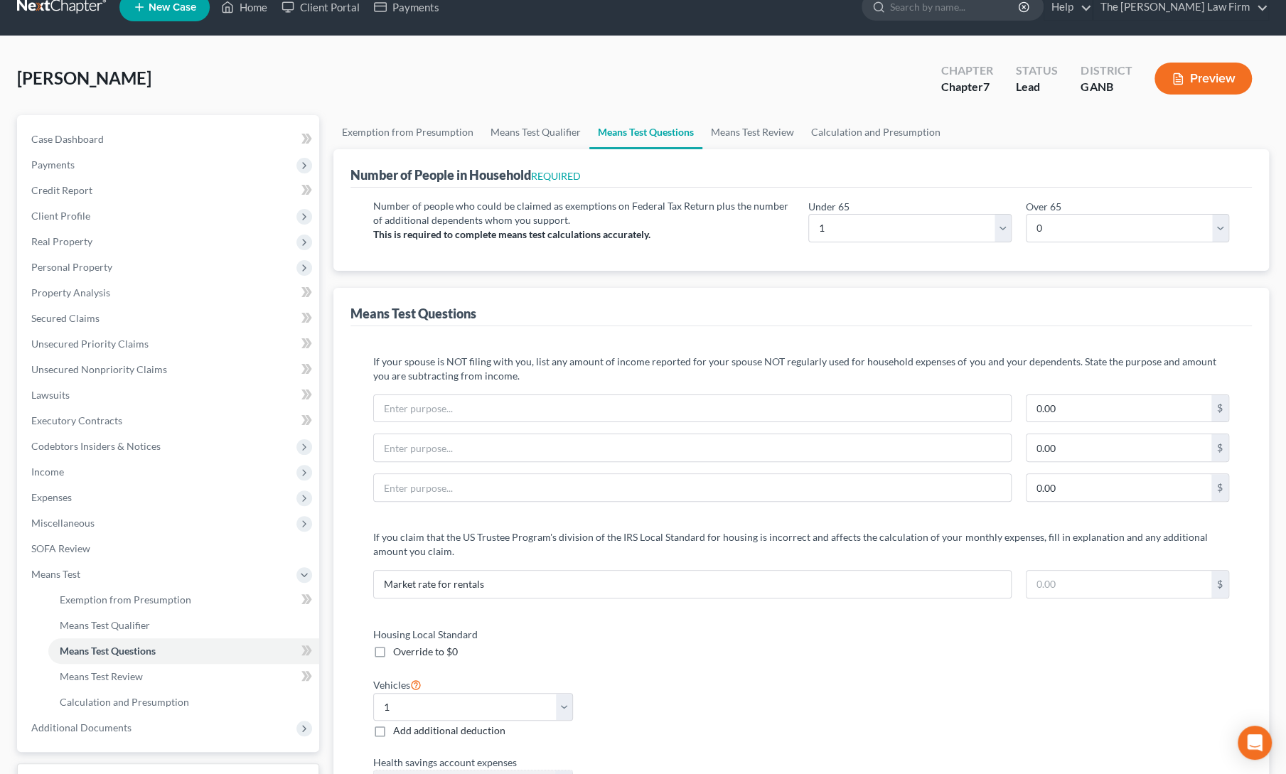
scroll to position [0, 0]
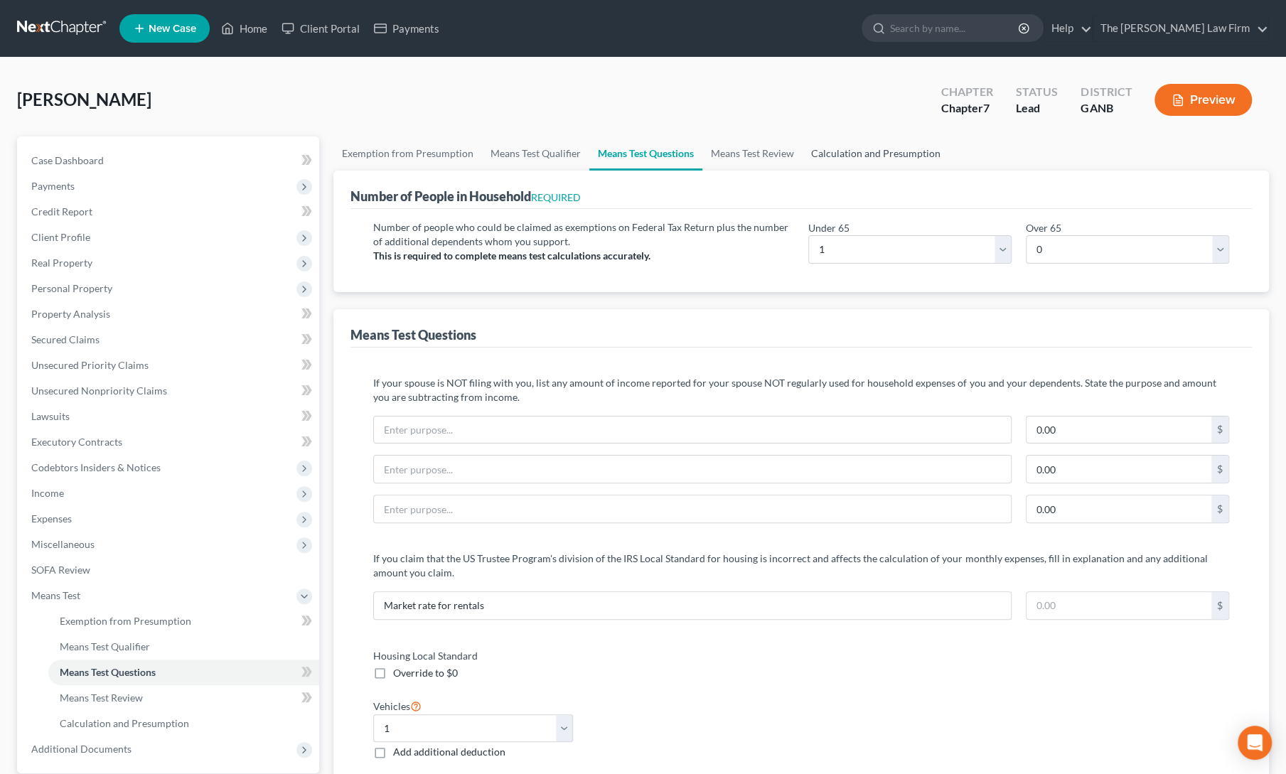
click at [868, 150] on link "Calculation and Presumption" at bounding box center [876, 153] width 146 height 34
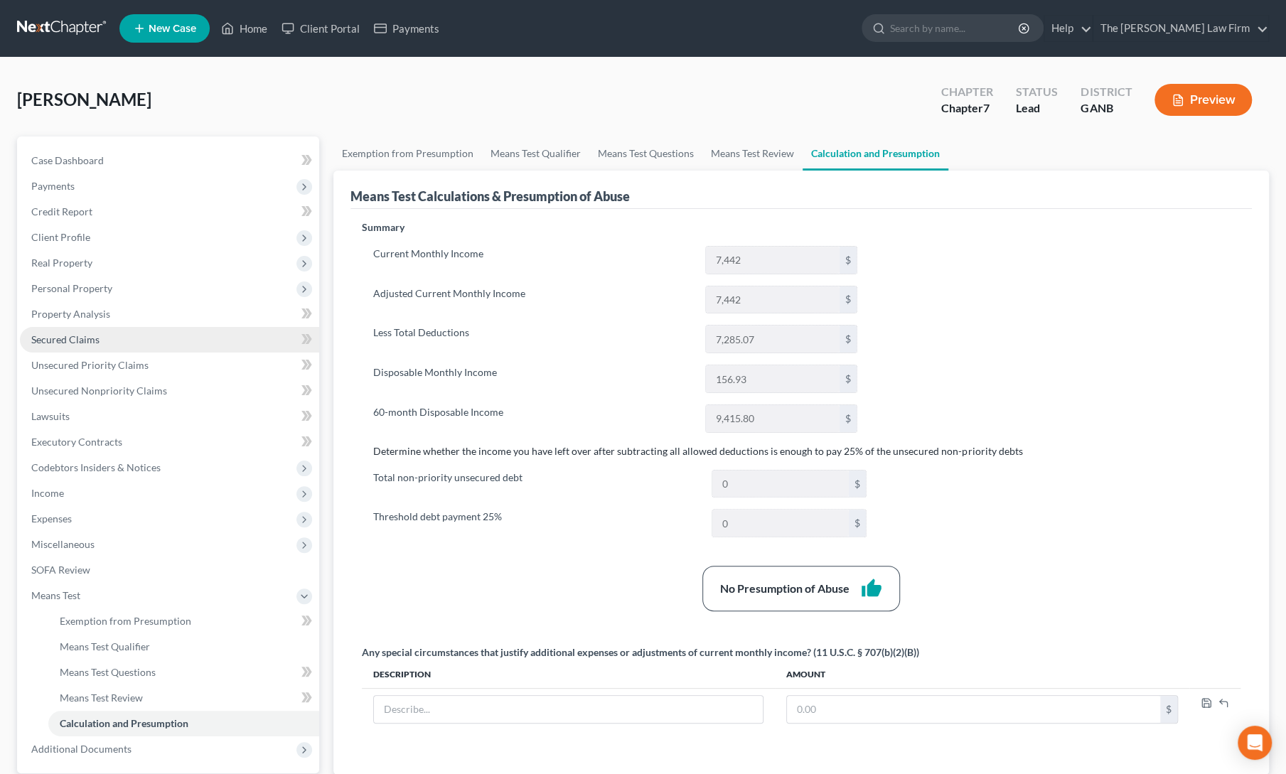
click at [55, 332] on link "Secured Claims" at bounding box center [169, 340] width 299 height 26
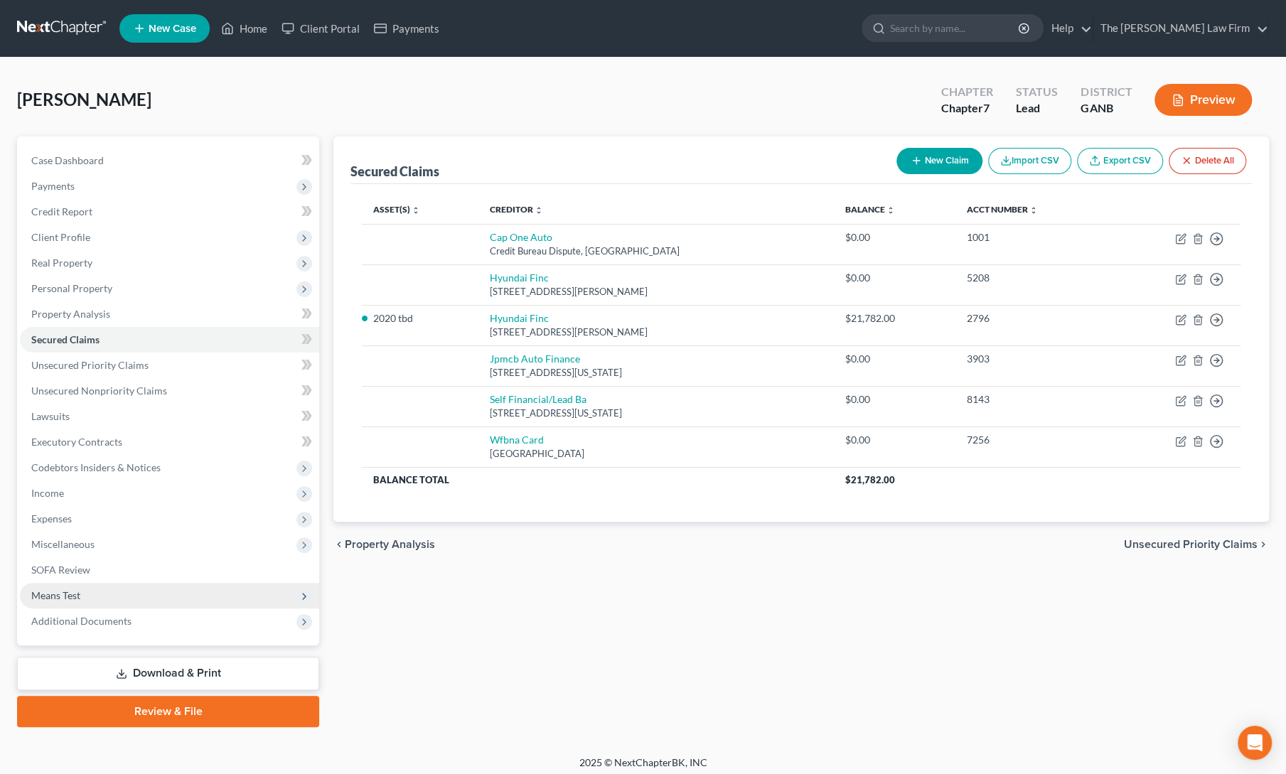
click at [63, 598] on span "Means Test" at bounding box center [55, 595] width 49 height 12
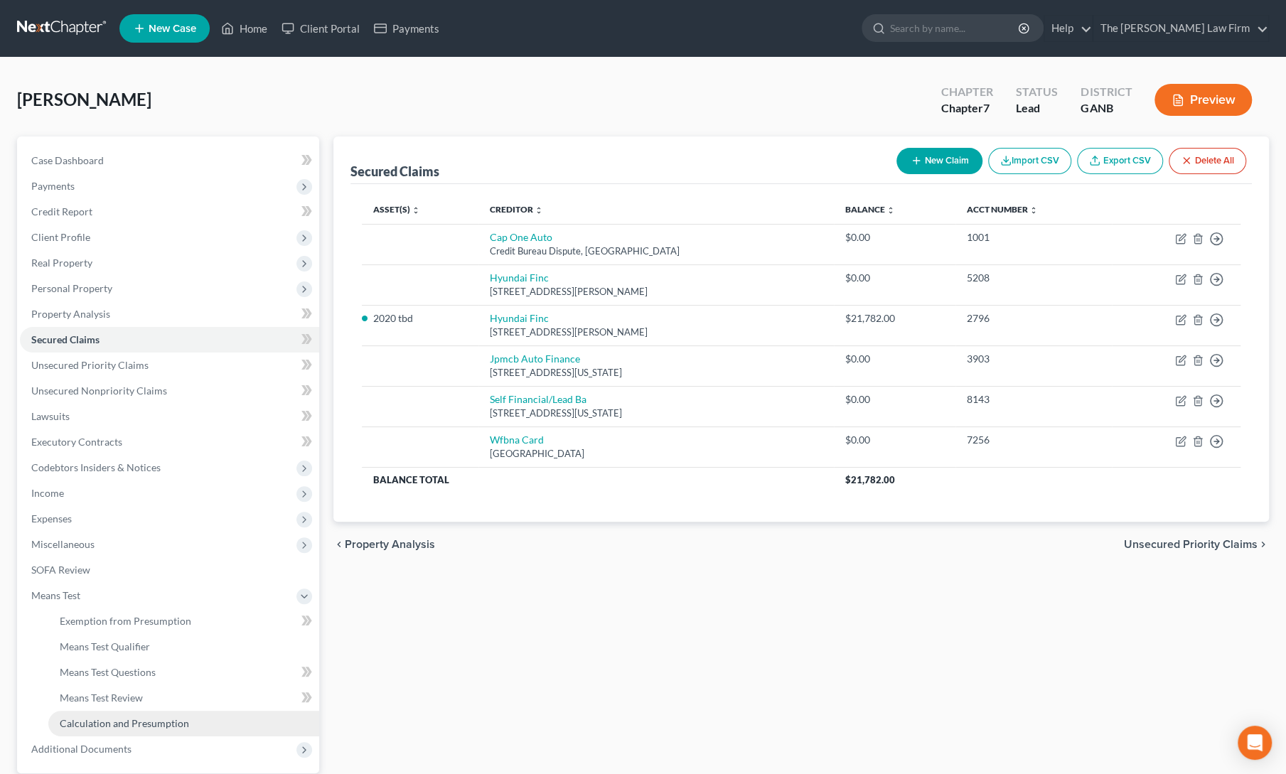
click at [96, 722] on span "Calculation and Presumption" at bounding box center [124, 723] width 129 height 12
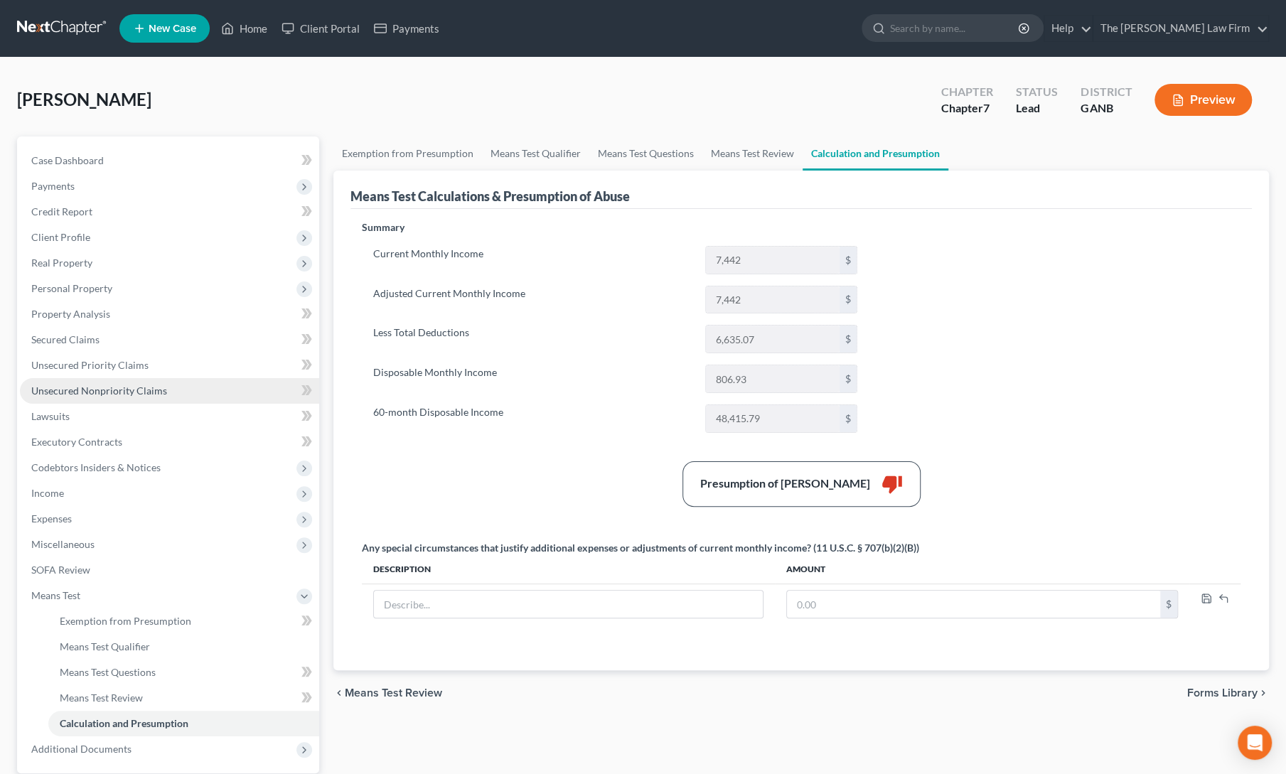
click at [94, 397] on link "Unsecured Nonpriority Claims" at bounding box center [169, 391] width 299 height 26
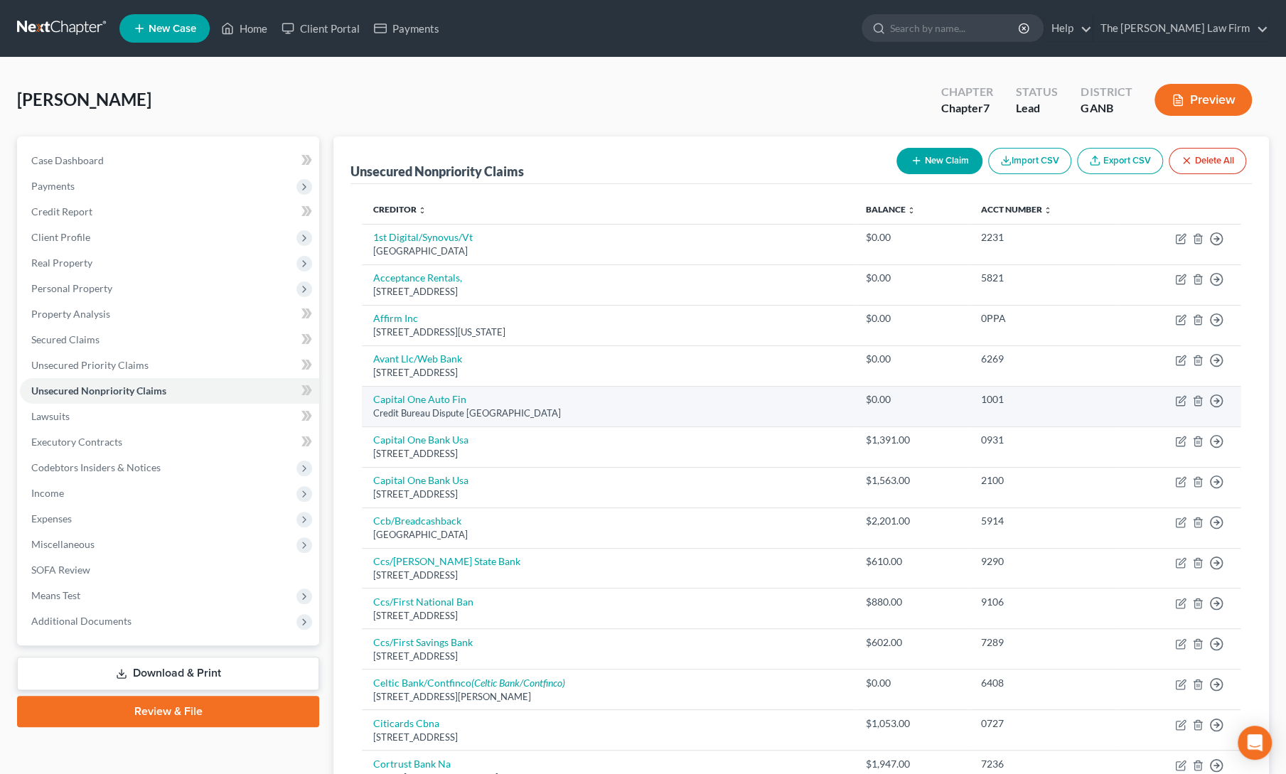
click at [707, 402] on td "Capital One Auto Fin Credit Bureau Dispute [GEOGRAPHIC_DATA]" at bounding box center [608, 406] width 493 height 41
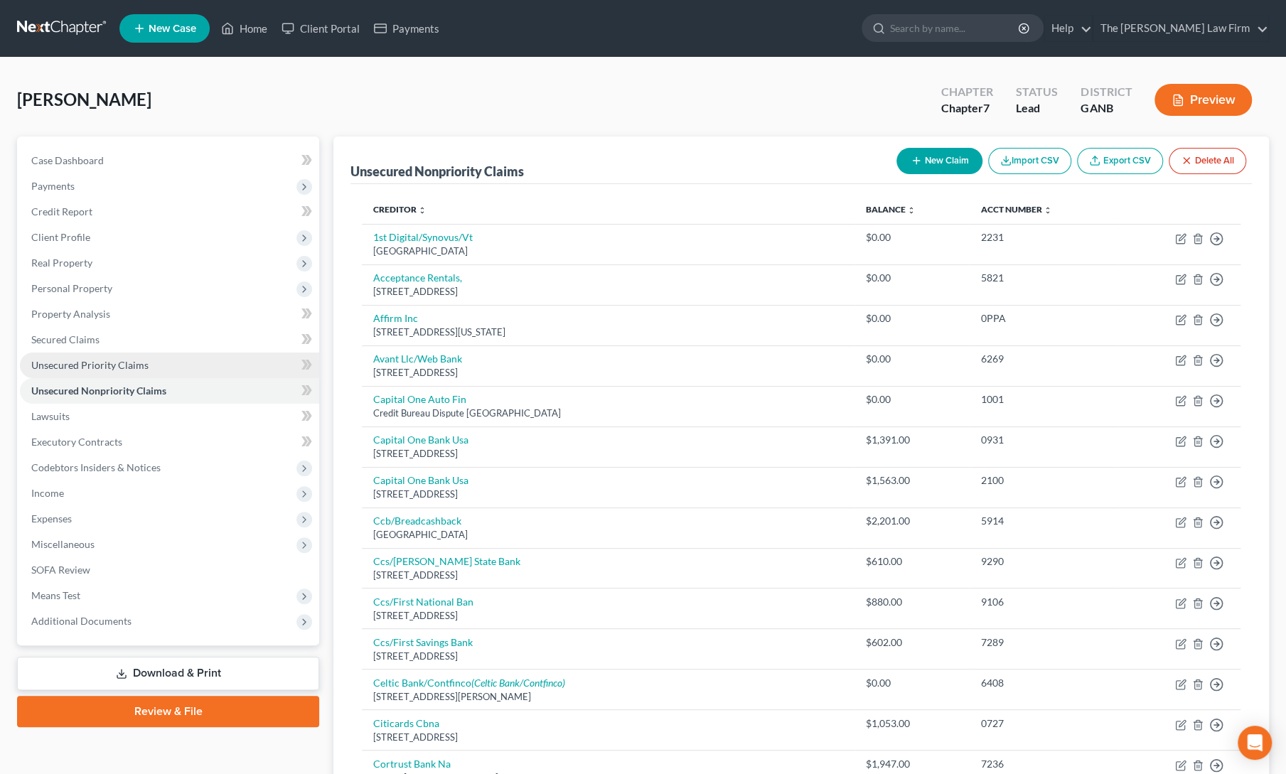
click at [91, 363] on span "Unsecured Priority Claims" at bounding box center [89, 365] width 117 height 12
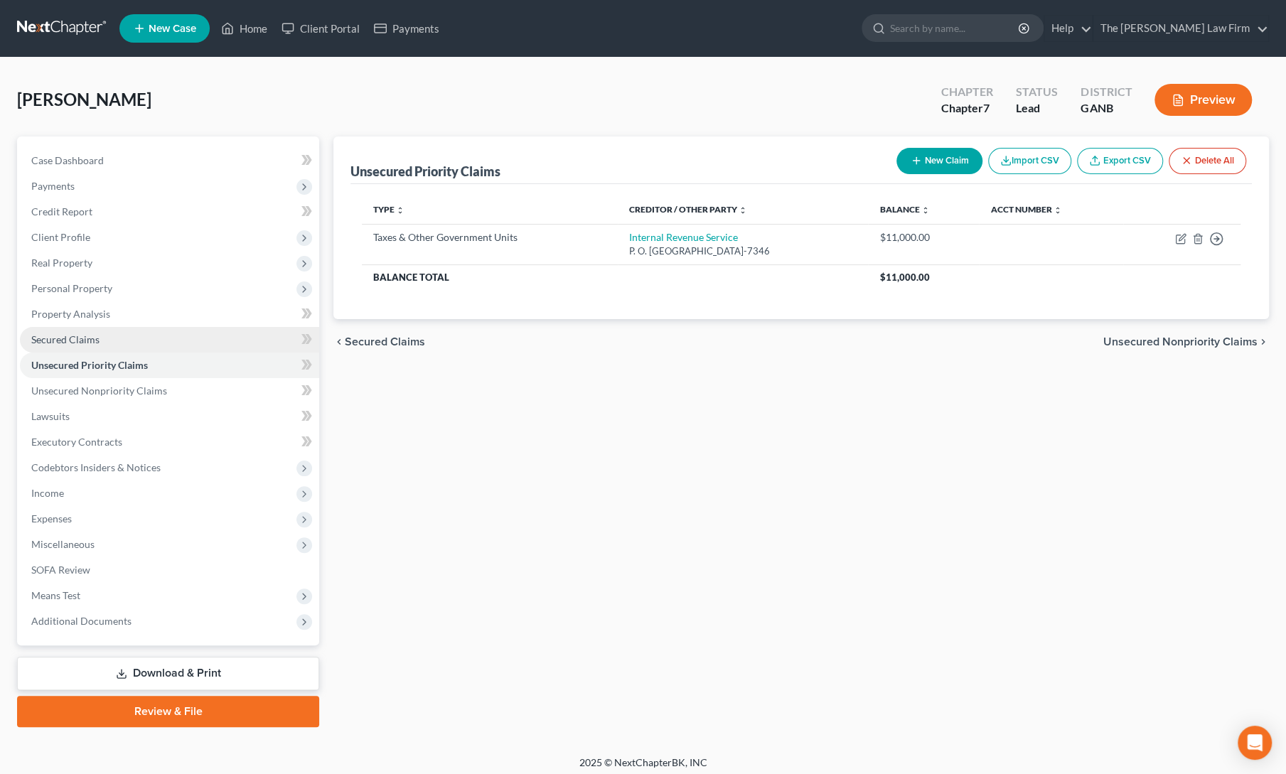
click at [77, 335] on span "Secured Claims" at bounding box center [65, 339] width 68 height 12
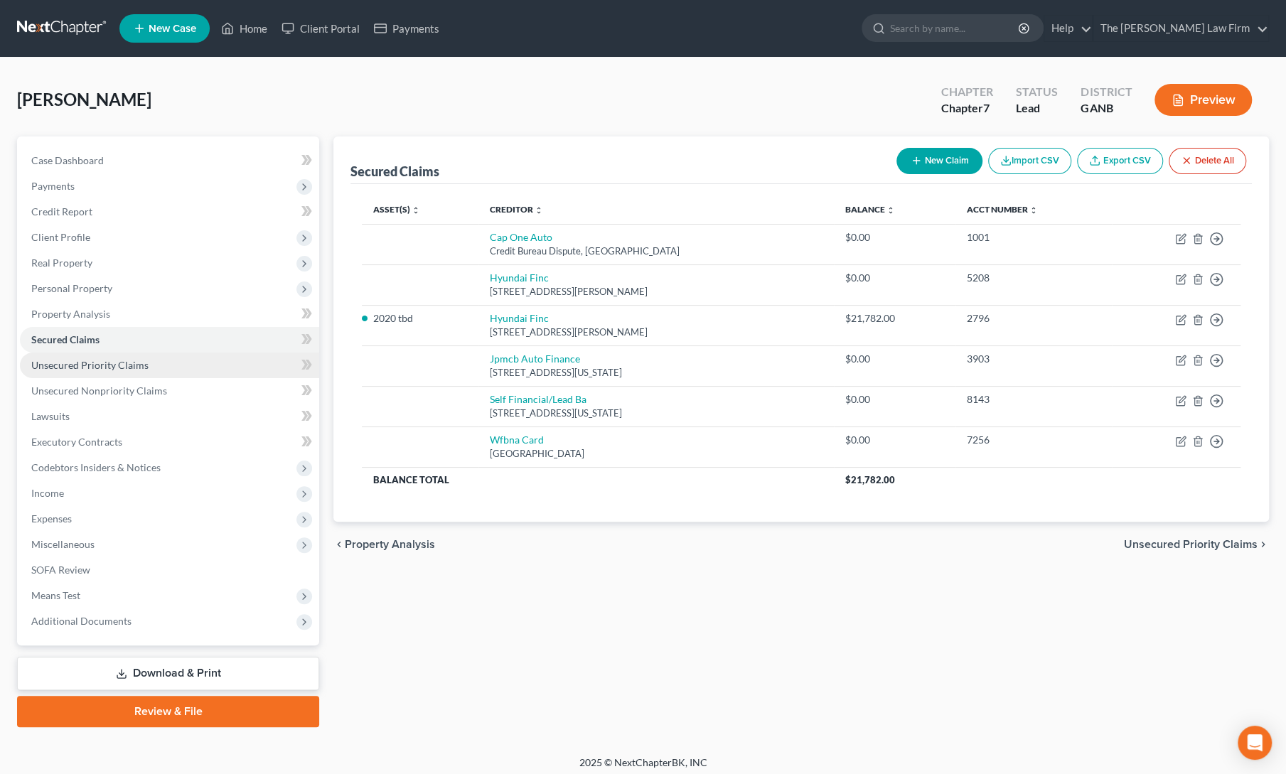
click at [85, 363] on span "Unsecured Priority Claims" at bounding box center [89, 365] width 117 height 12
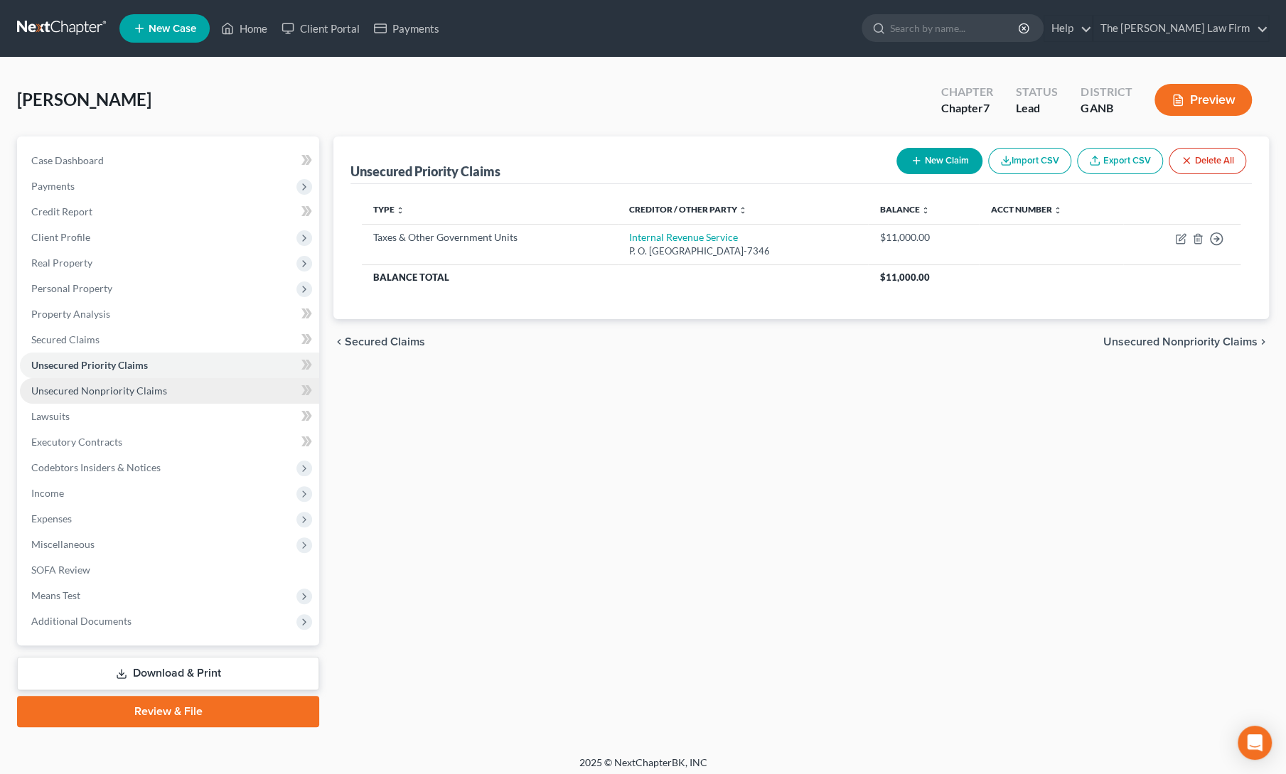
click at [92, 385] on span "Unsecured Nonpriority Claims" at bounding box center [99, 391] width 136 height 12
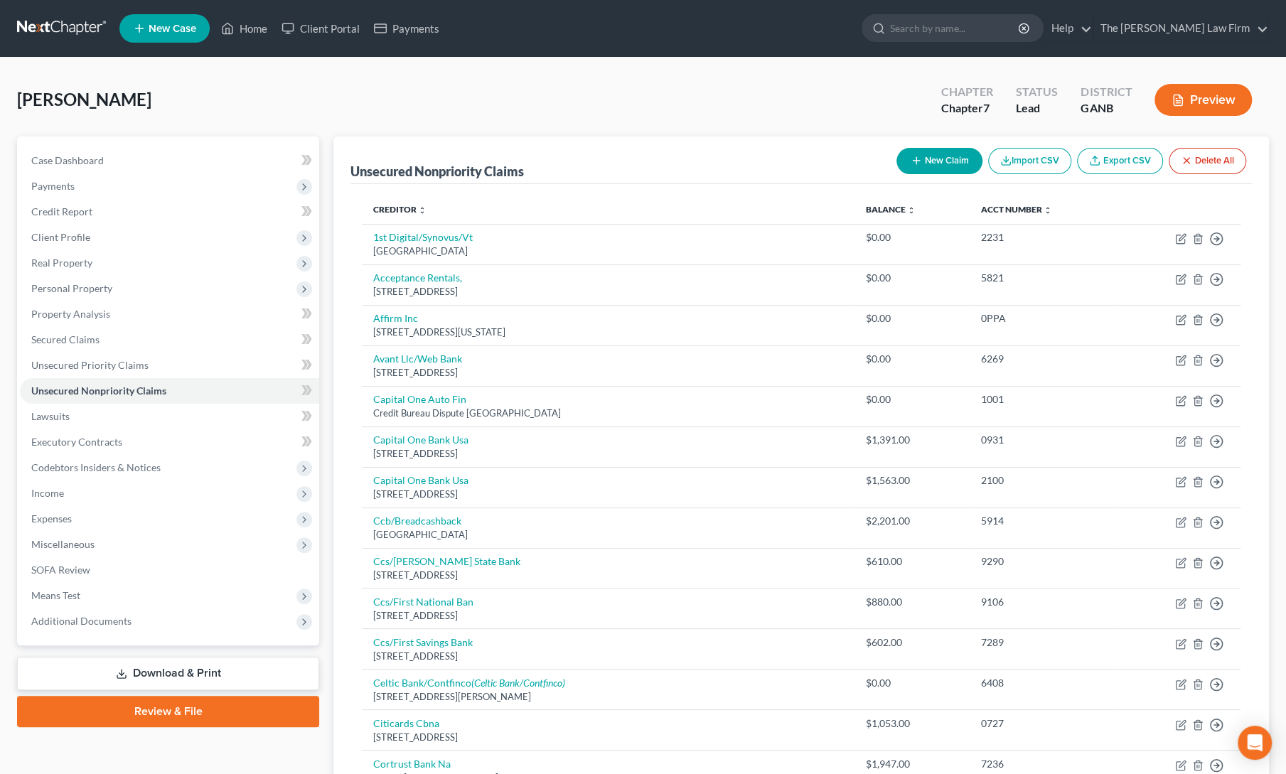
click at [633, 159] on div "Unsecured Nonpriority Claims New Claim Import CSV Export CSV Delete All" at bounding box center [800, 160] width 901 height 48
click at [55, 595] on span "Means Test" at bounding box center [55, 595] width 49 height 12
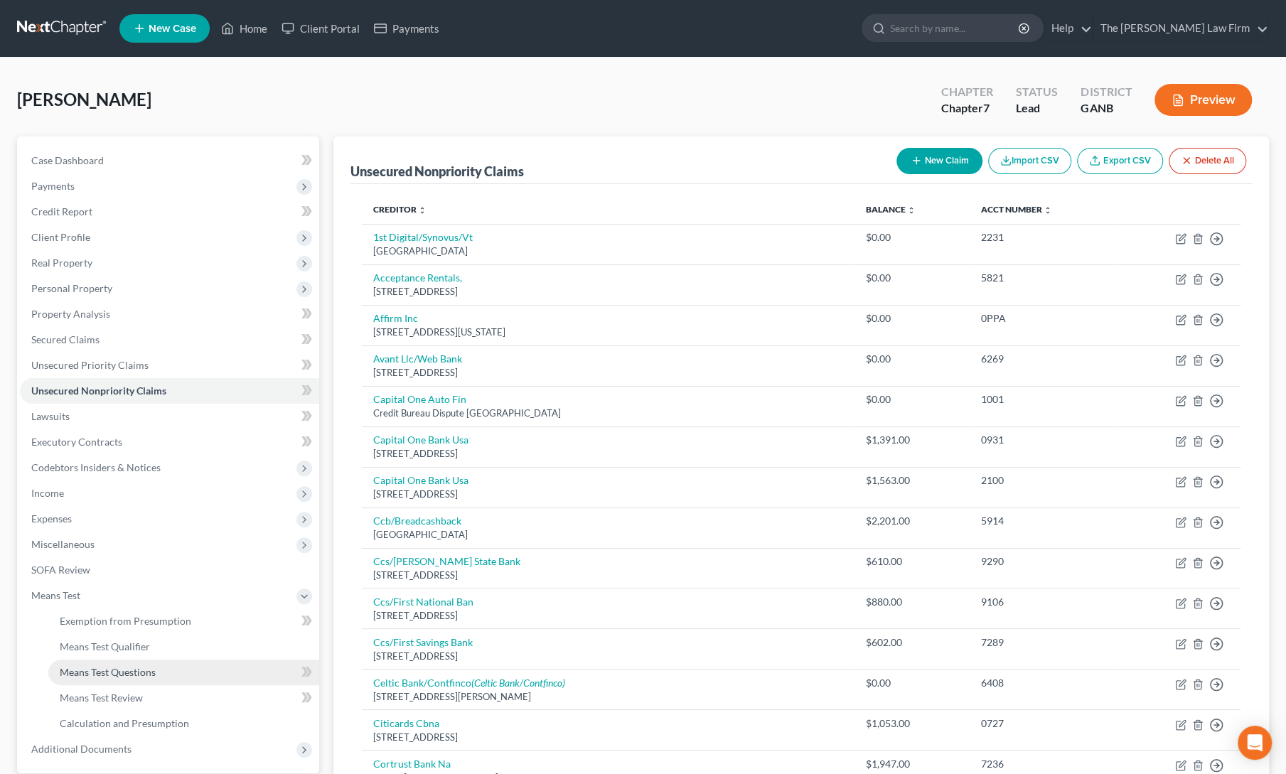
click at [96, 675] on span "Means Test Questions" at bounding box center [108, 672] width 96 height 12
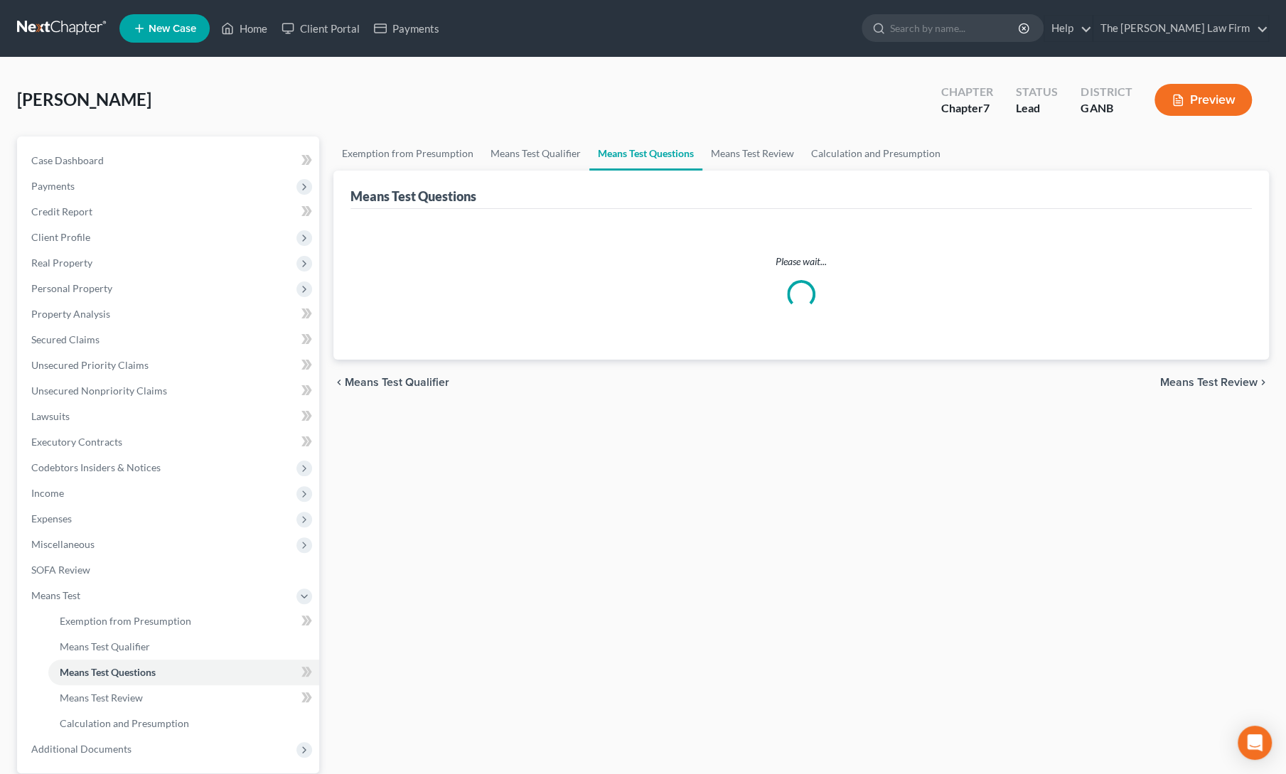
select select "1"
select select "0"
select select "1"
select select "60"
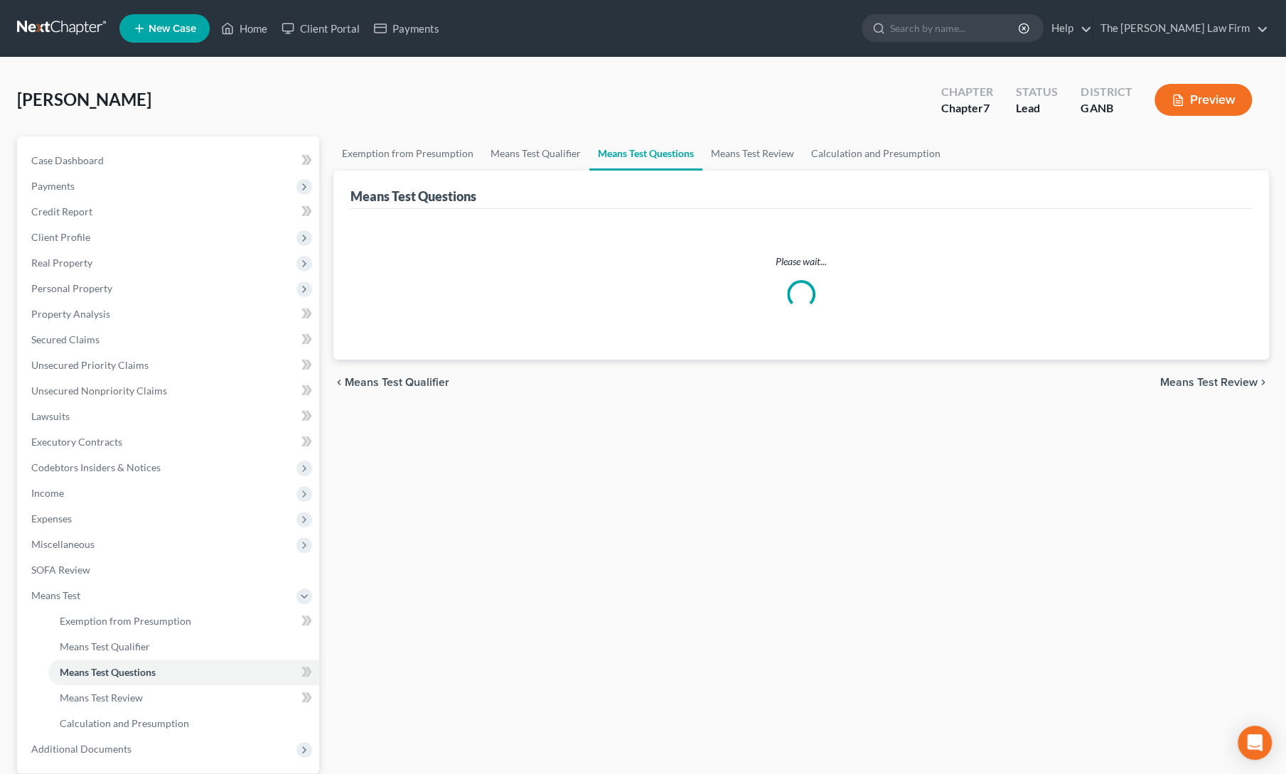
select select "60"
select select "1"
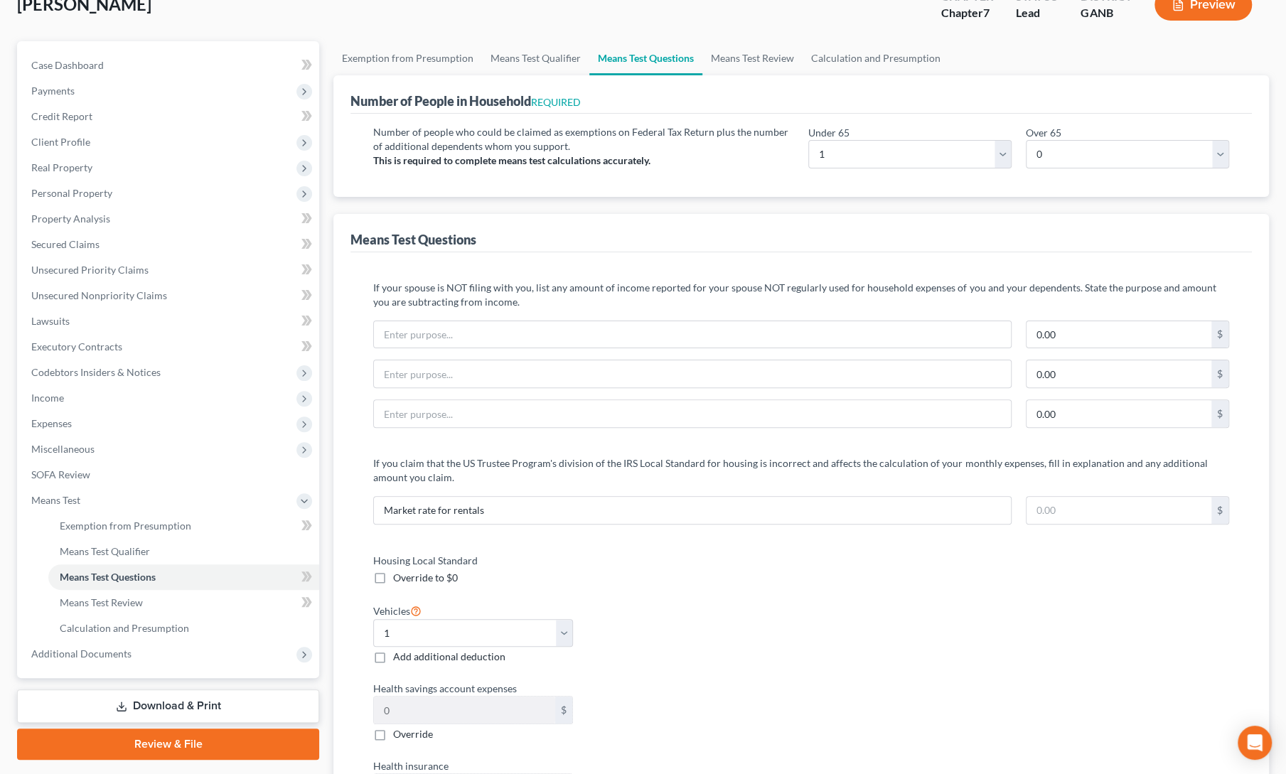
scroll to position [92, 0]
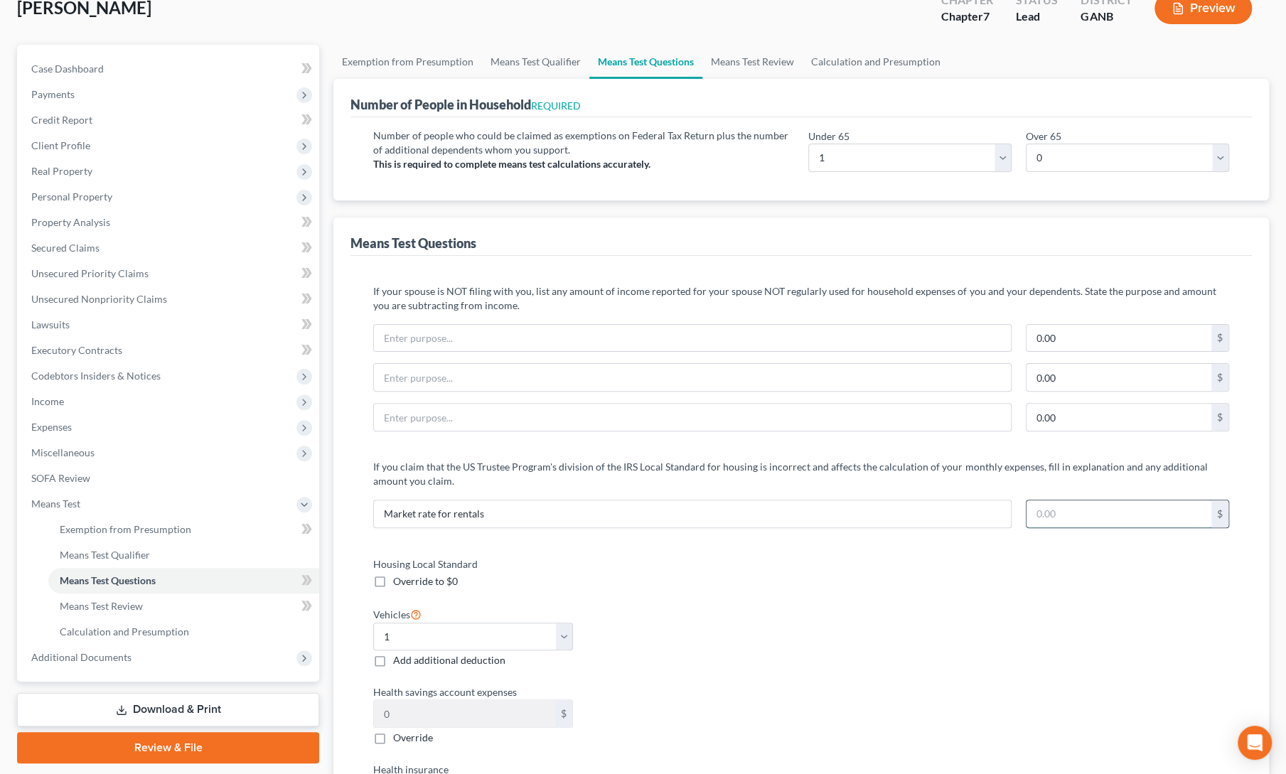
click at [1092, 518] on input "text" at bounding box center [1118, 513] width 185 height 27
type input "650"
click at [1007, 621] on div "Housing Local Standard Override to $0 Vehicles Select 0 1 2 3 4 5 Add additiona…" at bounding box center [801, 762] width 884 height 411
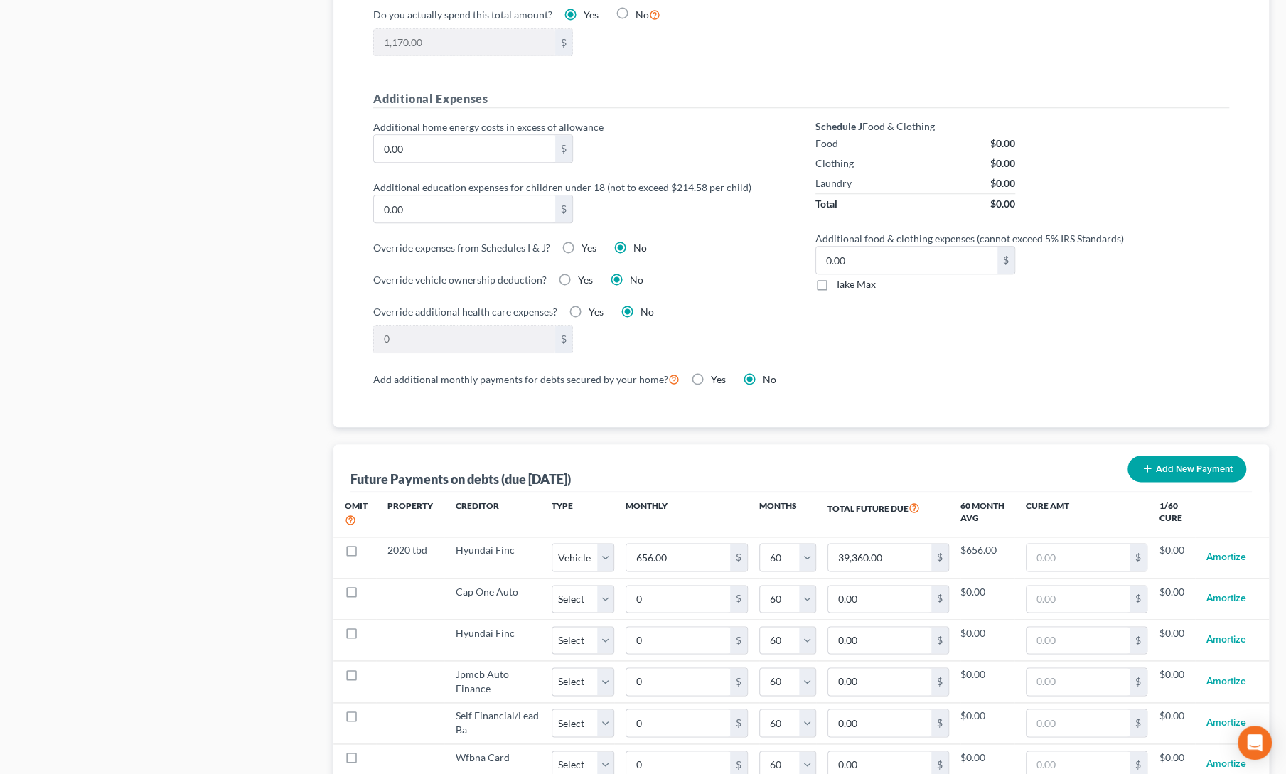
scroll to position [1038, 0]
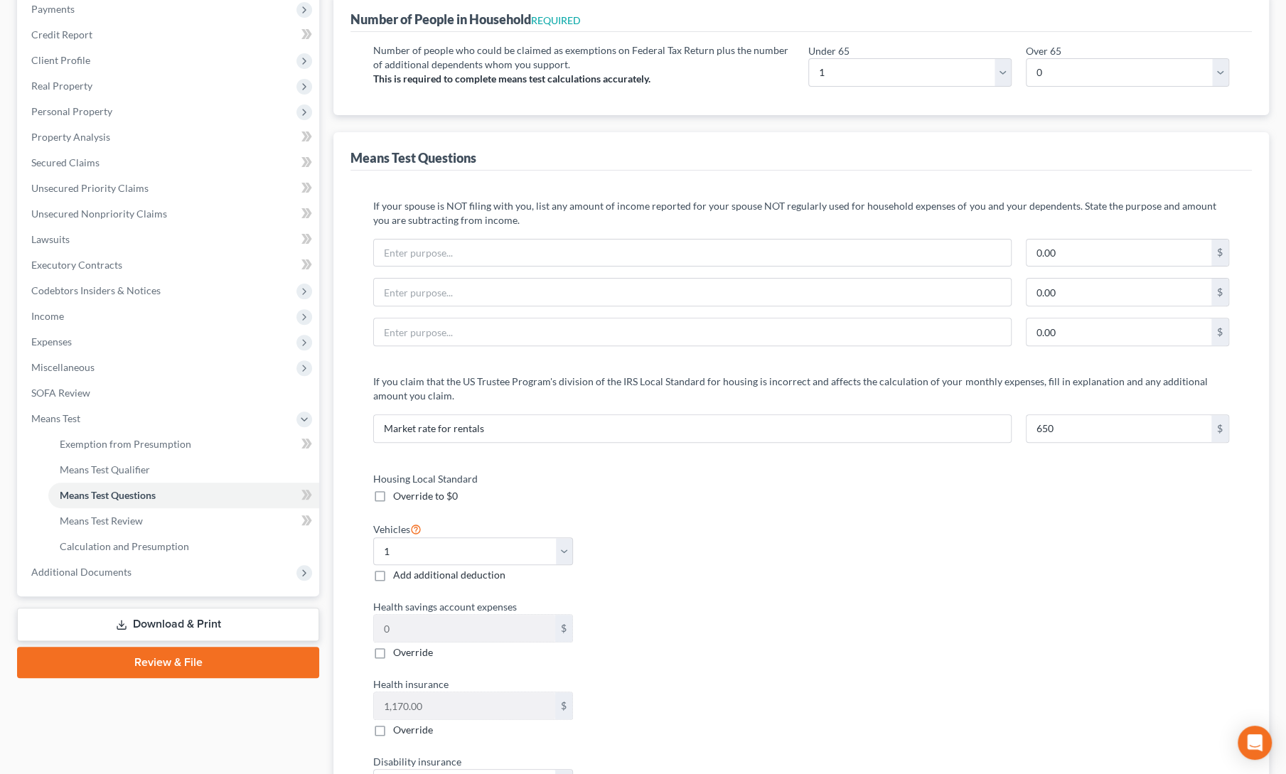
scroll to position [0, 0]
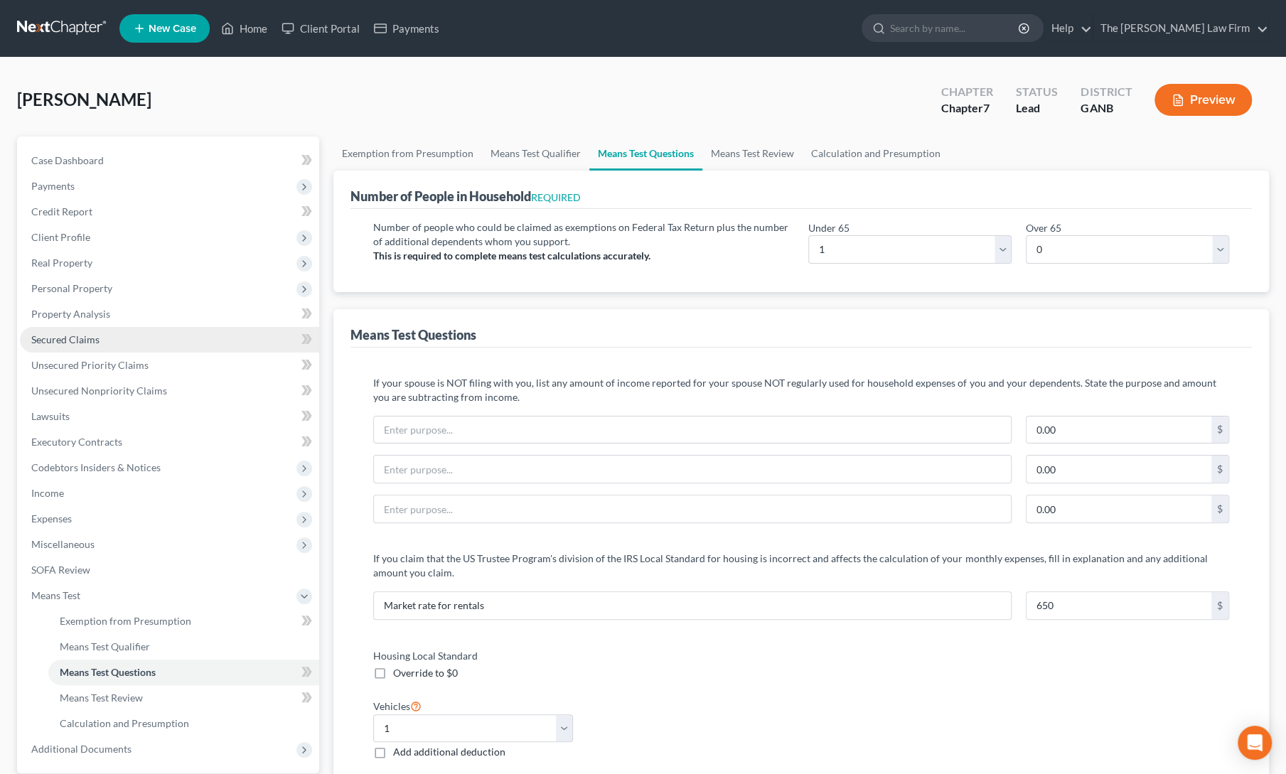
click at [56, 346] on link "Secured Claims" at bounding box center [169, 340] width 299 height 26
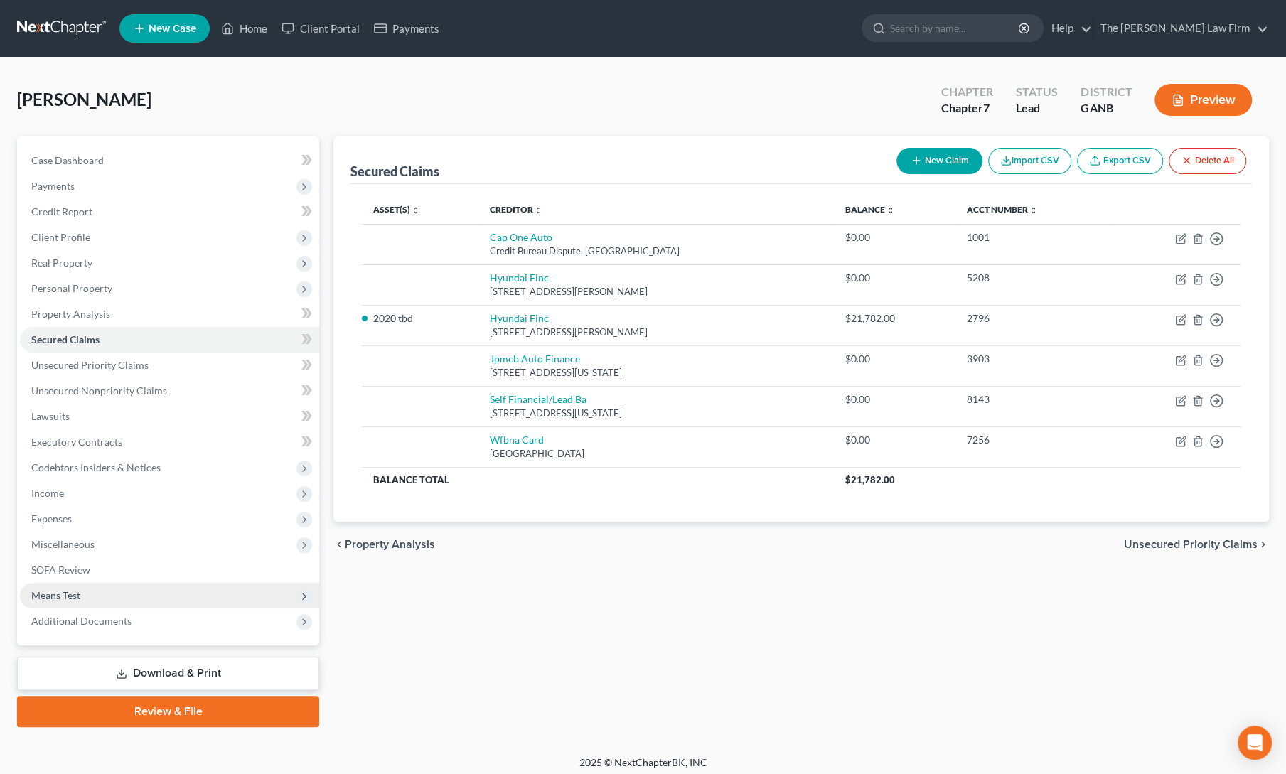
click at [68, 594] on span "Means Test" at bounding box center [55, 595] width 49 height 12
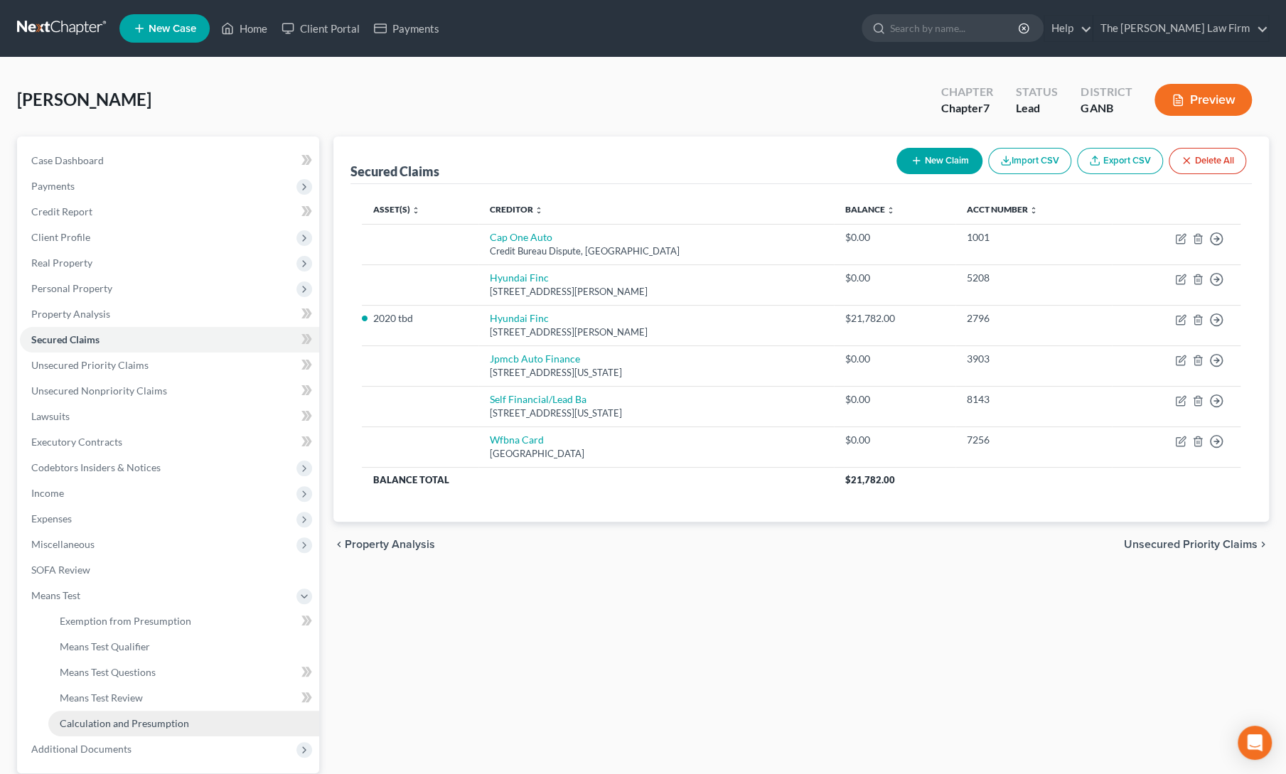
click at [89, 724] on span "Calculation and Presumption" at bounding box center [124, 723] width 129 height 12
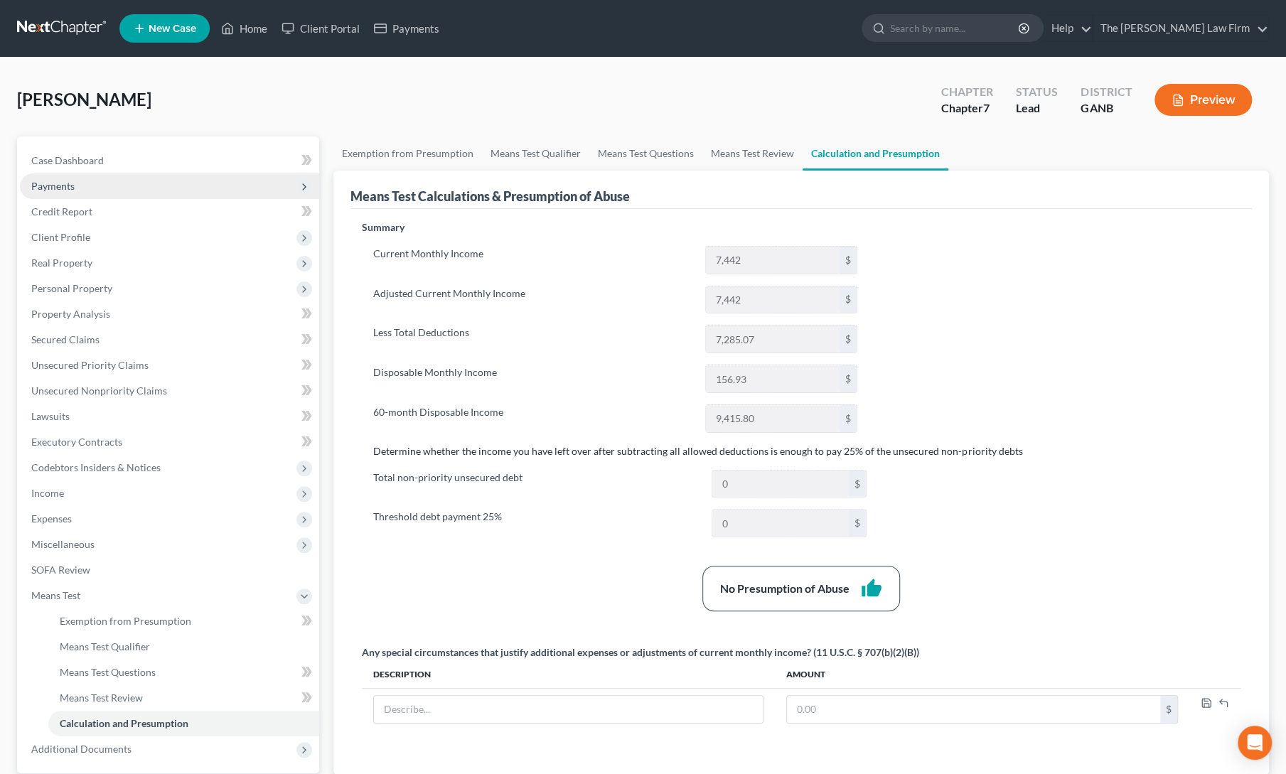
click at [68, 182] on span "Payments" at bounding box center [52, 186] width 43 height 12
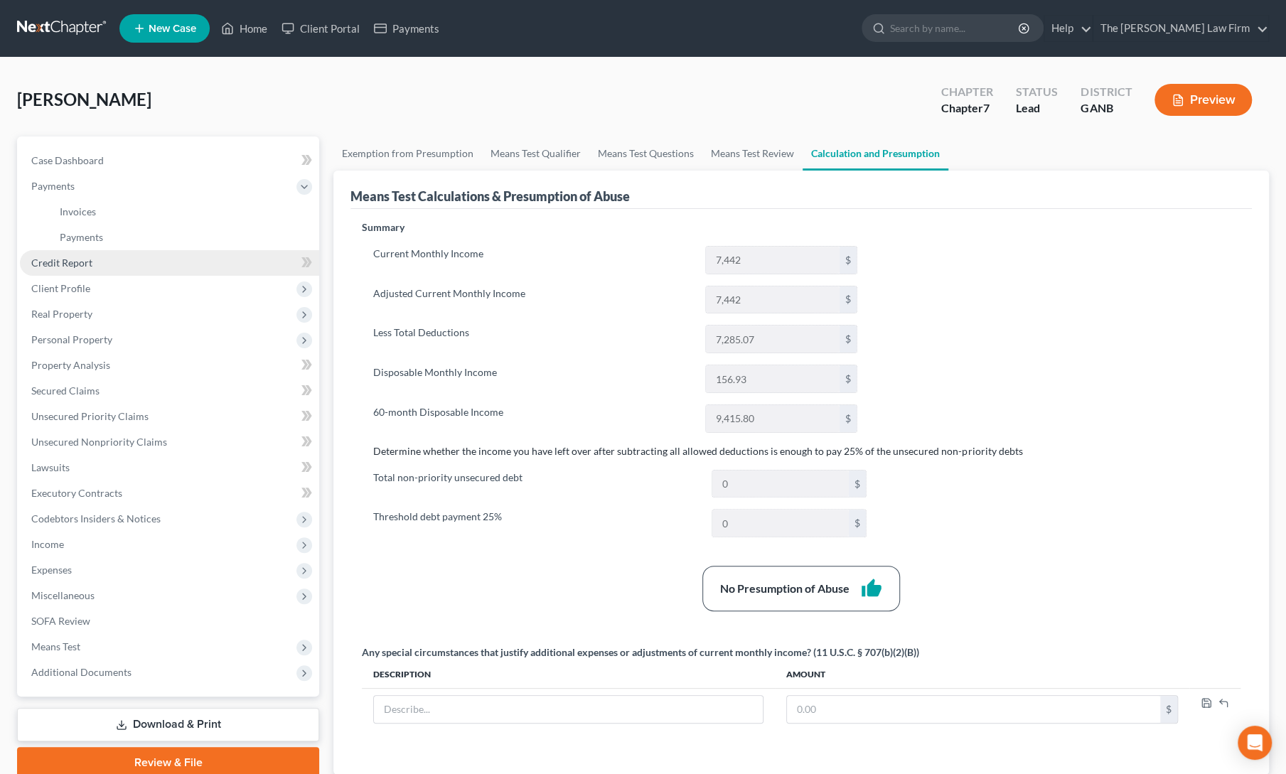
click at [82, 263] on span "Credit Report" at bounding box center [61, 263] width 61 height 12
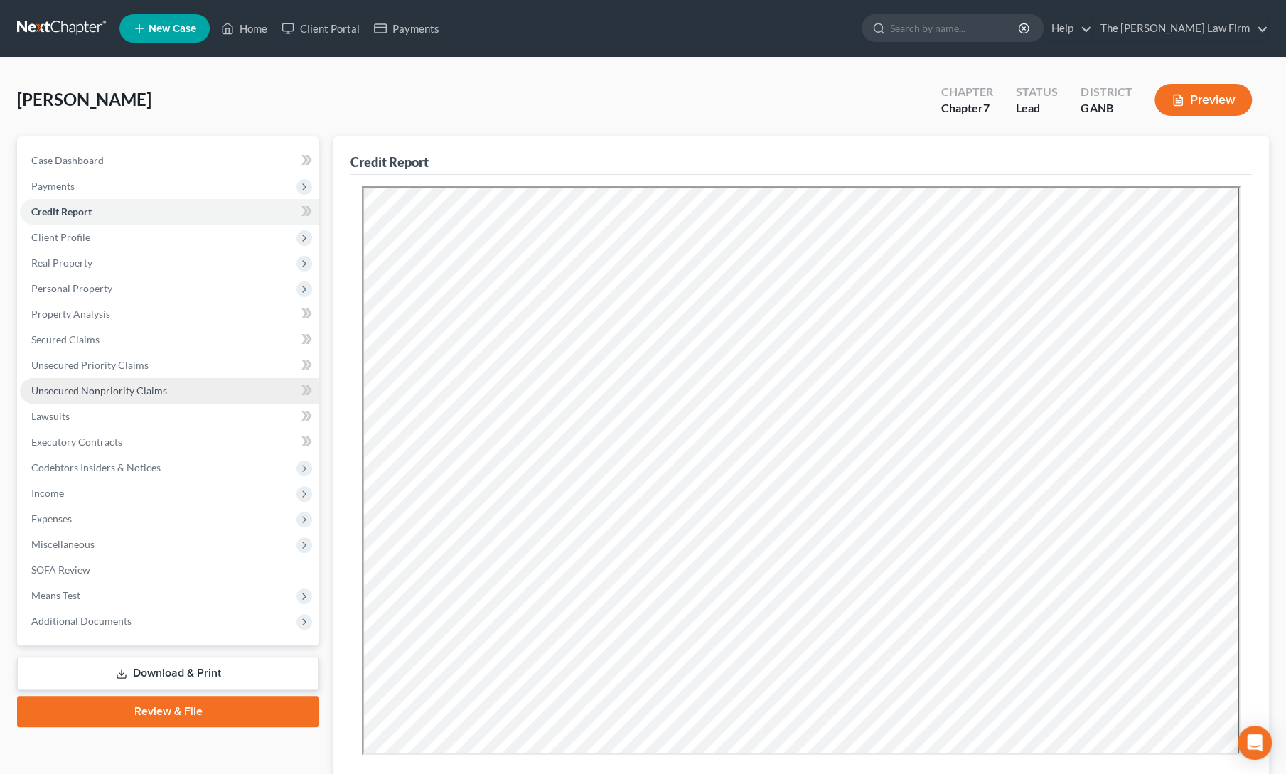
click at [94, 399] on link "Unsecured Nonpriority Claims" at bounding box center [169, 391] width 299 height 26
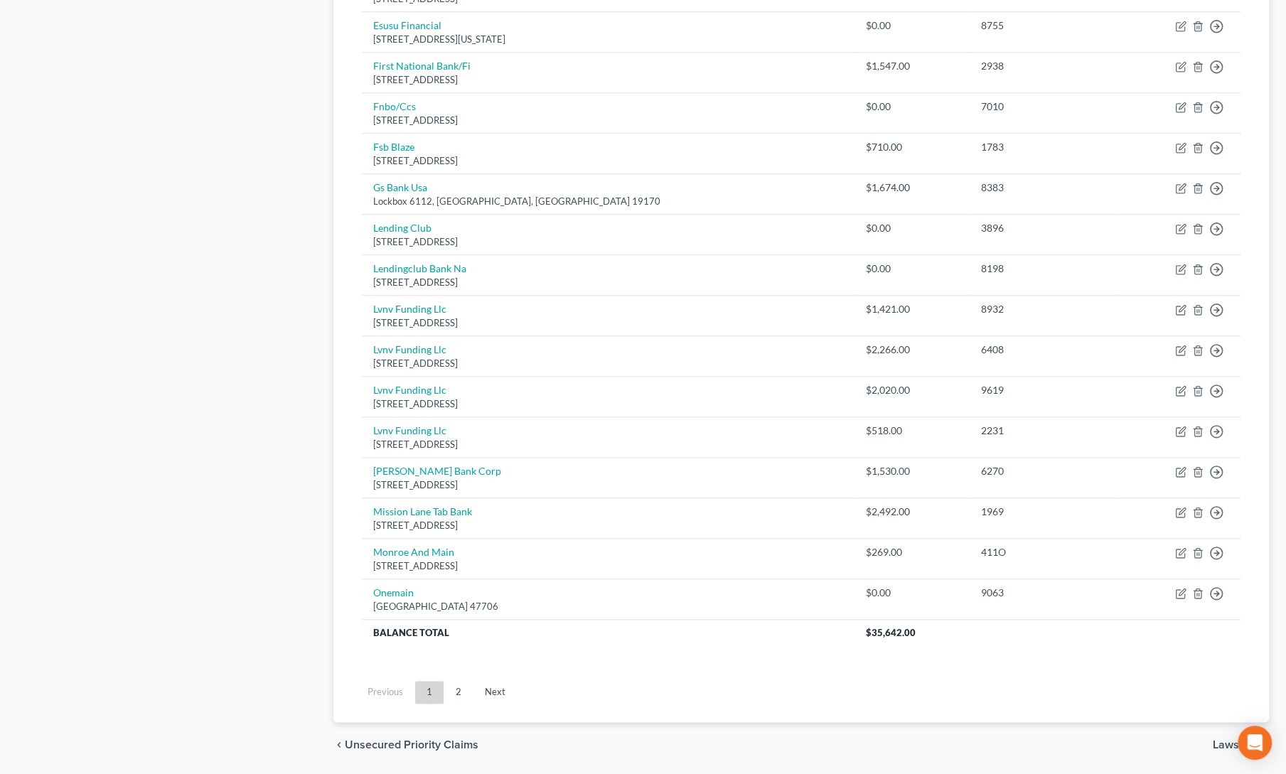
scroll to position [859, 0]
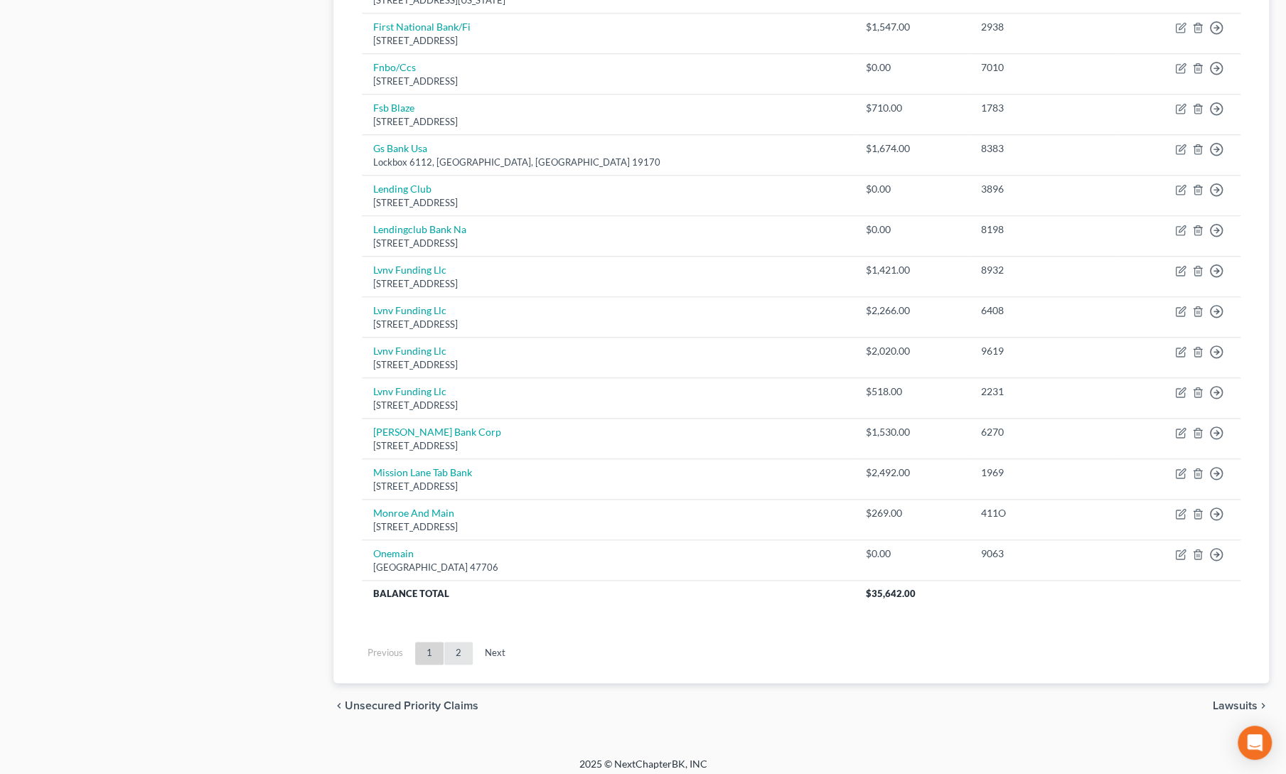
click at [456, 643] on link "2" at bounding box center [458, 653] width 28 height 23
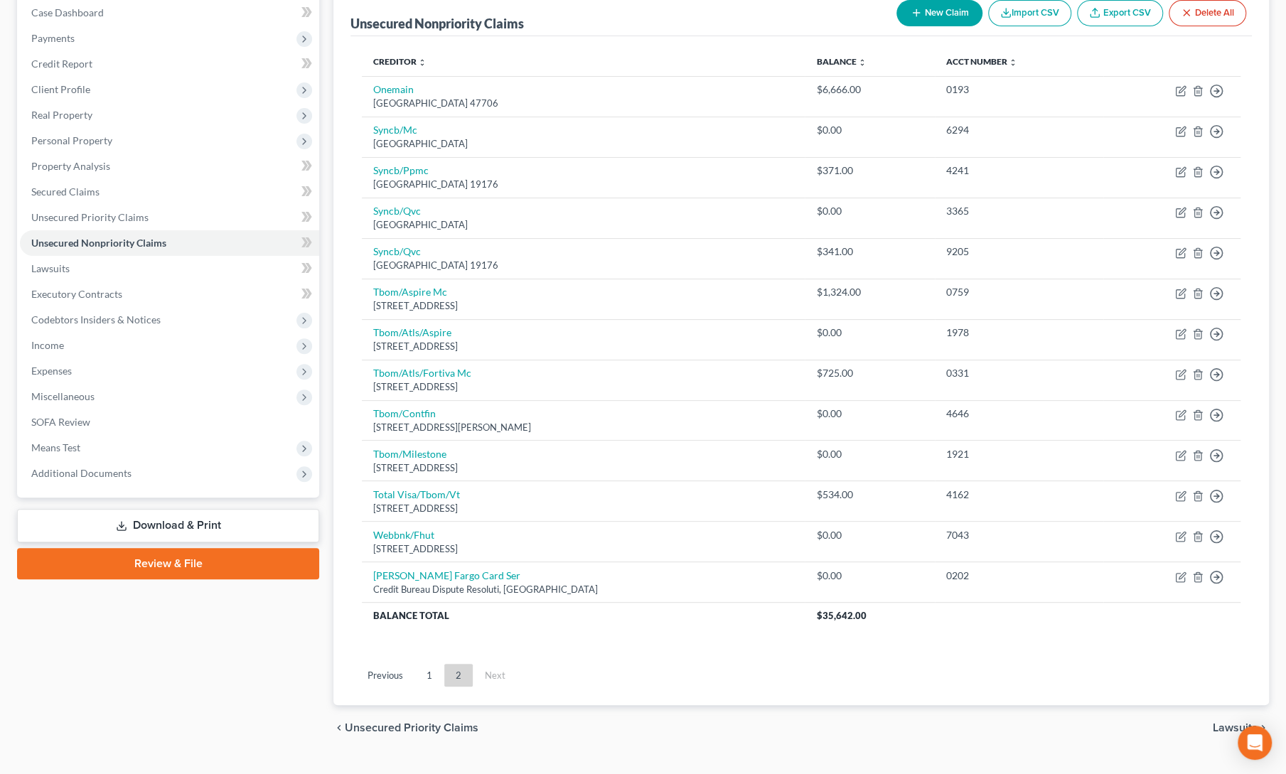
scroll to position [146, 0]
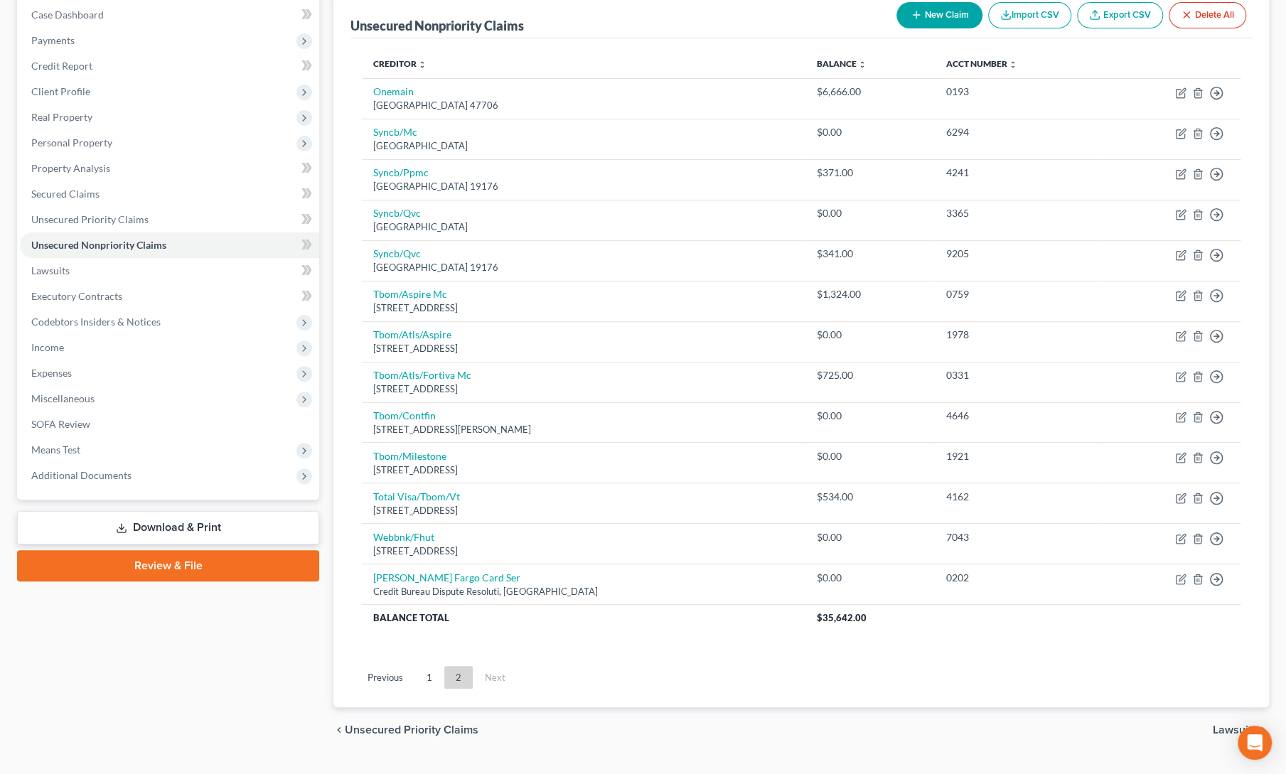
click at [262, 682] on div "Case Dashboard Payments Invoices Payments Payments Credit Report Client Profile" at bounding box center [168, 372] width 316 height 763
click at [267, 680] on div "Case Dashboard Payments Invoices Payments Payments Credit Report Client Profile" at bounding box center [168, 372] width 316 height 763
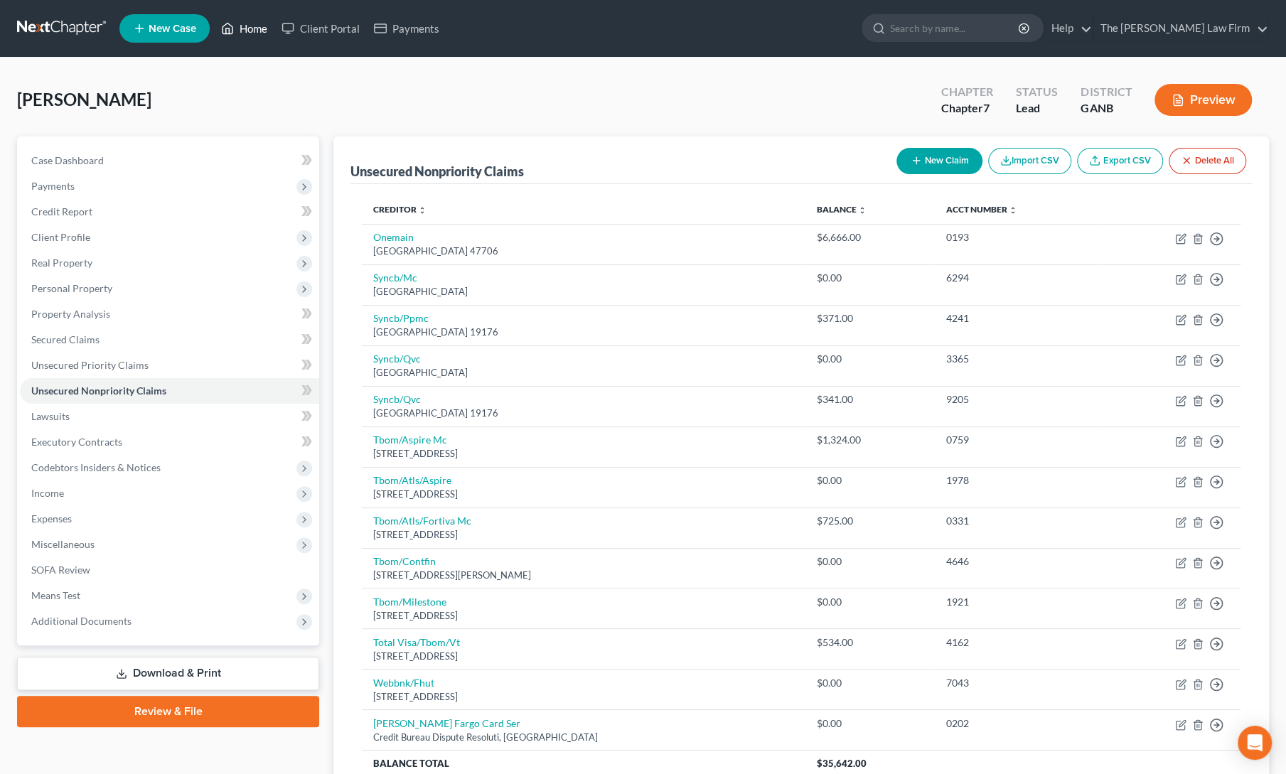
click at [249, 32] on link "Home" at bounding box center [244, 29] width 60 height 26
